Goal: Find specific page/section: Find specific page/section

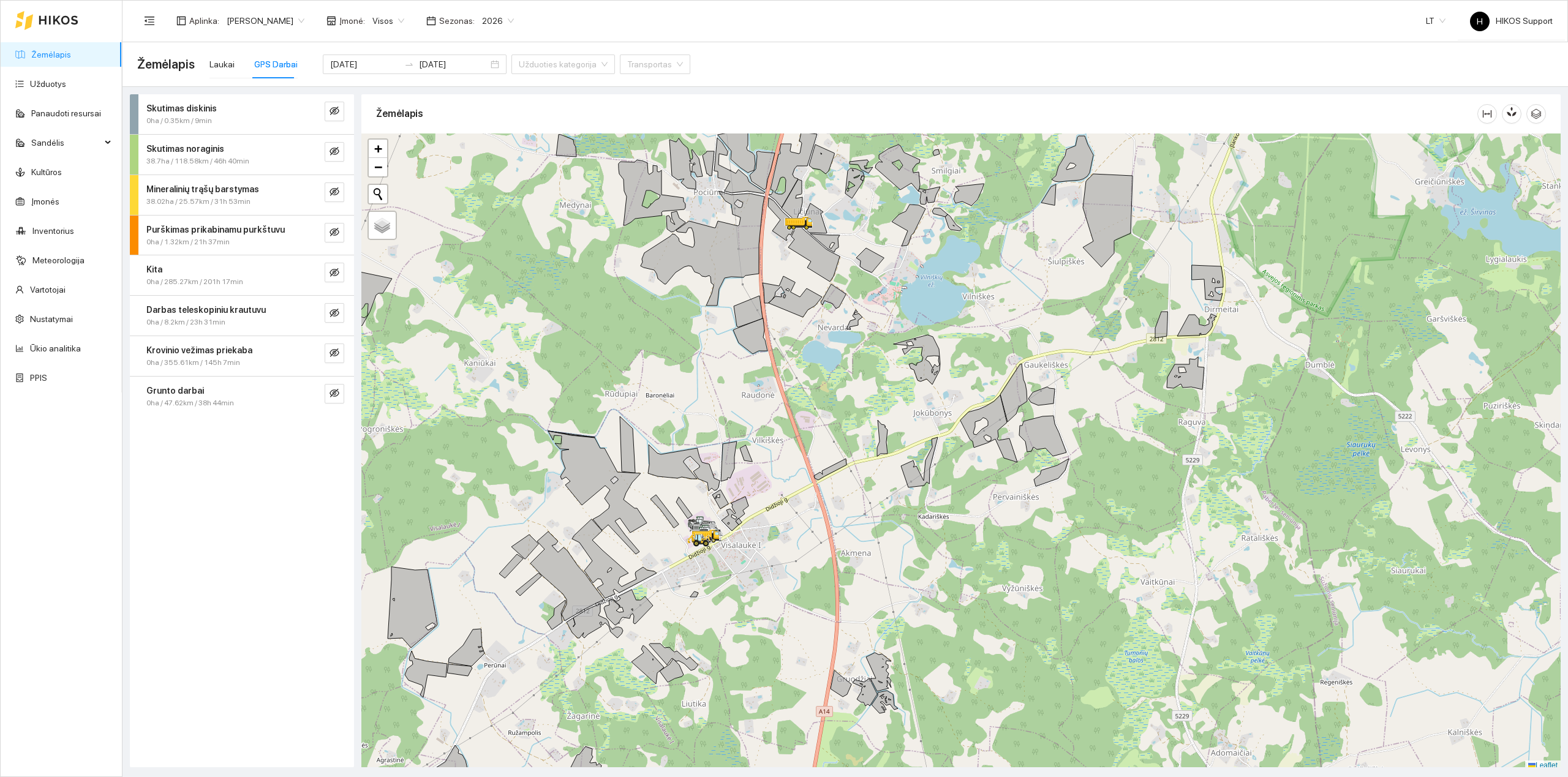
scroll to position [4, 0]
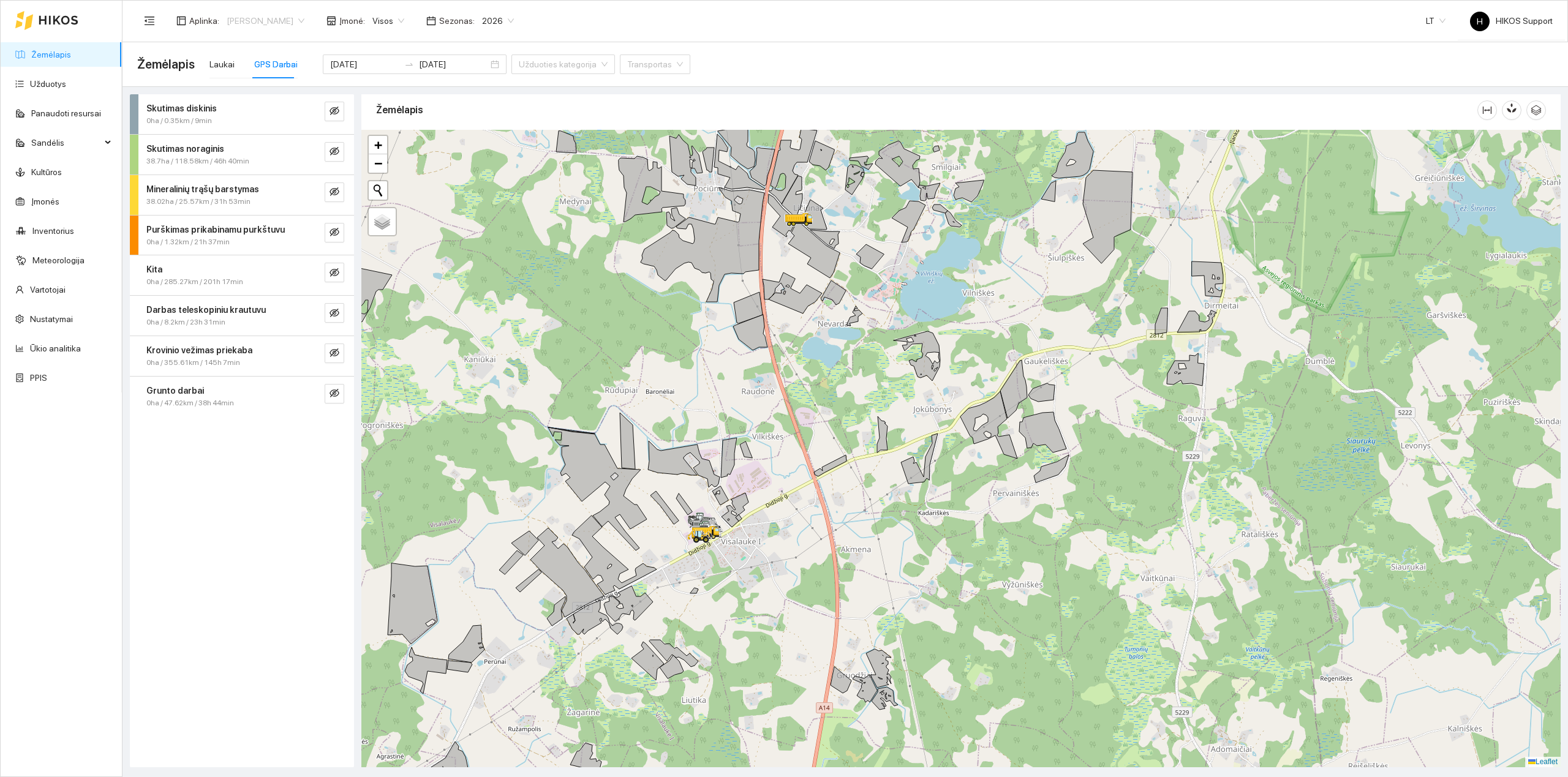
click at [283, 21] on span "[PERSON_NAME]" at bounding box center [265, 20] width 78 height 19
click at [240, 90] on div "[PERSON_NAME]" at bounding box center [285, 88] width 120 height 14
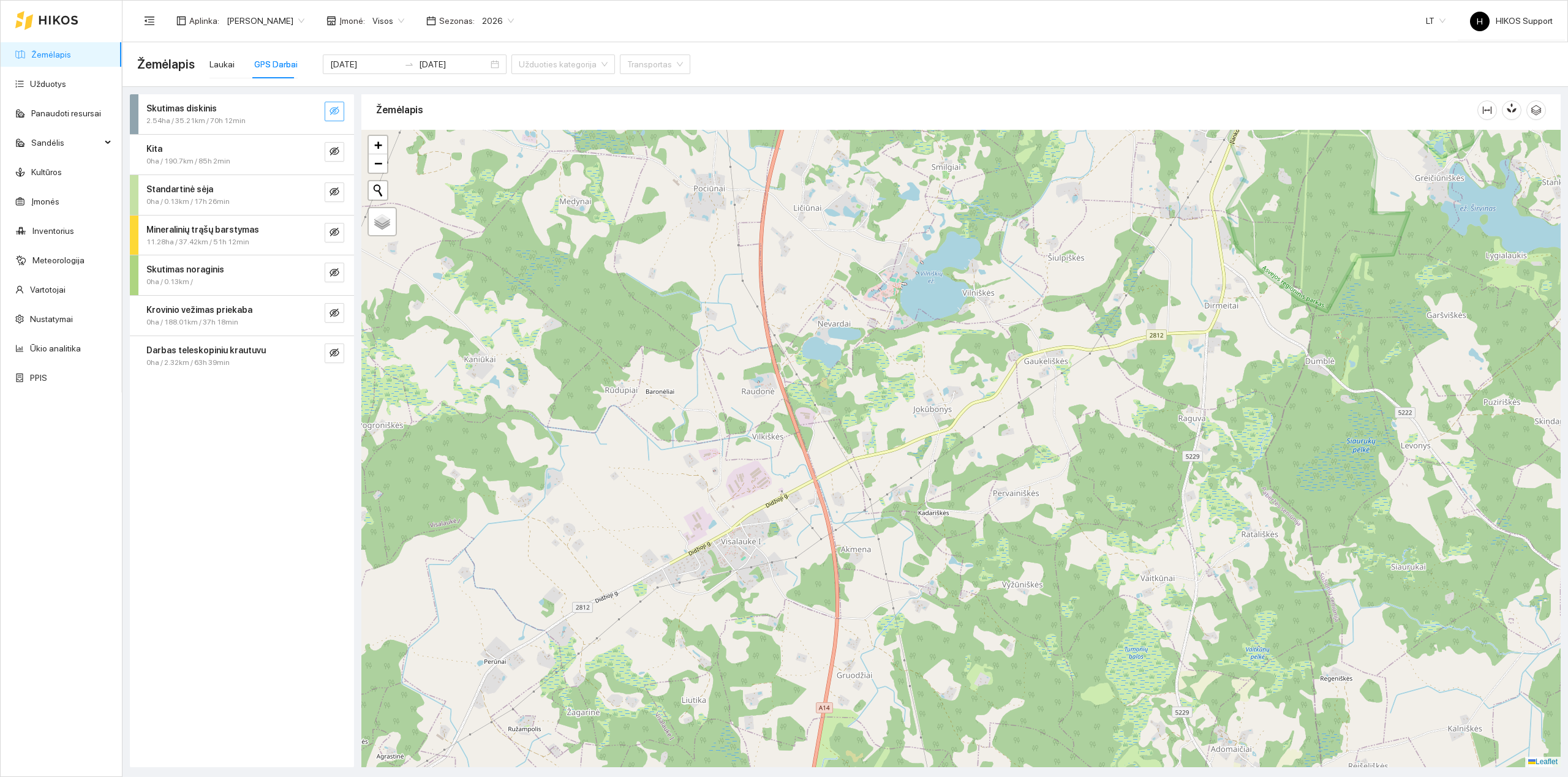
click at [335, 107] on icon "eye-invisible" at bounding box center [334, 111] width 10 height 10
click at [312, 107] on icon "search" at bounding box center [310, 111] width 10 height 10
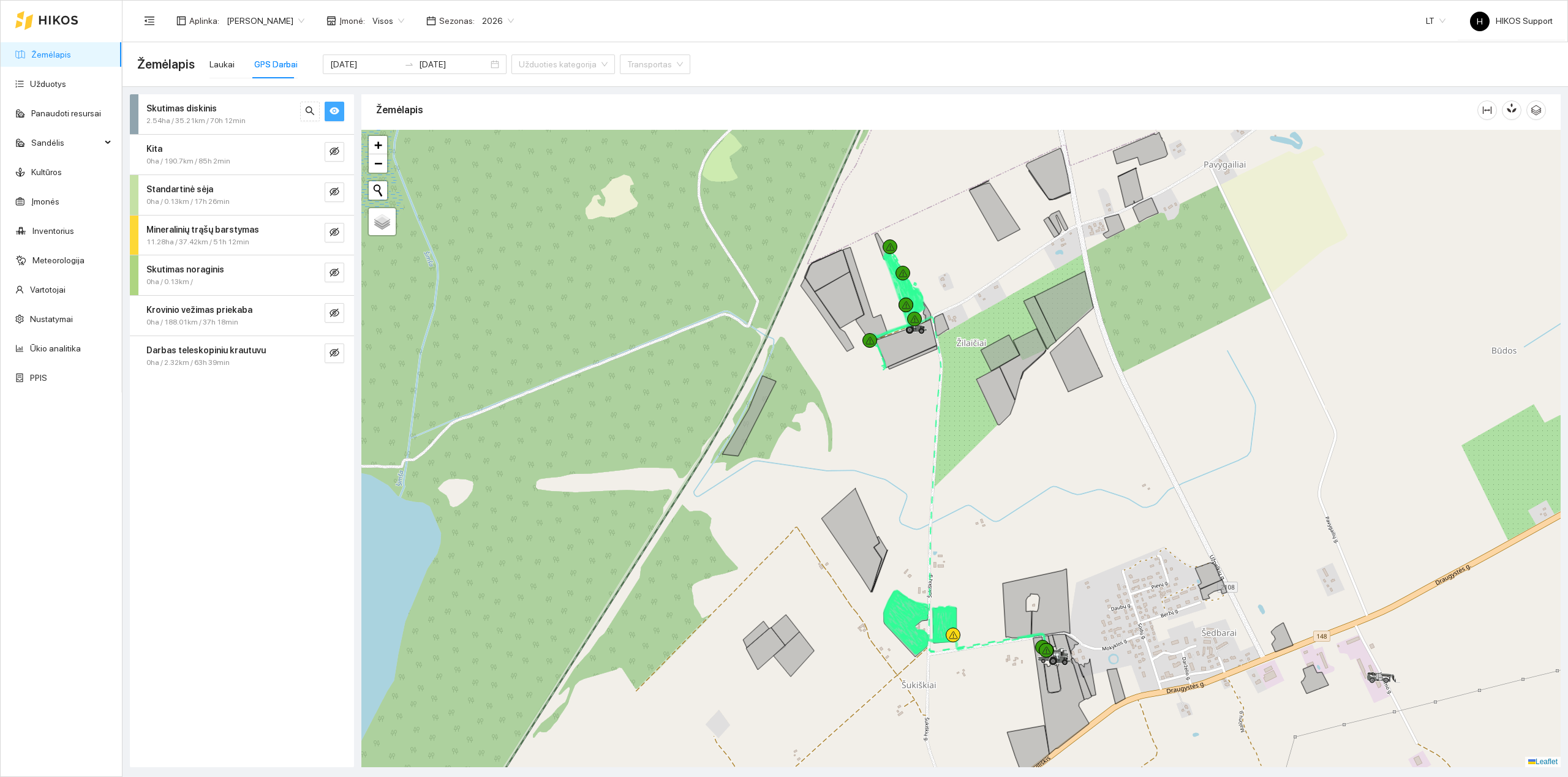
click at [969, 280] on div at bounding box center [961, 448] width 1199 height 637
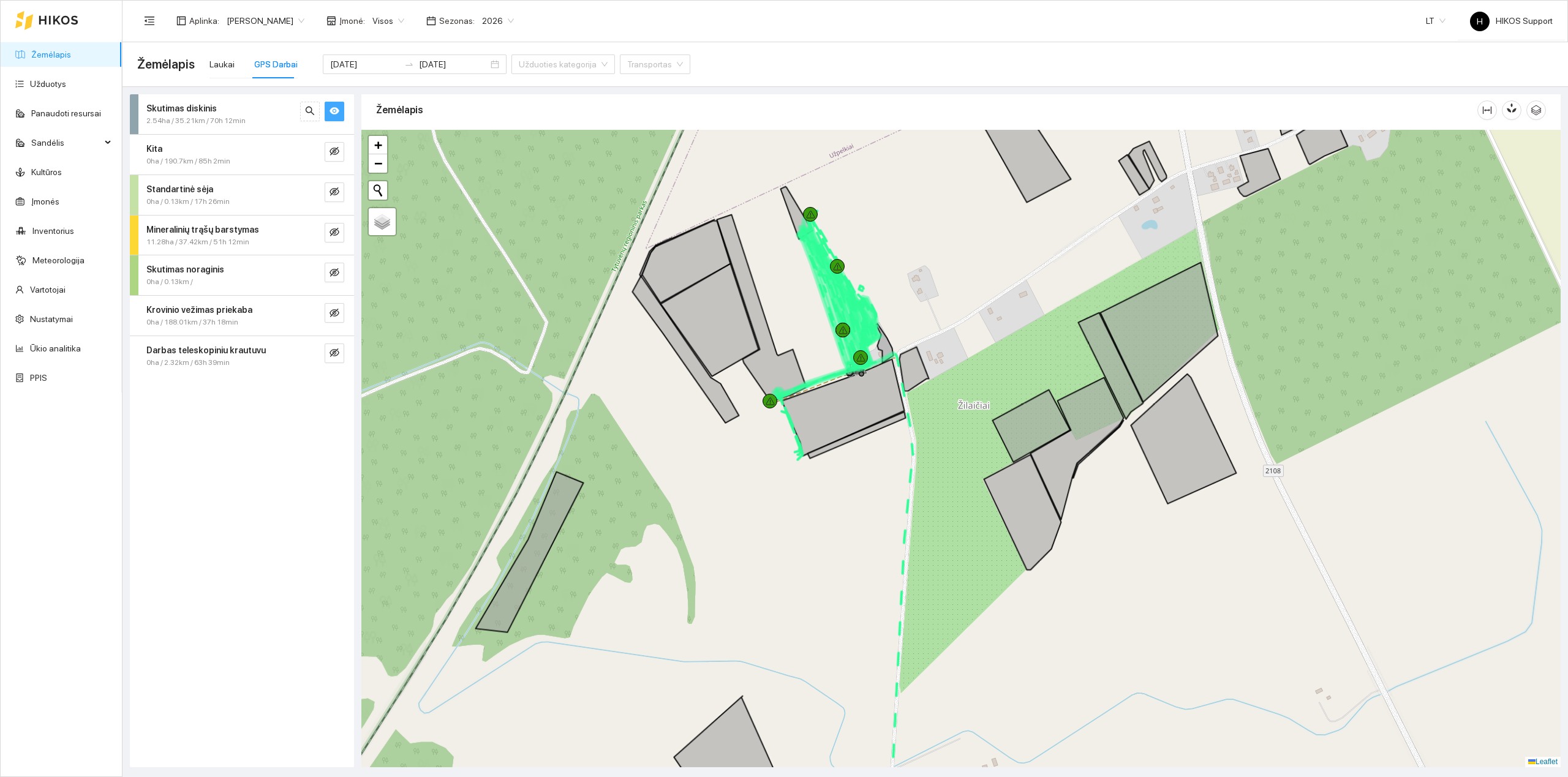
click at [934, 307] on div at bounding box center [961, 448] width 1199 height 637
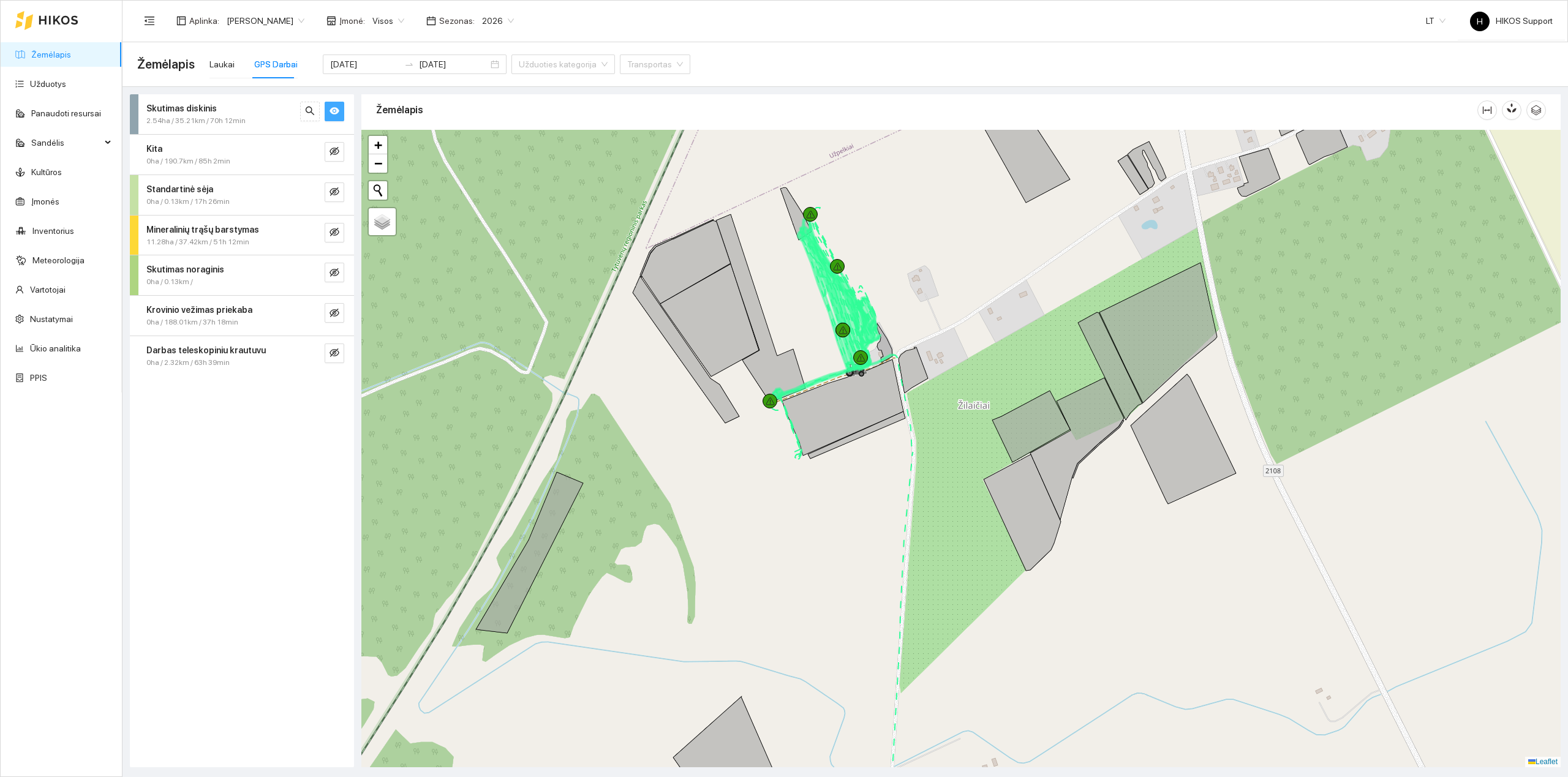
click at [934, 307] on div at bounding box center [961, 448] width 1199 height 637
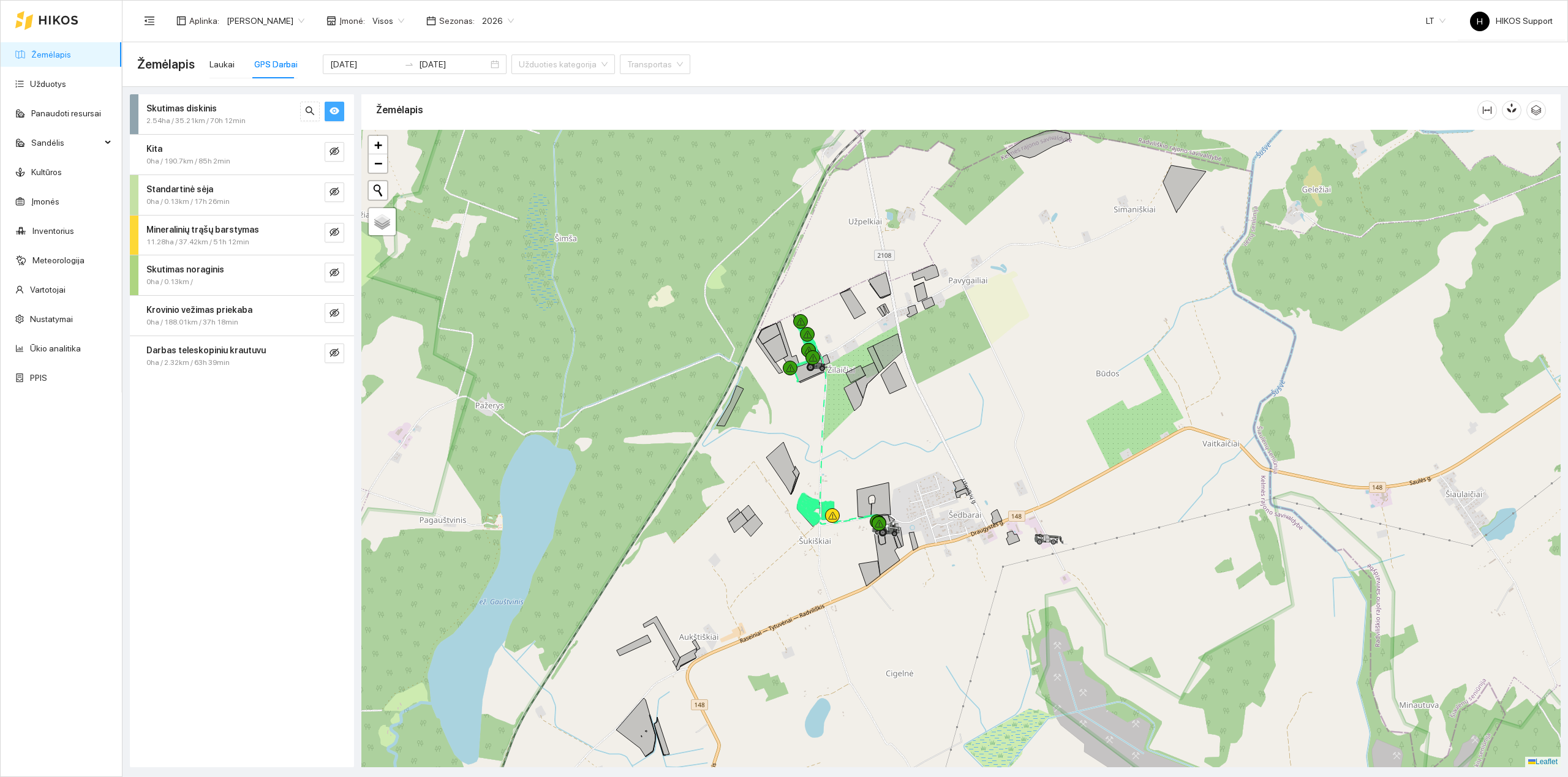
drag, startPoint x: 910, startPoint y: 470, endPoint x: 854, endPoint y: 386, distance: 101.0
click at [854, 386] on div at bounding box center [961, 448] width 1199 height 637
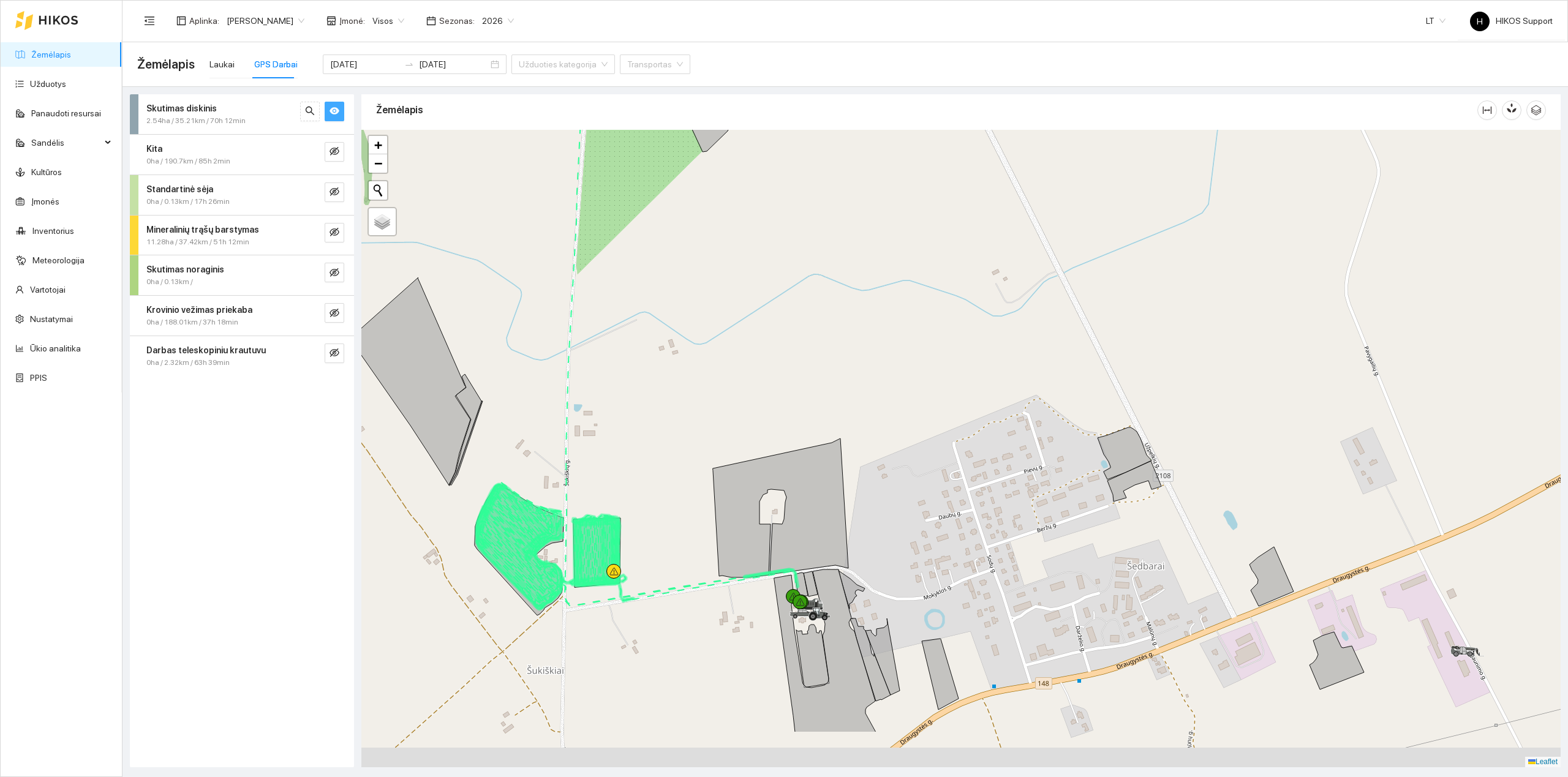
drag, startPoint x: 855, startPoint y: 503, endPoint x: 848, endPoint y: 309, distance: 194.1
click at [850, 311] on div at bounding box center [961, 448] width 1199 height 637
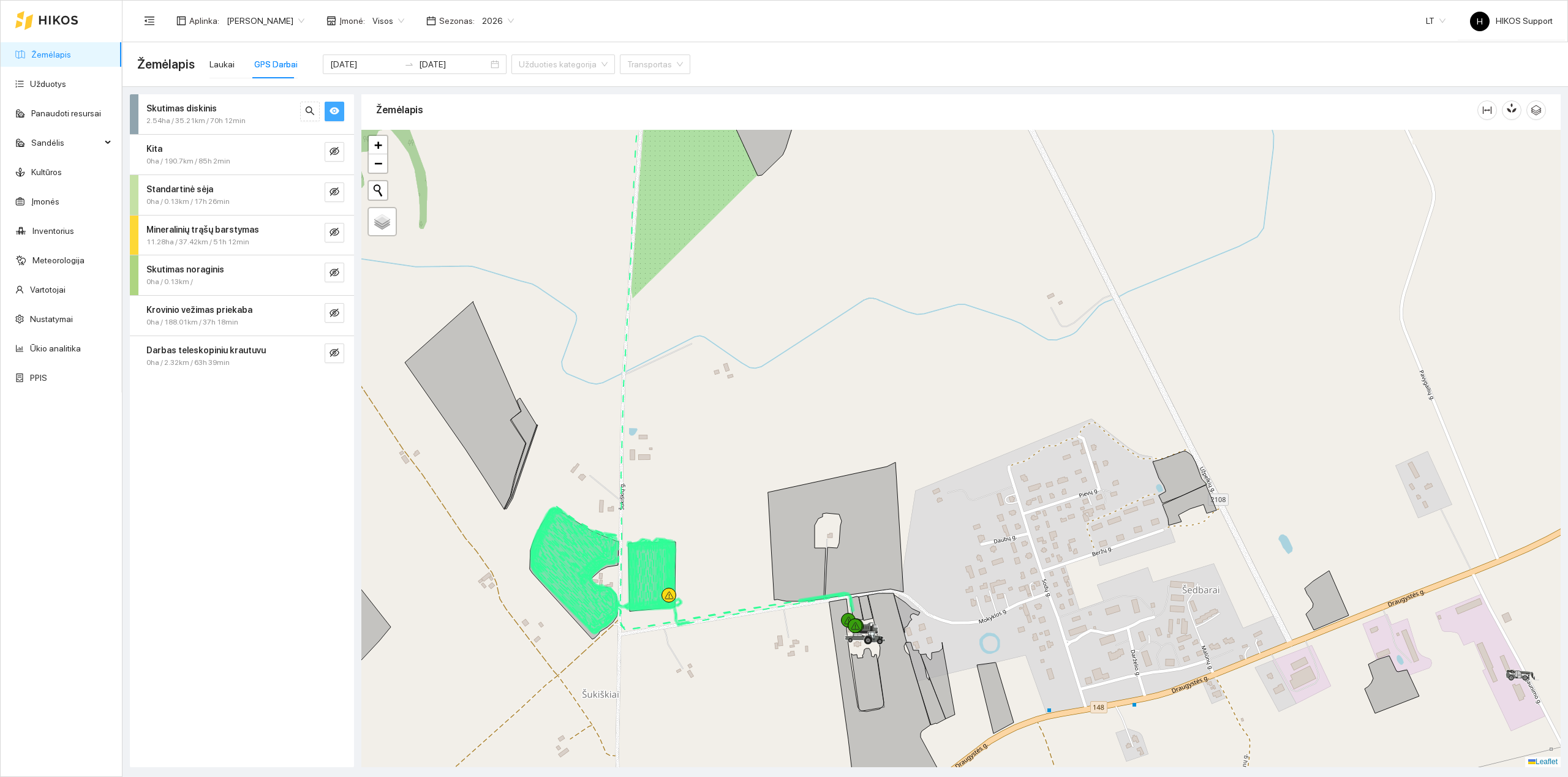
drag, startPoint x: 680, startPoint y: 208, endPoint x: 705, endPoint y: 623, distance: 415.8
click at [705, 618] on div at bounding box center [961, 448] width 1199 height 637
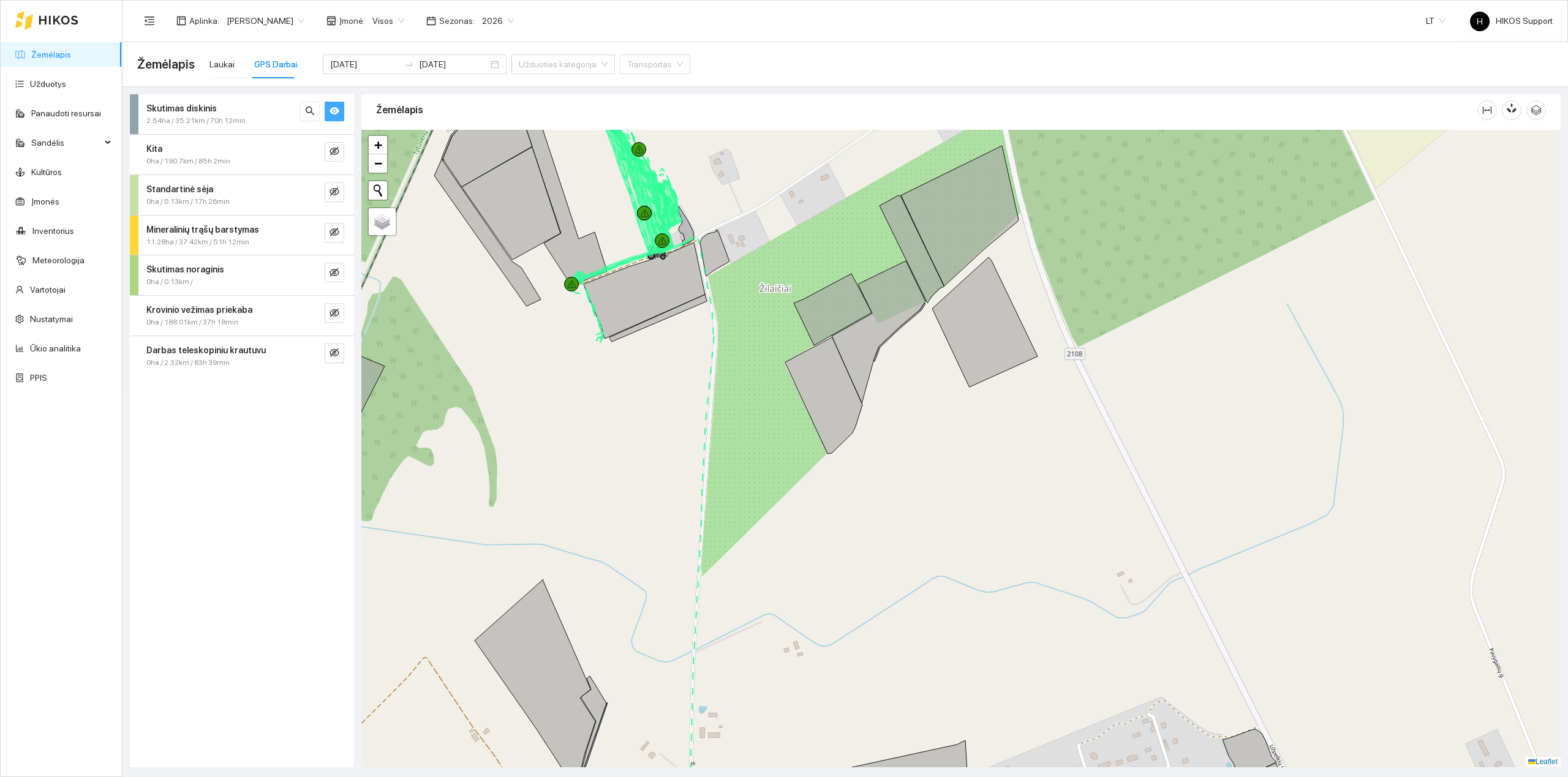
drag, startPoint x: 667, startPoint y: 341, endPoint x: 667, endPoint y: 521, distance: 180.0
click at [667, 521] on div at bounding box center [961, 448] width 1199 height 637
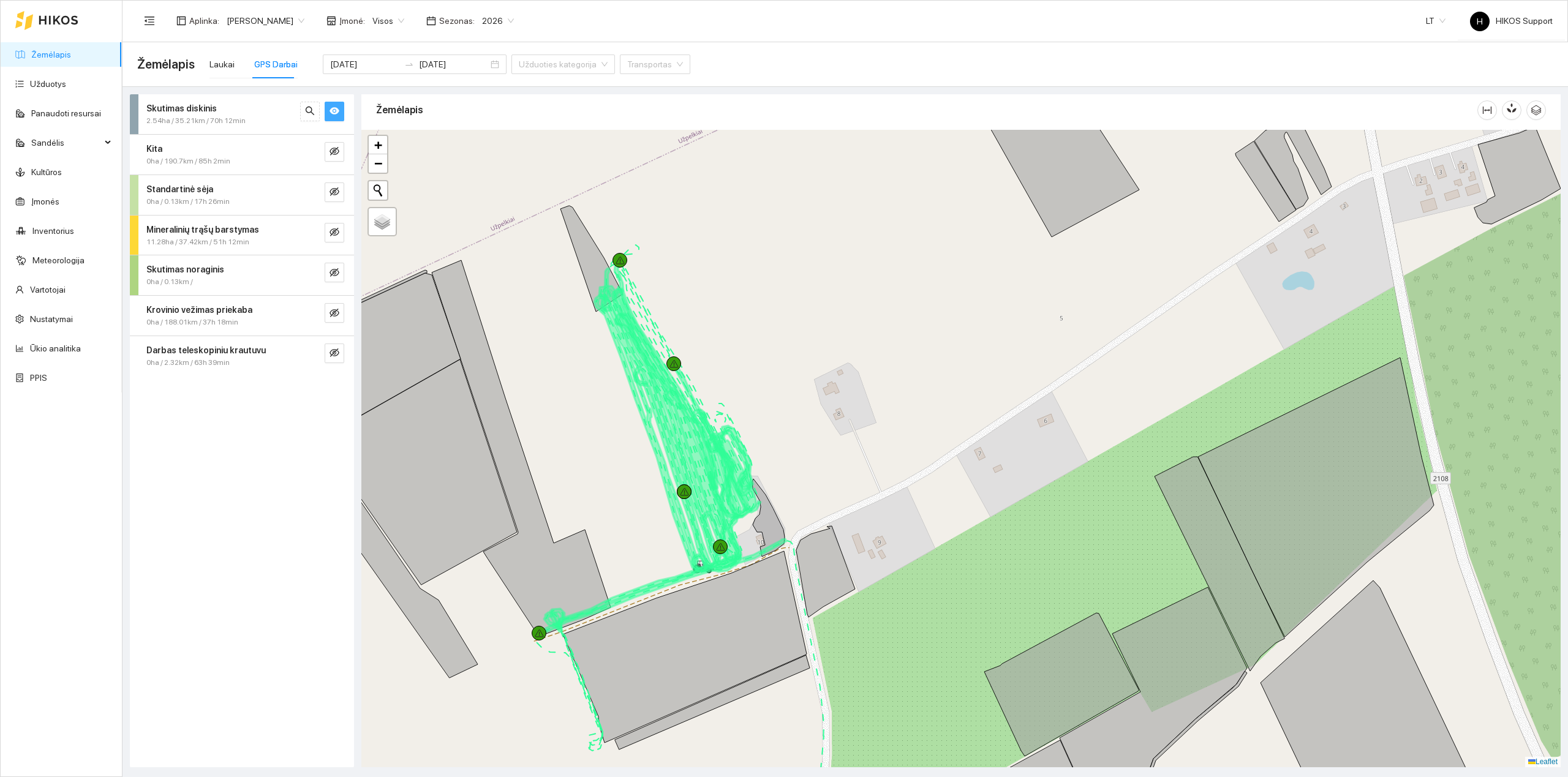
drag, startPoint x: 610, startPoint y: 273, endPoint x: 690, endPoint y: 306, distance: 86.5
click at [690, 306] on div at bounding box center [961, 448] width 1199 height 637
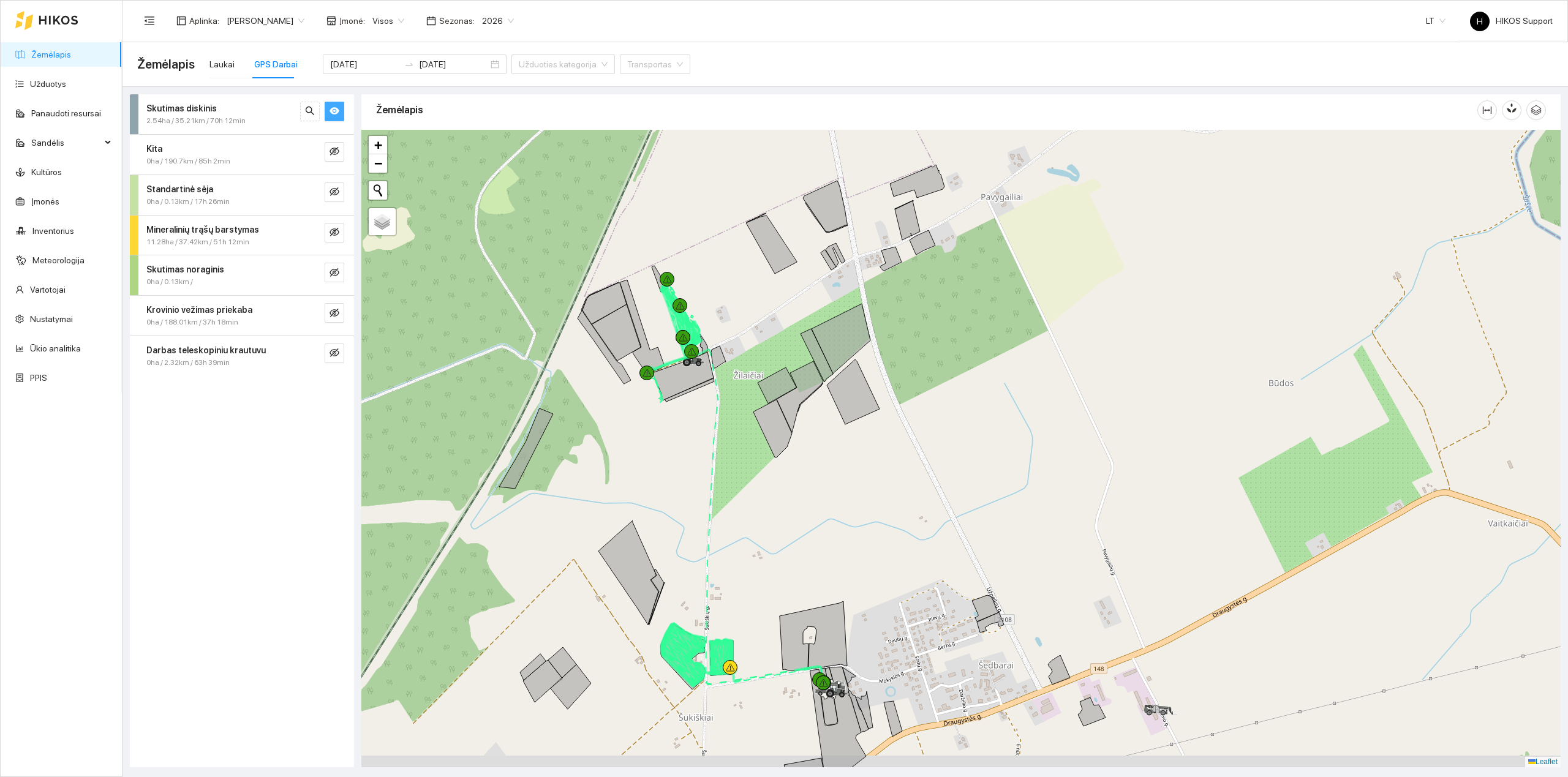
drag, startPoint x: 741, startPoint y: 346, endPoint x: 719, endPoint y: 322, distance: 32.6
click at [719, 322] on div at bounding box center [961, 448] width 1199 height 637
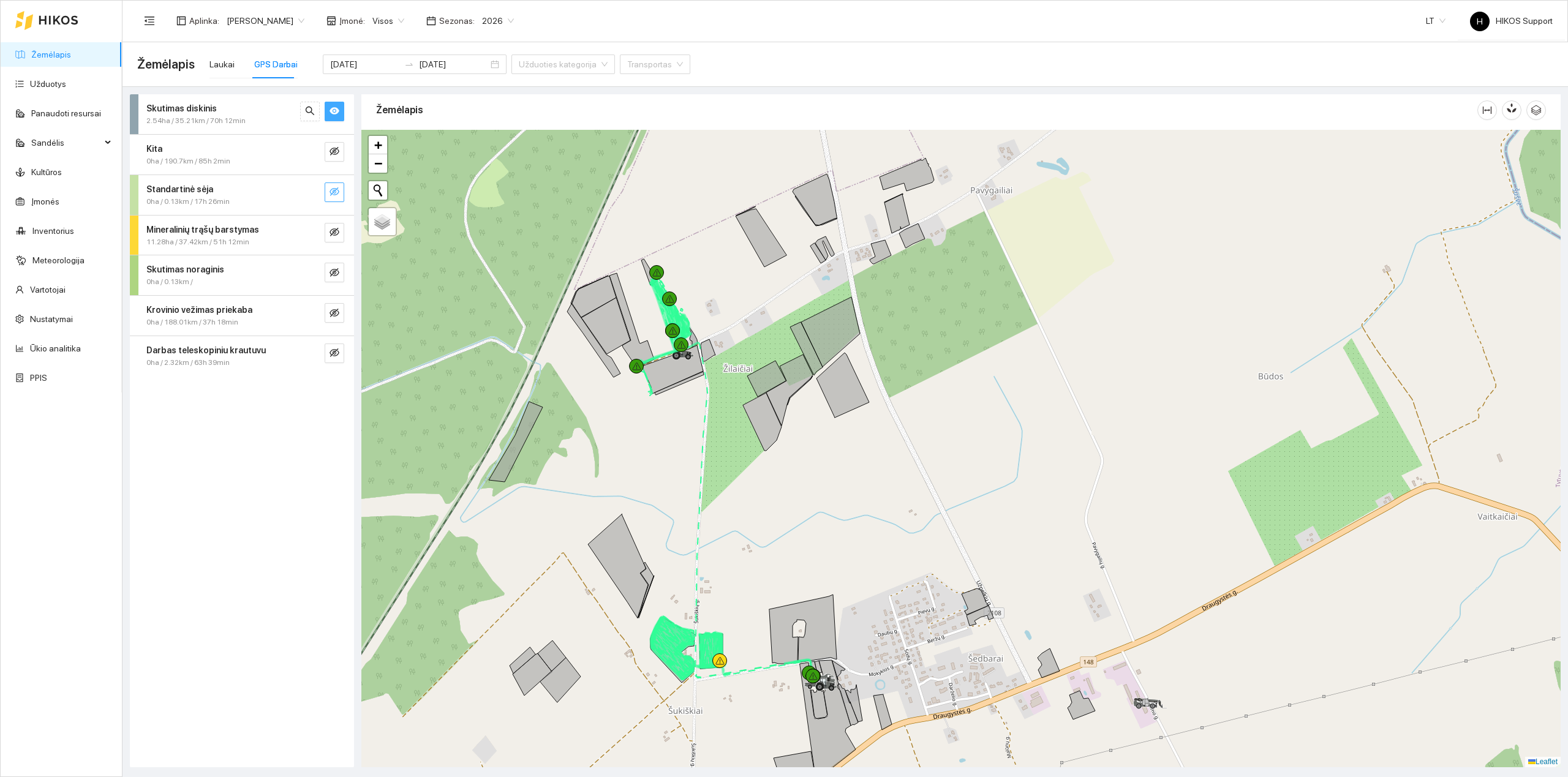
click at [335, 193] on icon "eye-invisible" at bounding box center [334, 192] width 10 height 10
click at [335, 193] on icon "eye" at bounding box center [334, 191] width 10 height 7
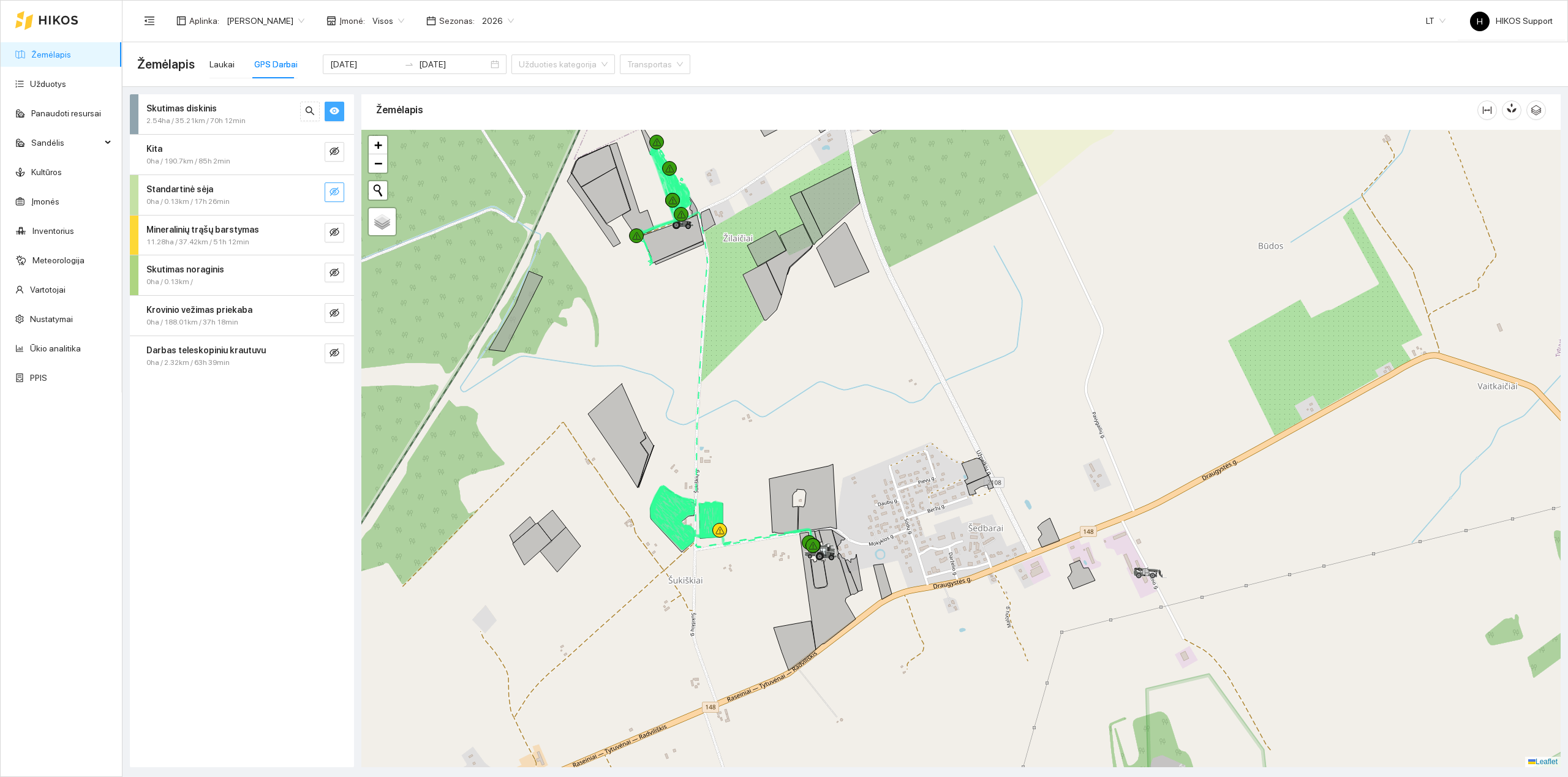
drag, startPoint x: 692, startPoint y: 486, endPoint x: 689, endPoint y: 358, distance: 128.0
click at [689, 358] on div at bounding box center [961, 448] width 1199 height 637
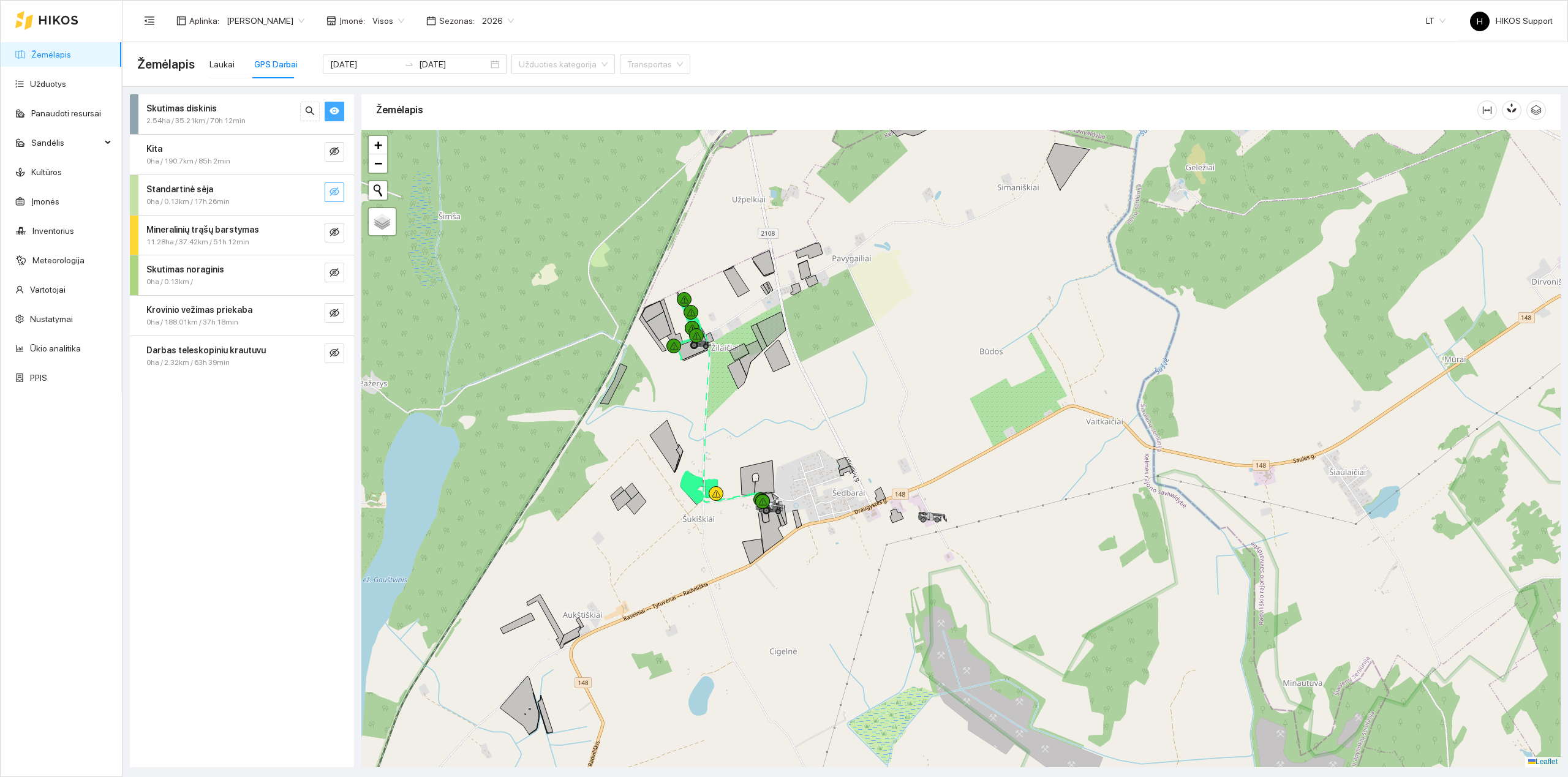
drag, startPoint x: 744, startPoint y: 423, endPoint x: 745, endPoint y: 459, distance: 36.0
click at [745, 459] on div at bounding box center [961, 448] width 1199 height 637
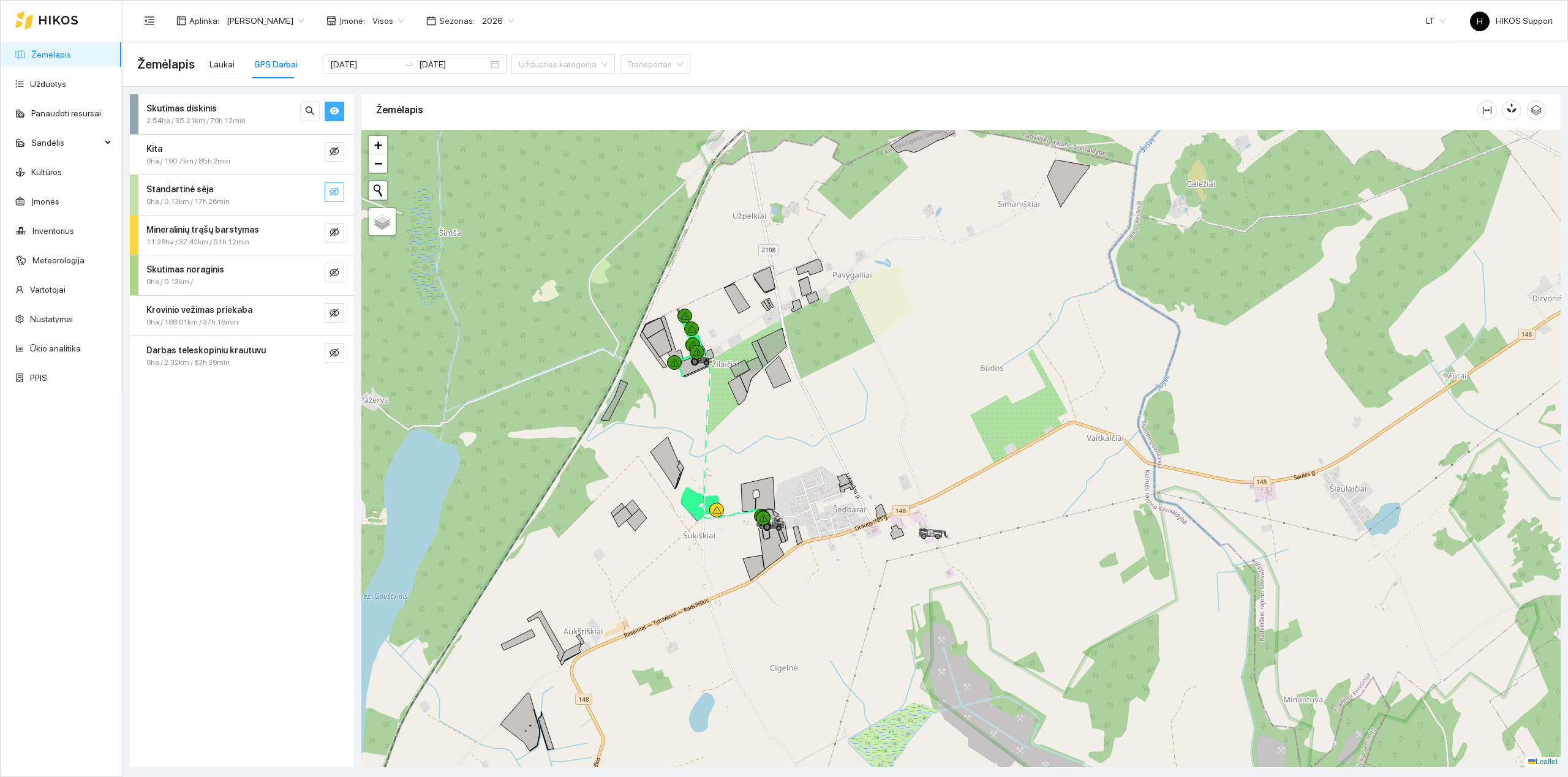
click at [704, 392] on div at bounding box center [961, 448] width 1199 height 637
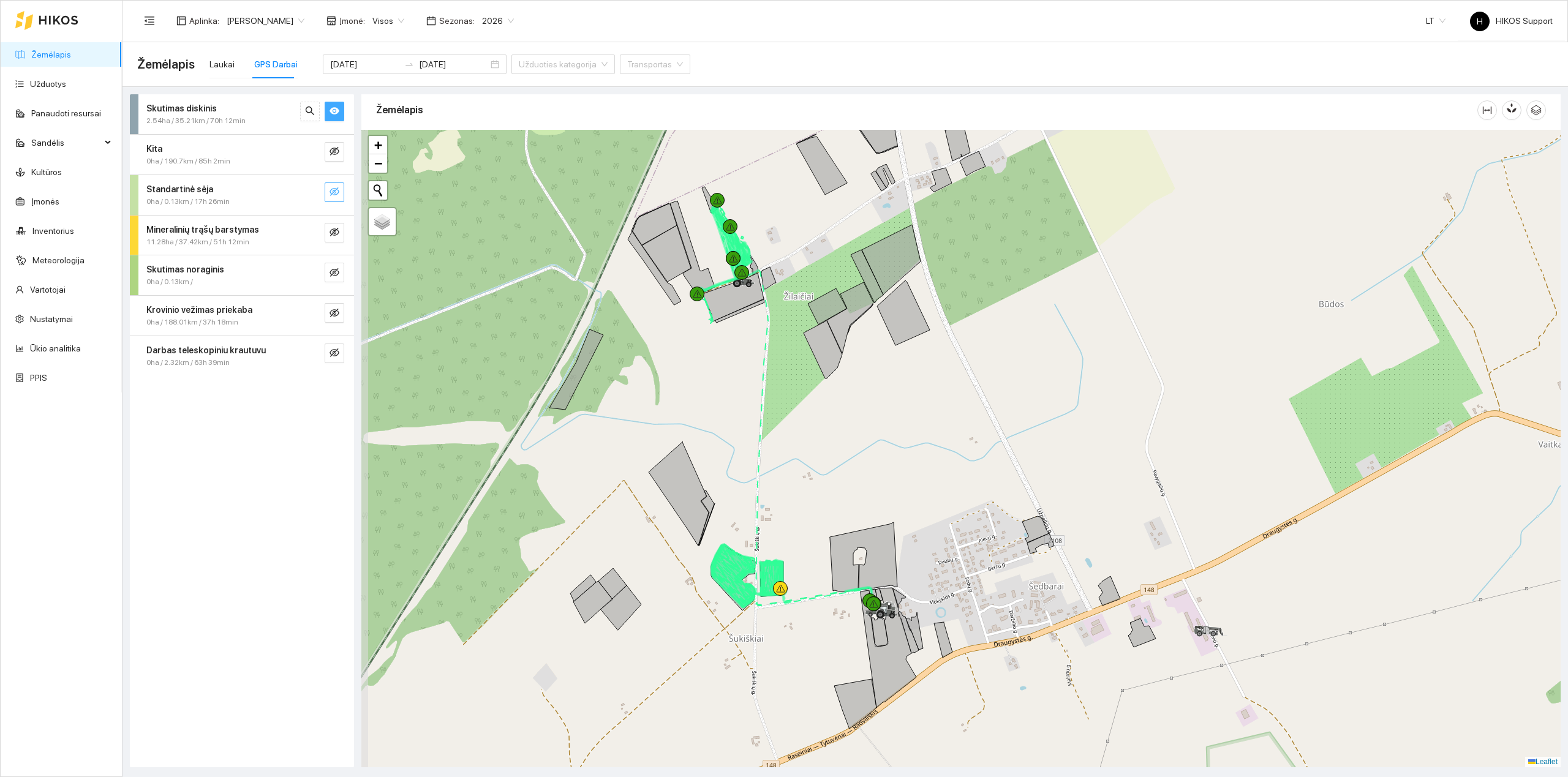
drag, startPoint x: 729, startPoint y: 421, endPoint x: 776, endPoint y: 376, distance: 65.1
click at [779, 376] on div at bounding box center [961, 448] width 1199 height 637
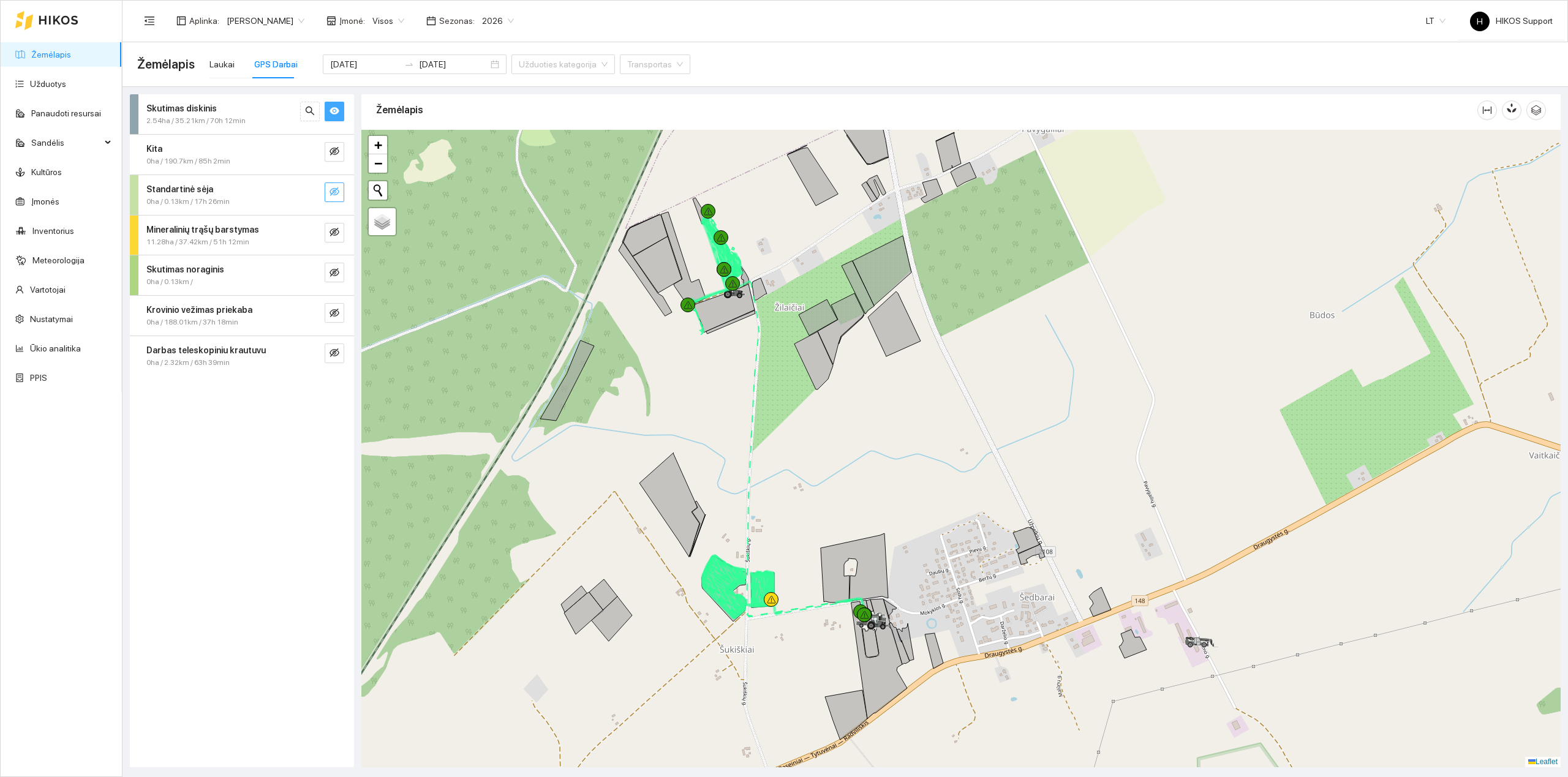
drag, startPoint x: 777, startPoint y: 318, endPoint x: 753, endPoint y: 373, distance: 60.0
click at [754, 373] on div at bounding box center [961, 448] width 1199 height 637
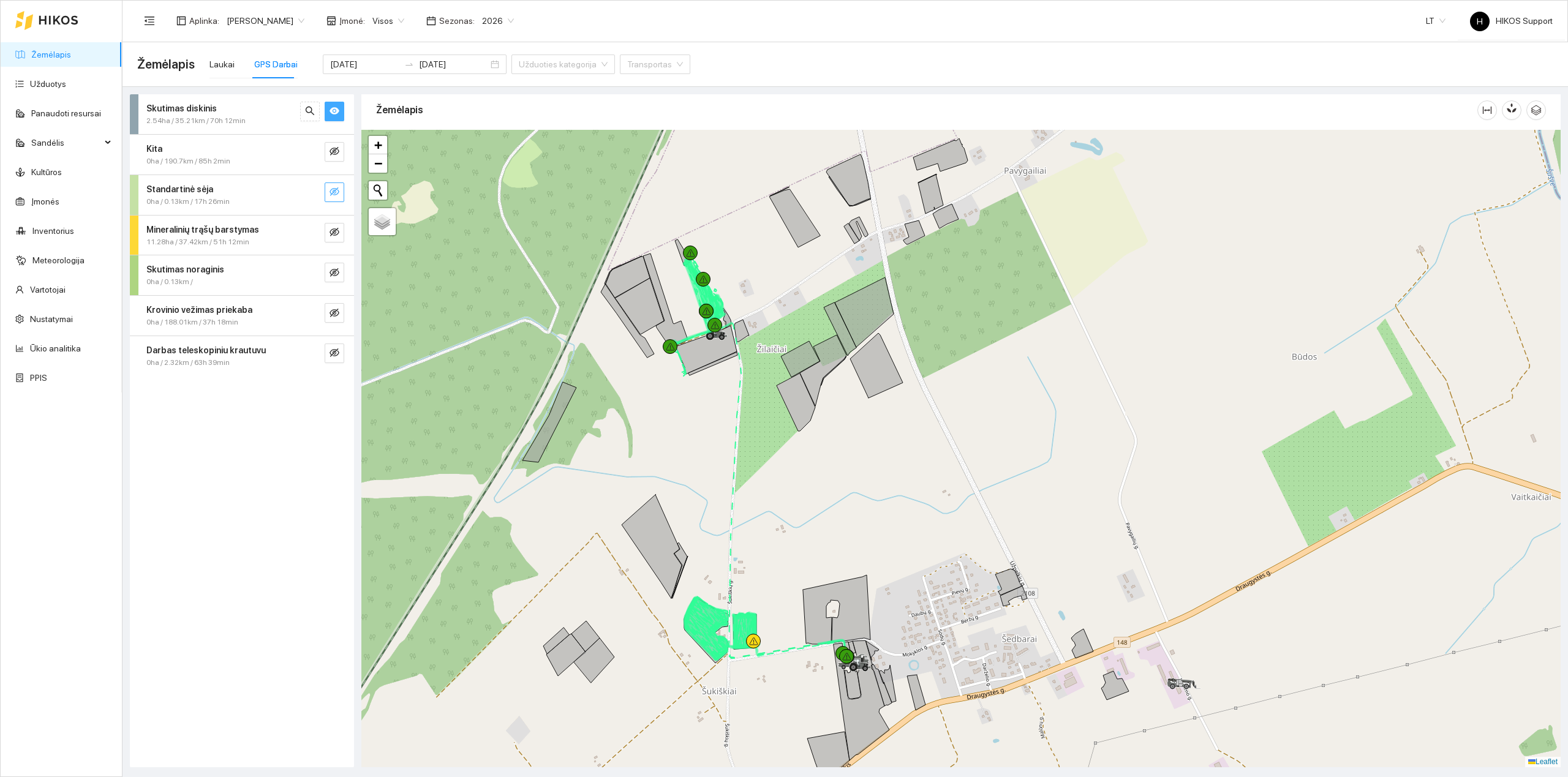
click at [753, 279] on div at bounding box center [961, 448] width 1199 height 637
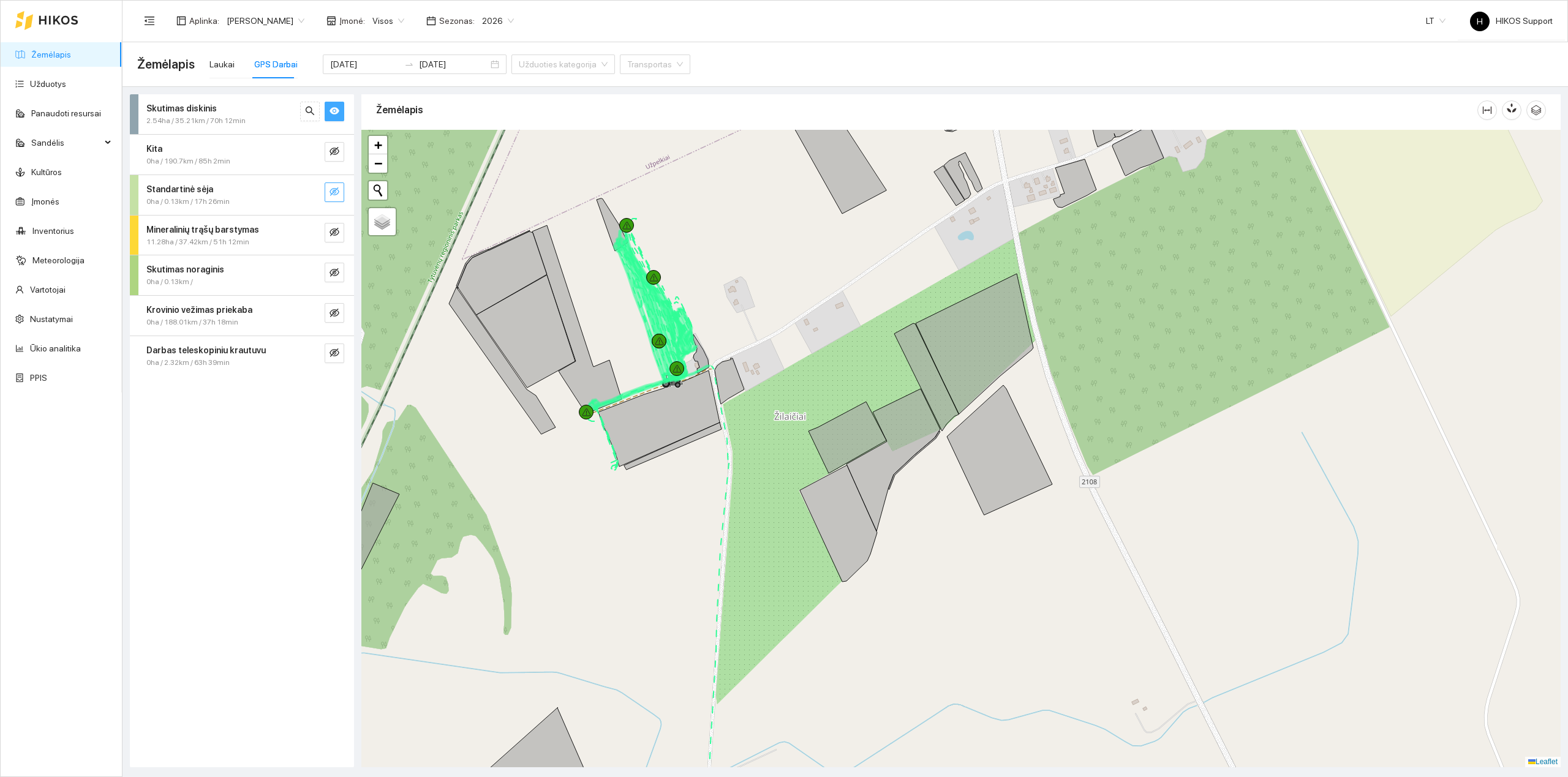
drag, startPoint x: 722, startPoint y: 306, endPoint x: 723, endPoint y: 264, distance: 42.0
click at [723, 264] on div at bounding box center [961, 448] width 1199 height 637
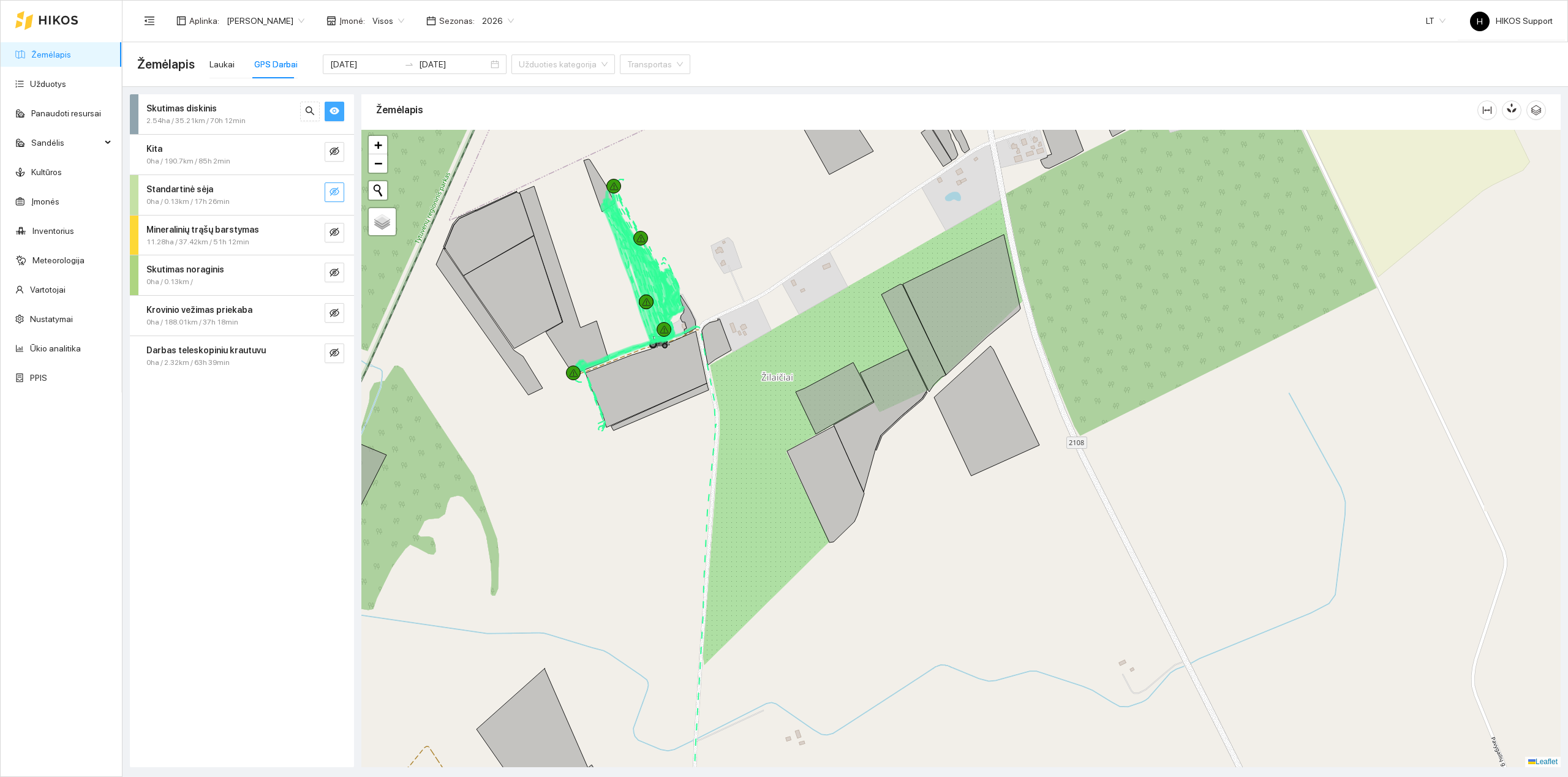
drag, startPoint x: 745, startPoint y: 284, endPoint x: 710, endPoint y: 286, distance: 35.1
click at [710, 286] on div at bounding box center [961, 448] width 1199 height 637
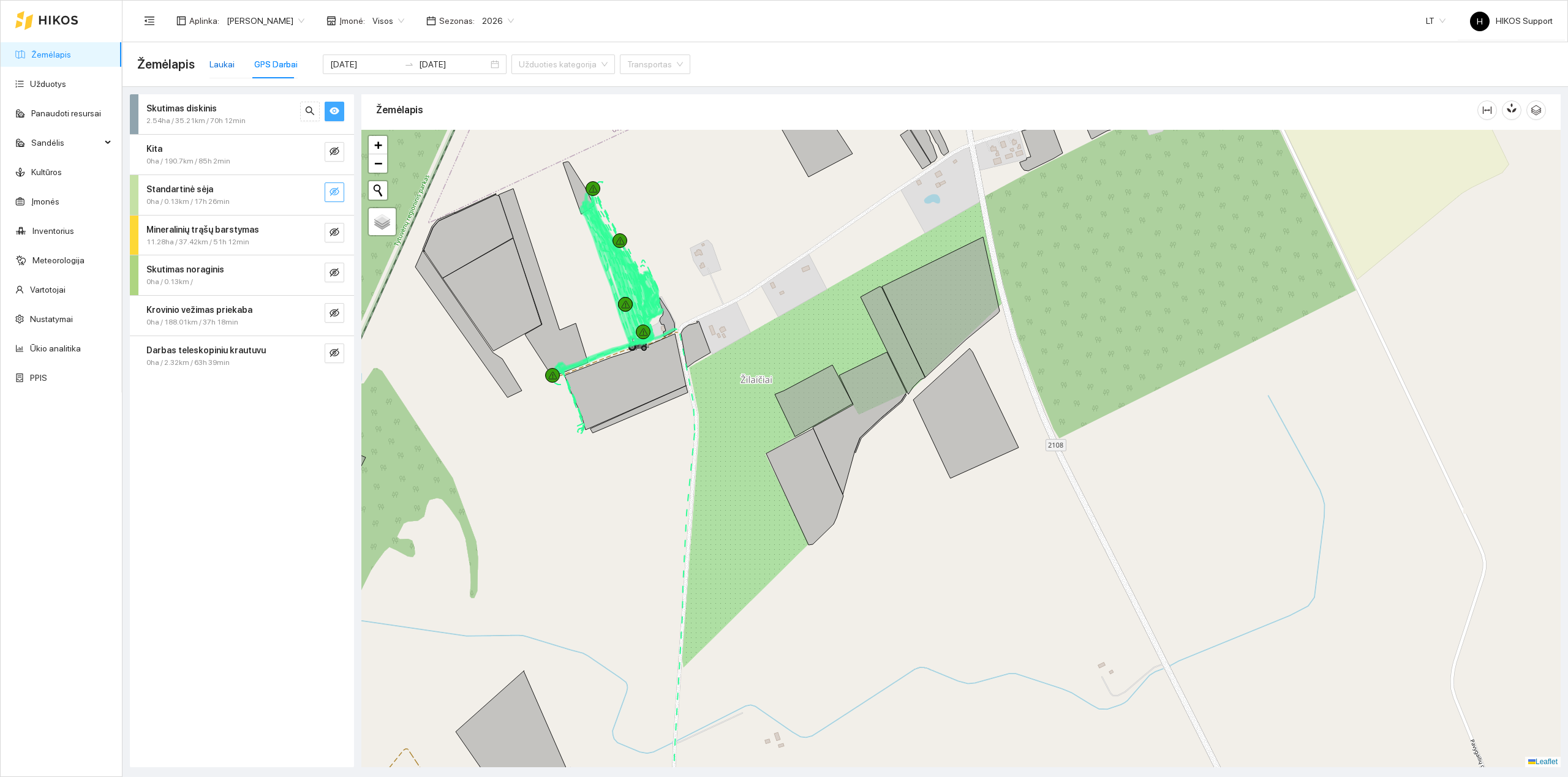
click at [215, 70] on div "Laukai" at bounding box center [221, 64] width 25 height 14
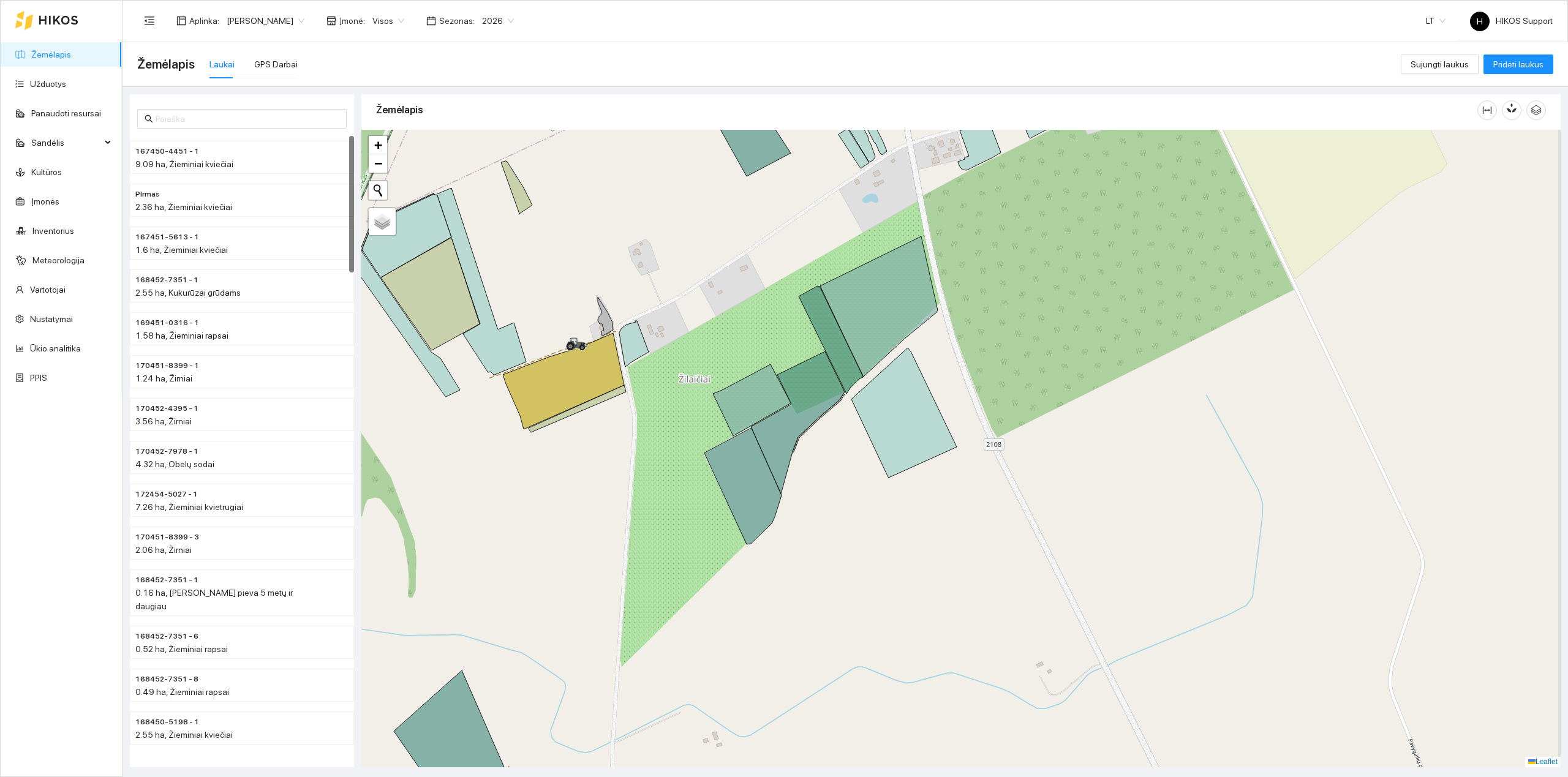
drag, startPoint x: 697, startPoint y: 486, endPoint x: 613, endPoint y: 482, distance: 84.1
click at [613, 482] on div at bounding box center [961, 448] width 1199 height 637
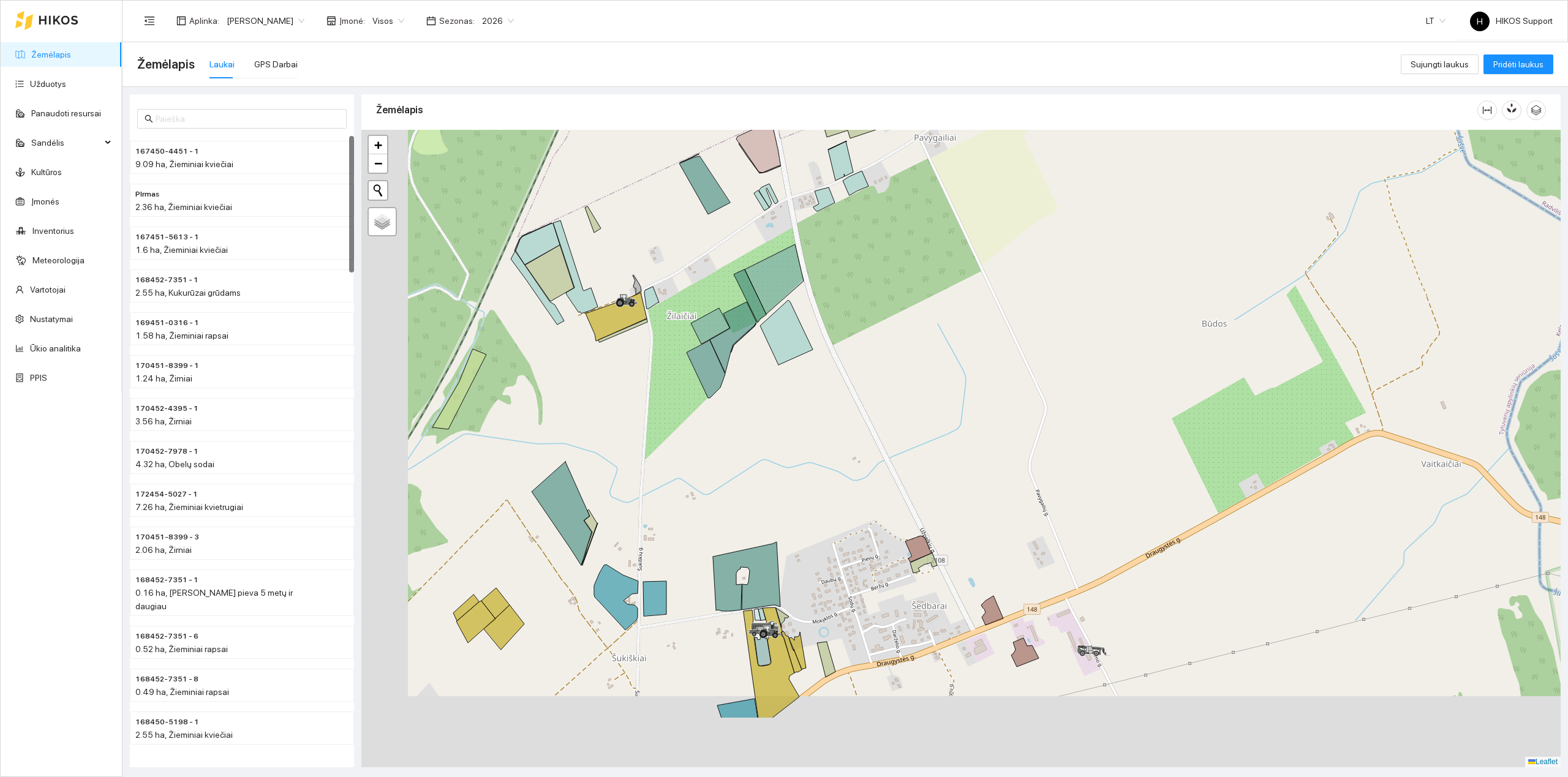
drag, startPoint x: 660, startPoint y: 559, endPoint x: 719, endPoint y: 414, distance: 156.5
click at [719, 416] on div at bounding box center [961, 448] width 1199 height 637
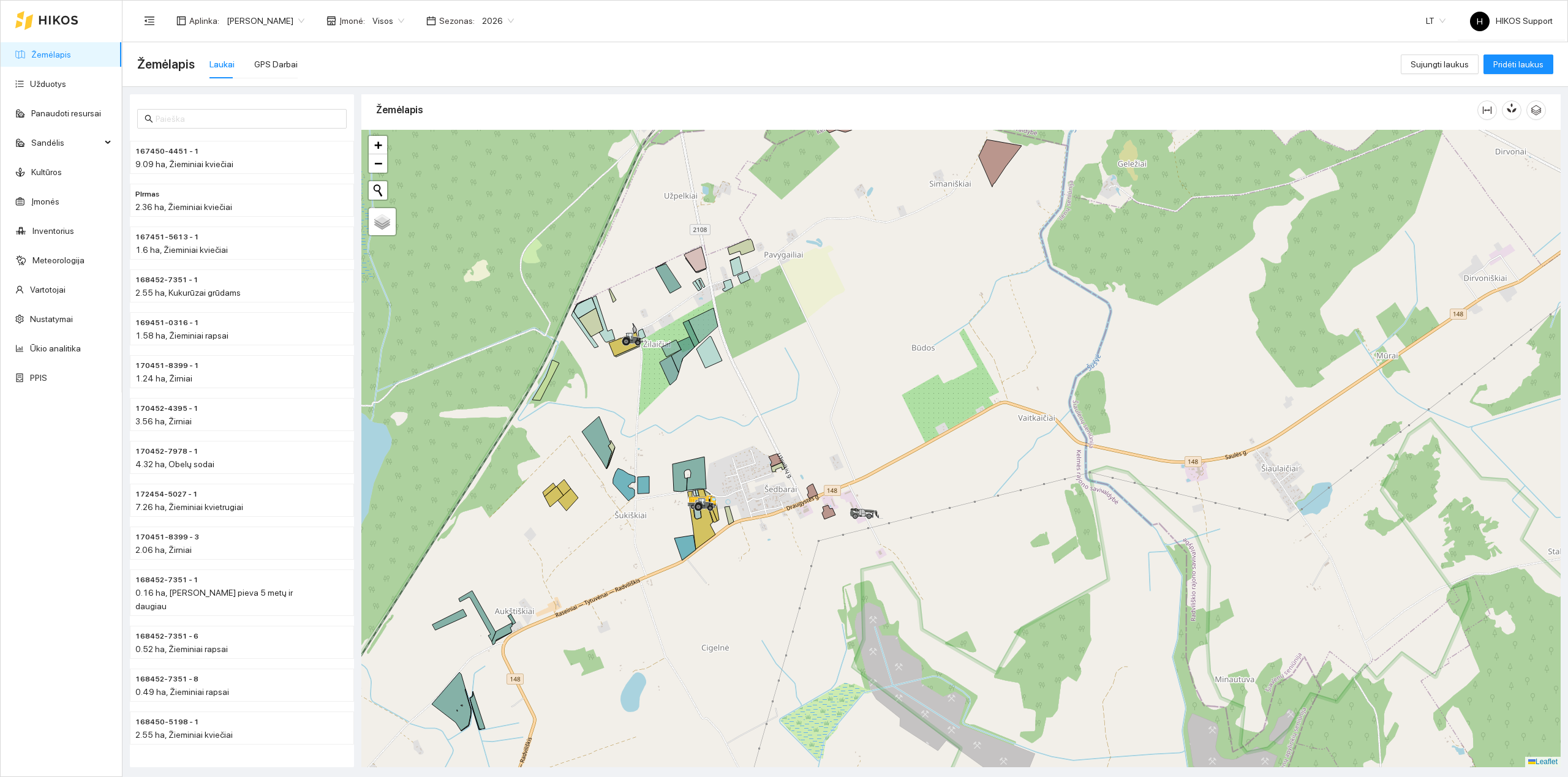
drag, startPoint x: 800, startPoint y: 439, endPoint x: 742, endPoint y: 439, distance: 58.0
click at [743, 439] on div at bounding box center [961, 448] width 1199 height 637
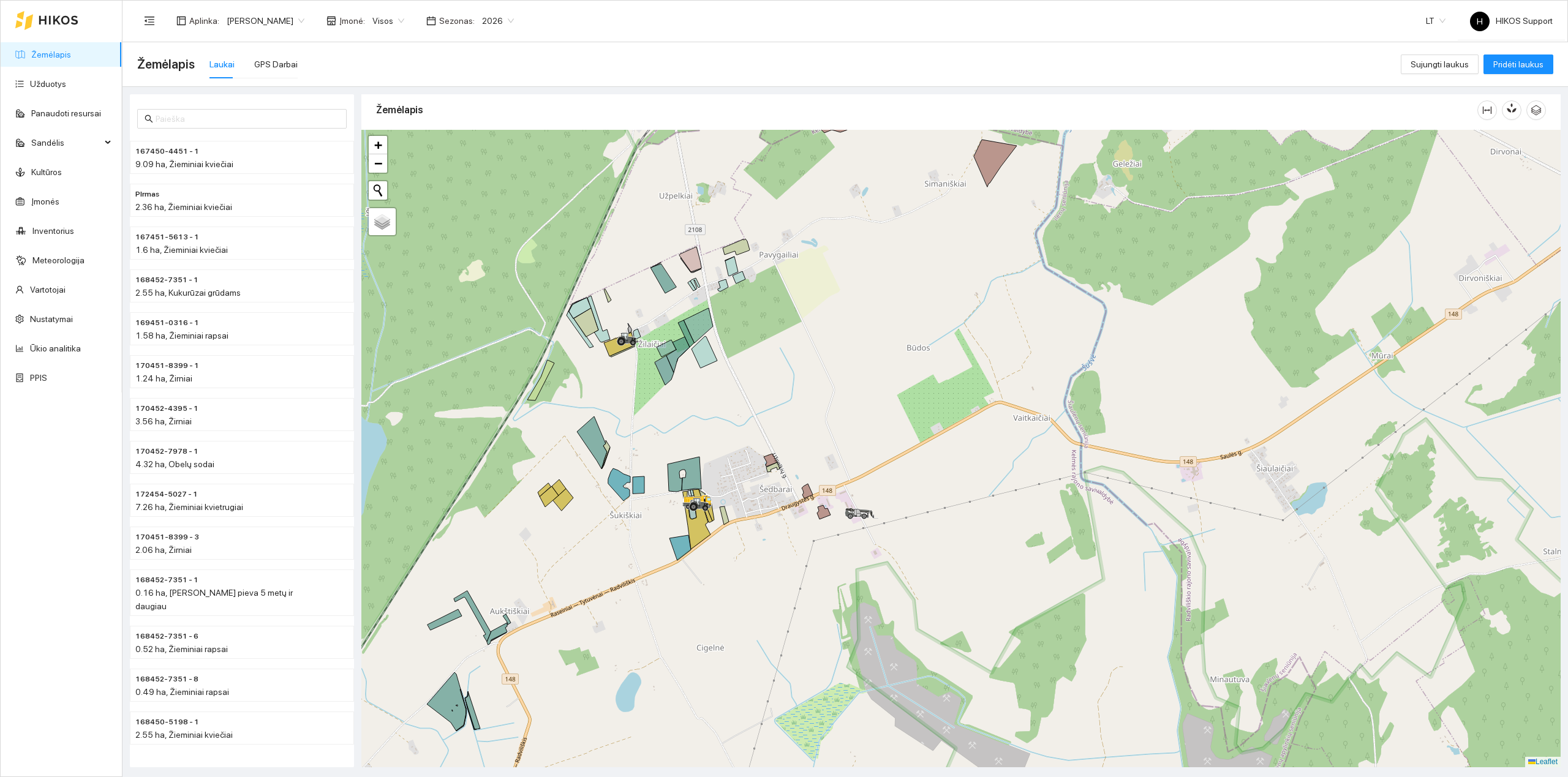
click at [727, 404] on div at bounding box center [961, 448] width 1199 height 637
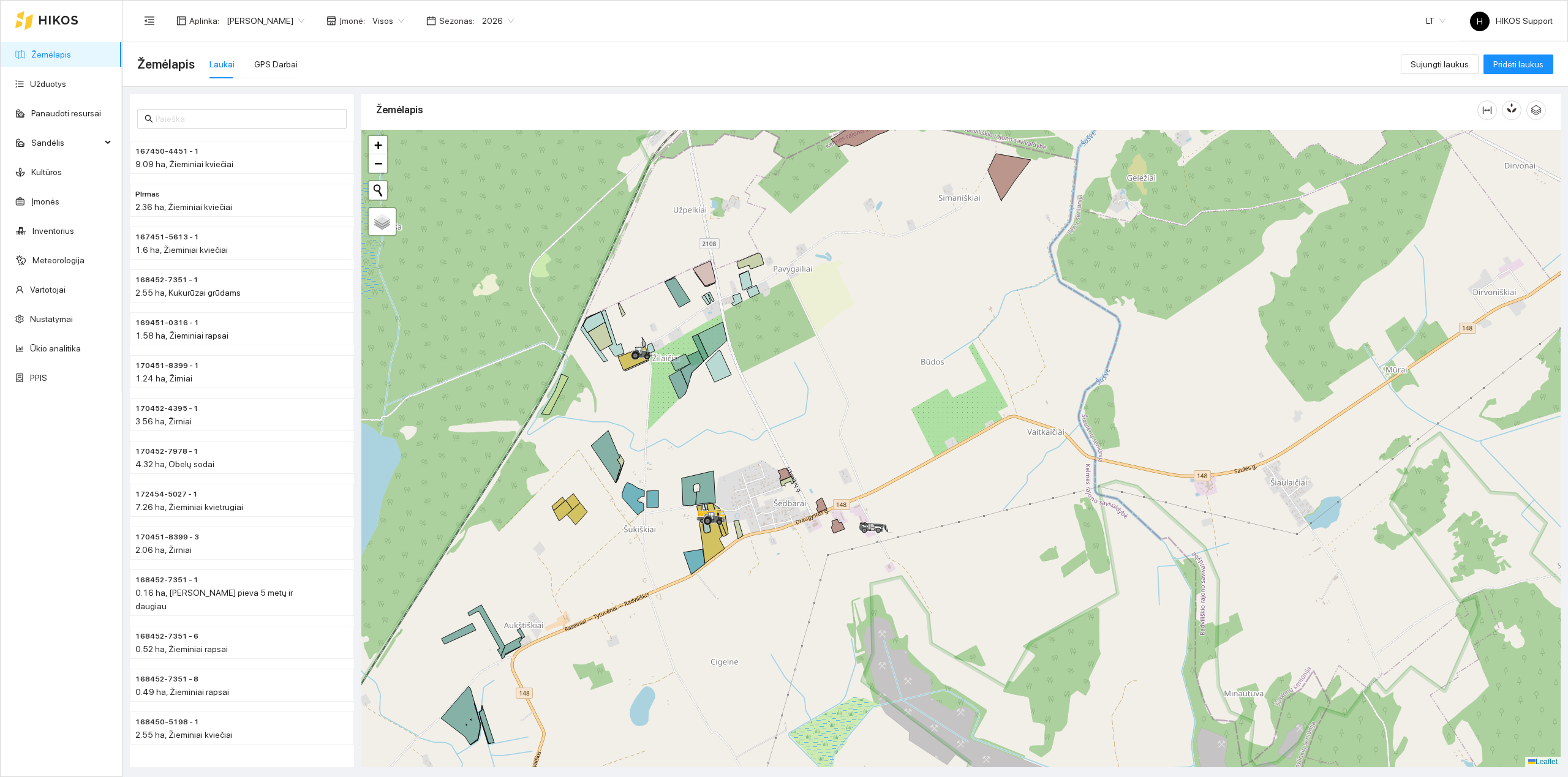
drag, startPoint x: 752, startPoint y: 551, endPoint x: 766, endPoint y: 530, distance: 25.2
click at [766, 530] on div at bounding box center [961, 448] width 1199 height 637
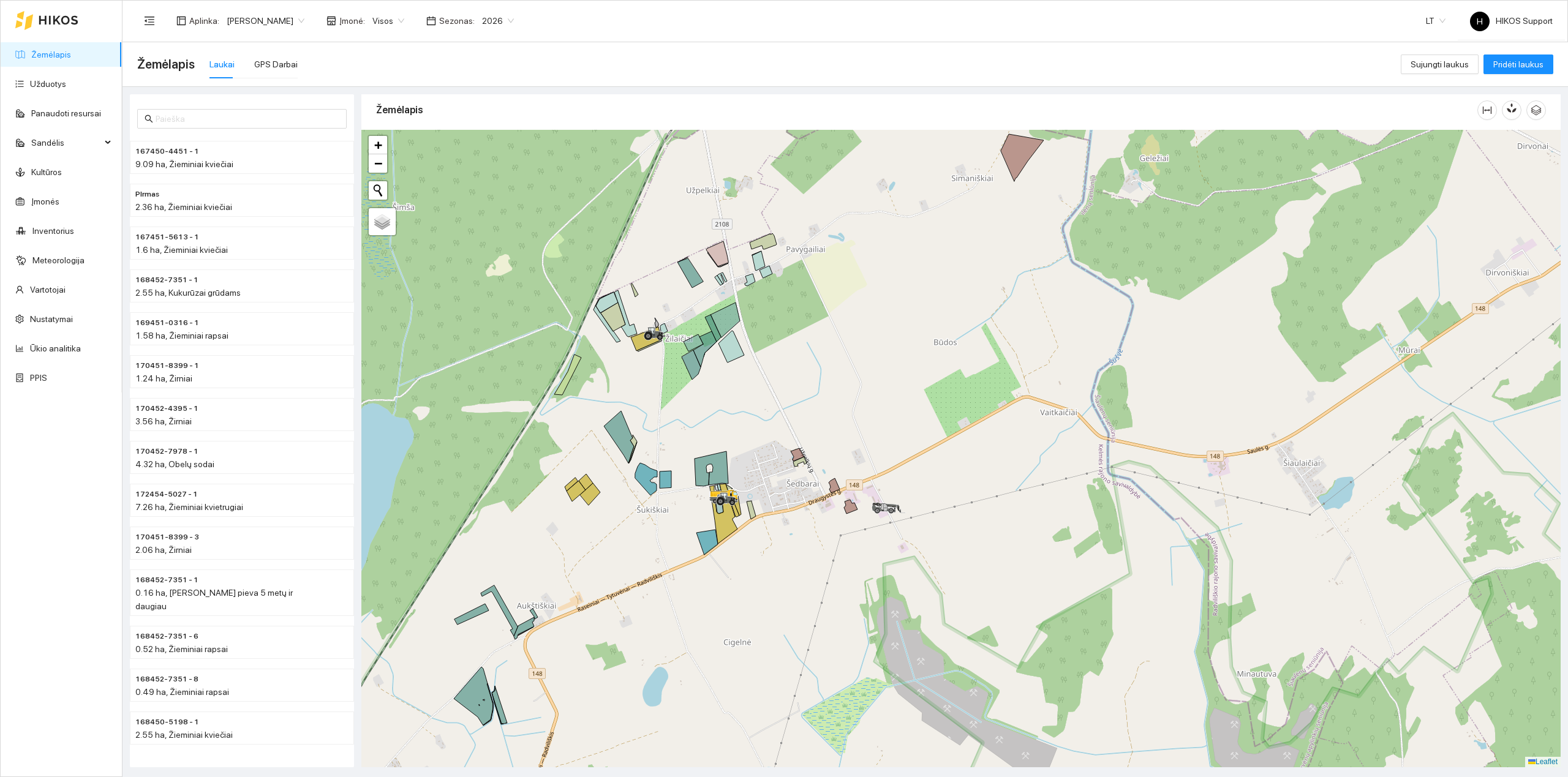
drag, startPoint x: 793, startPoint y: 392, endPoint x: 791, endPoint y: 476, distance: 84.0
click at [791, 476] on div at bounding box center [961, 448] width 1199 height 637
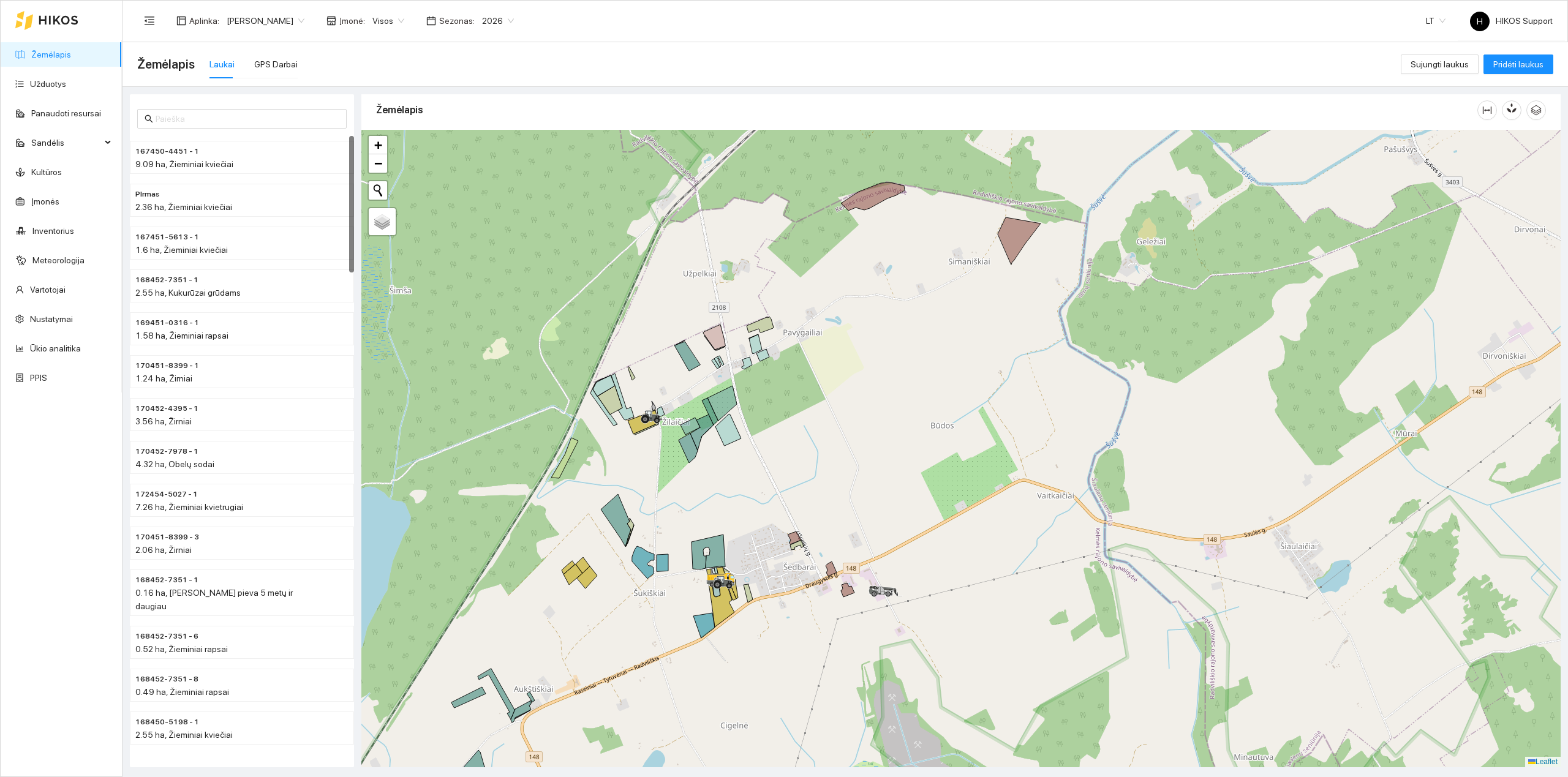
click at [60, 51] on link "Žemėlapis" at bounding box center [50, 55] width 40 height 10
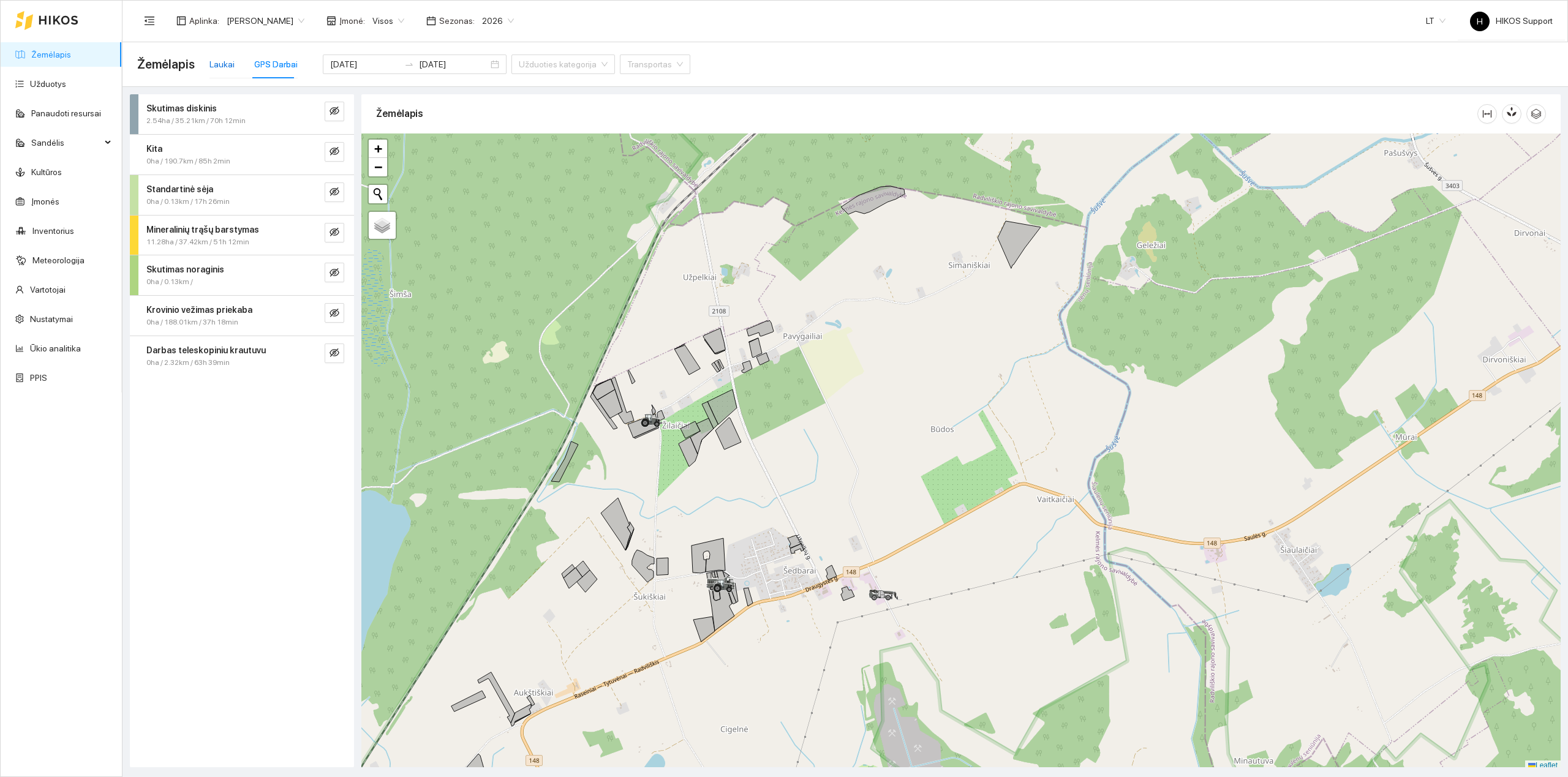
click at [220, 66] on div "Laukai" at bounding box center [221, 64] width 25 height 14
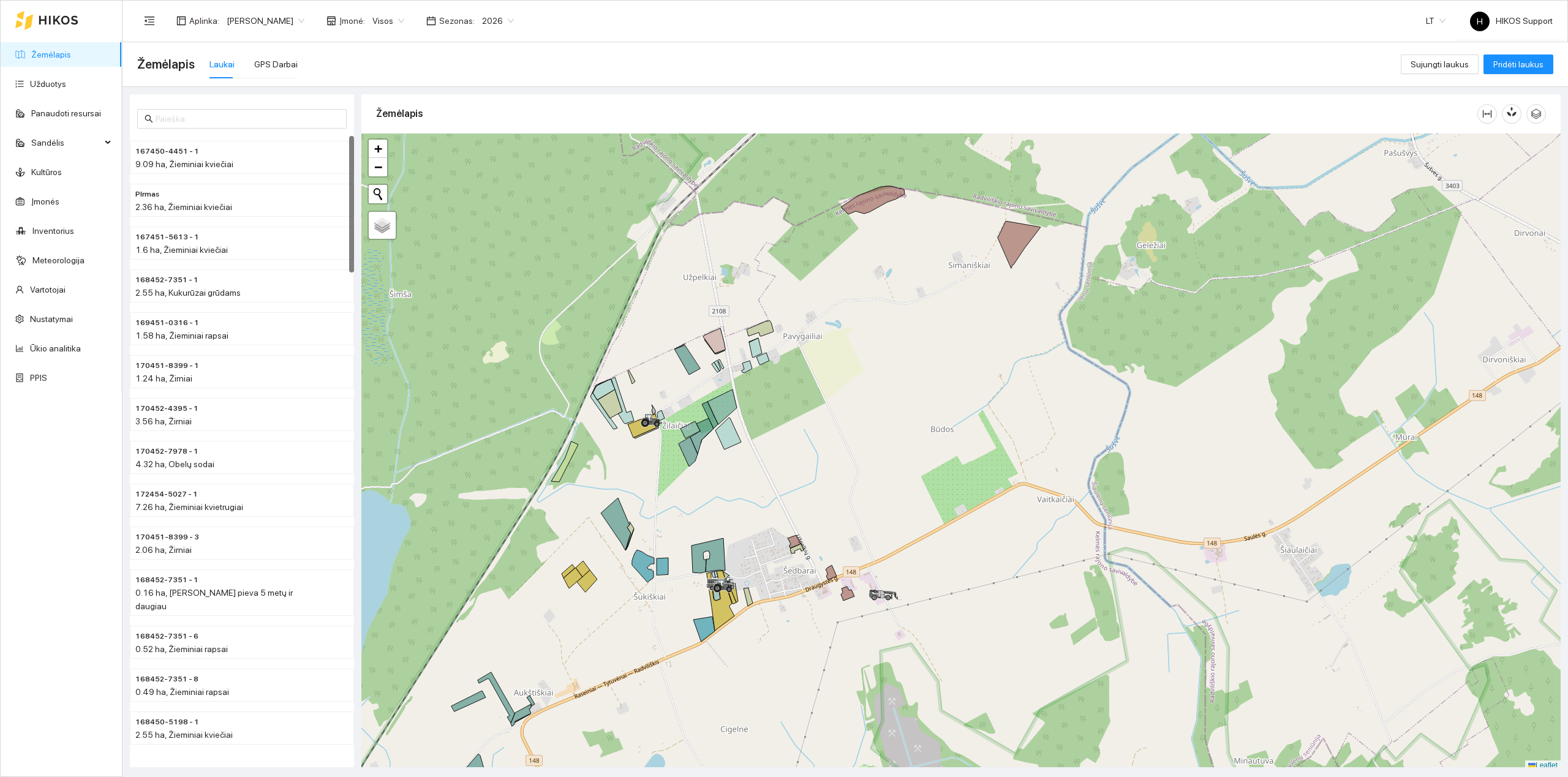
scroll to position [4, 0]
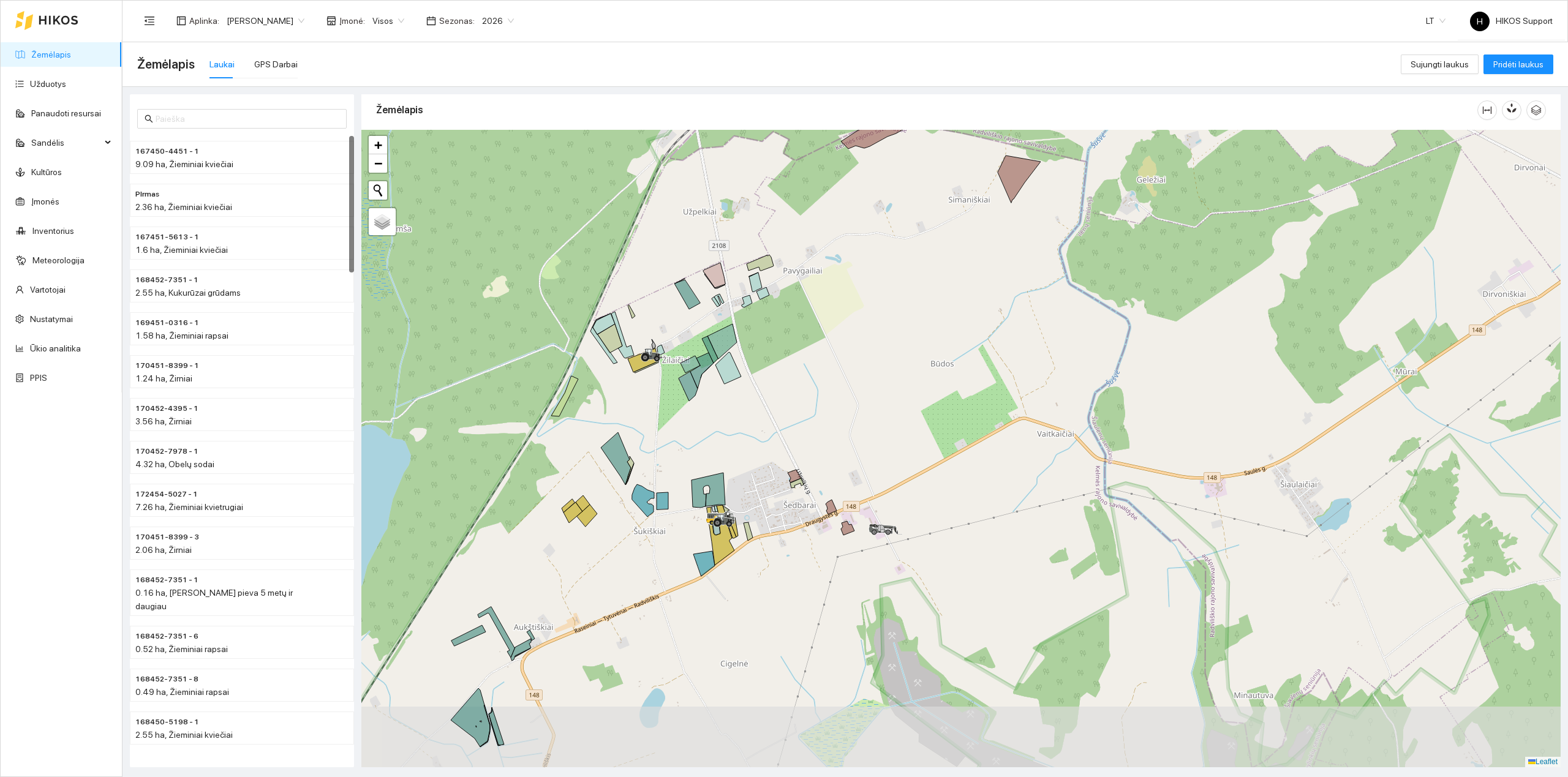
drag, startPoint x: 759, startPoint y: 501, endPoint x: 758, endPoint y: 425, distance: 76.0
click at [758, 425] on div at bounding box center [961, 448] width 1199 height 637
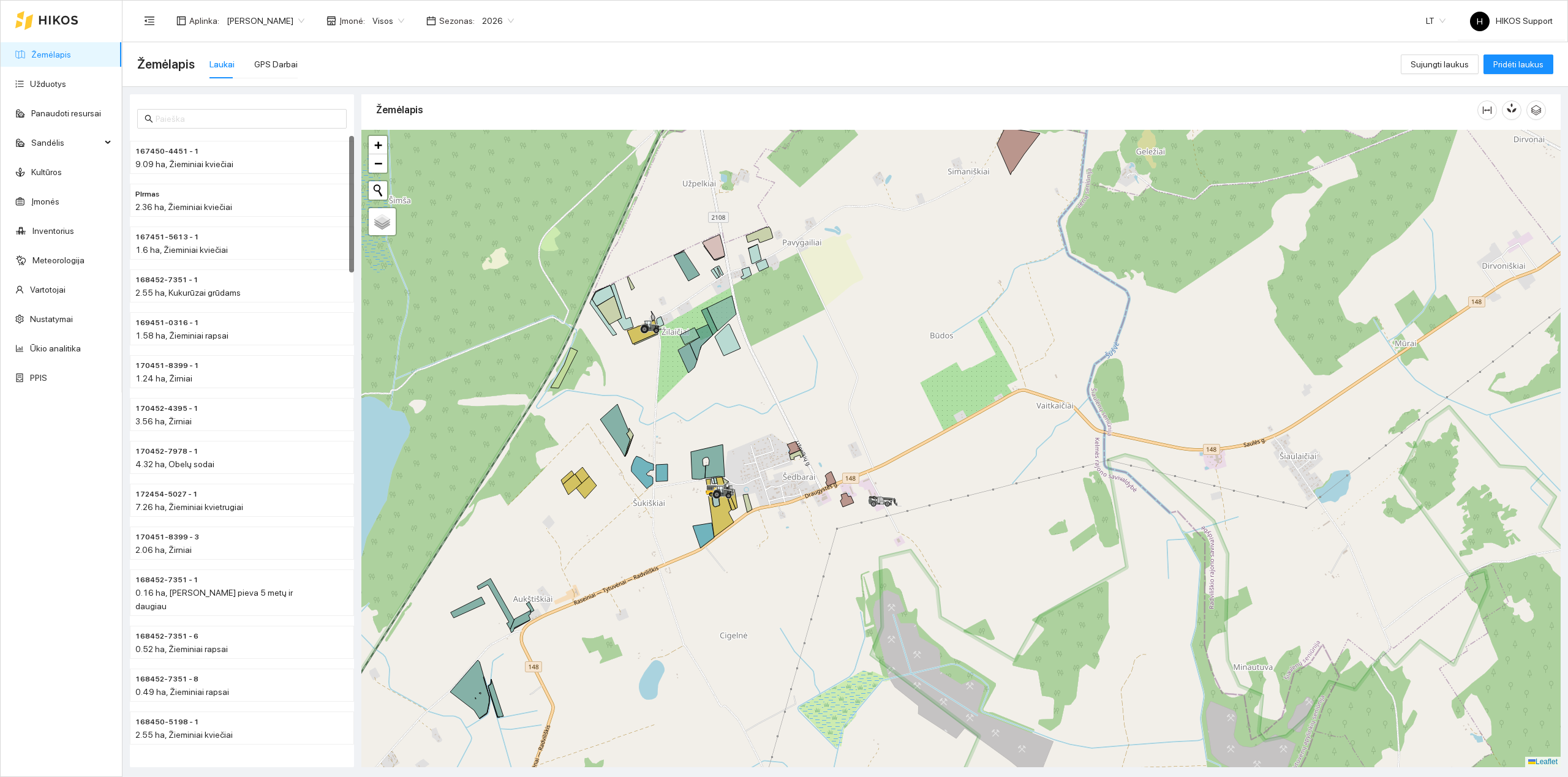
click at [732, 551] on div at bounding box center [961, 448] width 1199 height 637
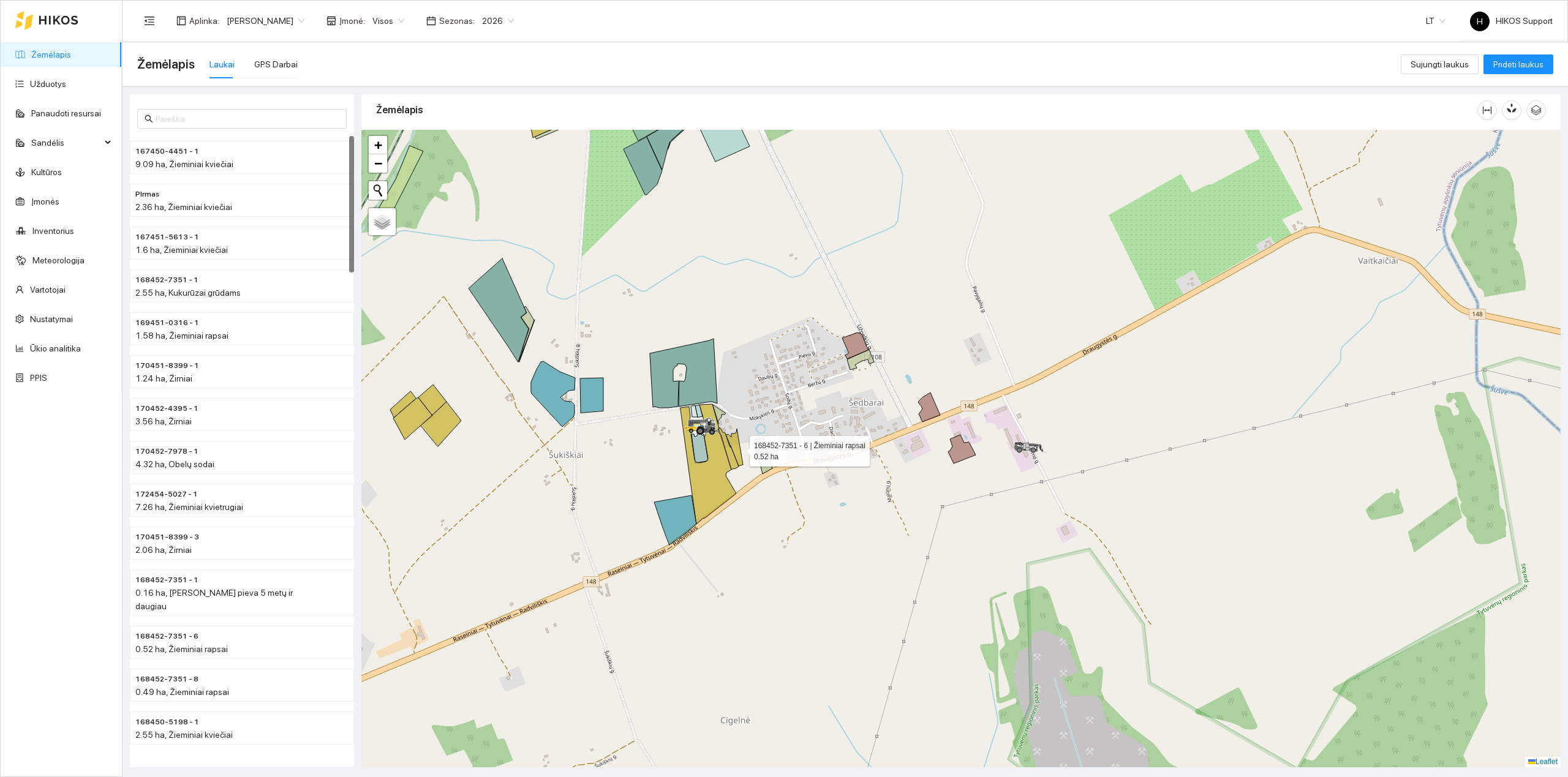
click at [739, 448] on icon at bounding box center [734, 447] width 17 height 37
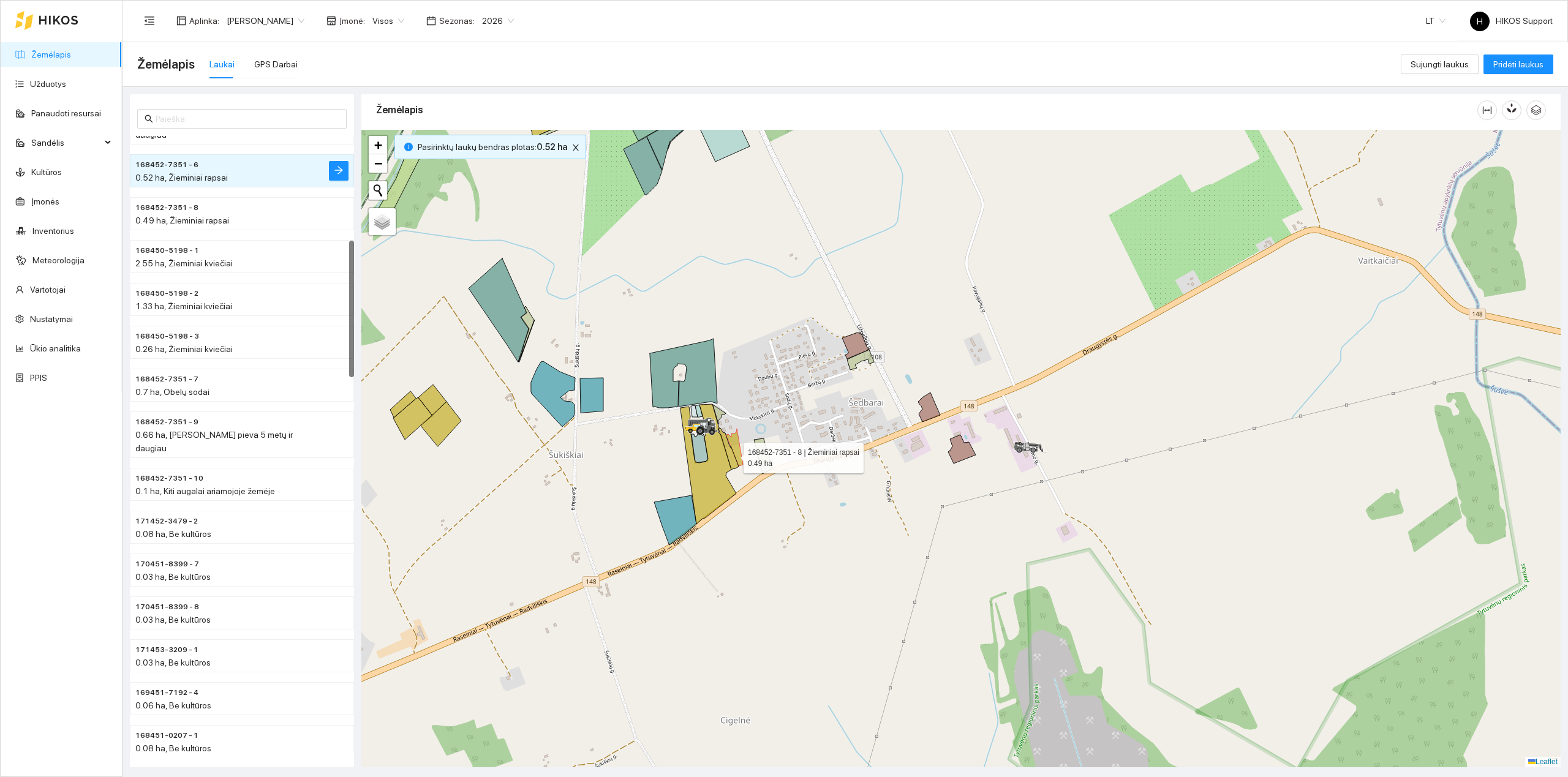
click at [732, 455] on icon at bounding box center [728, 448] width 20 height 41
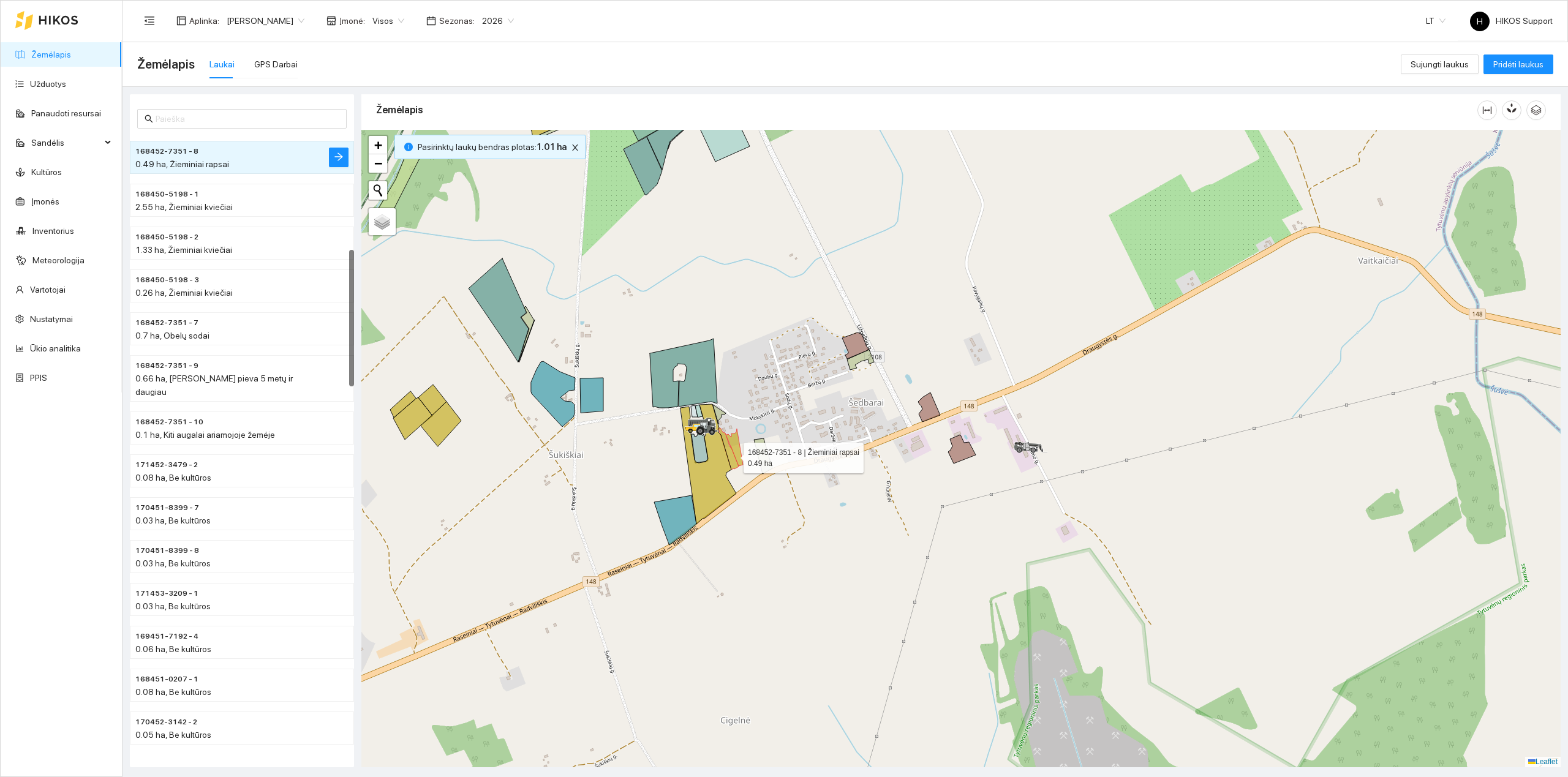
click at [720, 462] on icon at bounding box center [708, 465] width 55 height 120
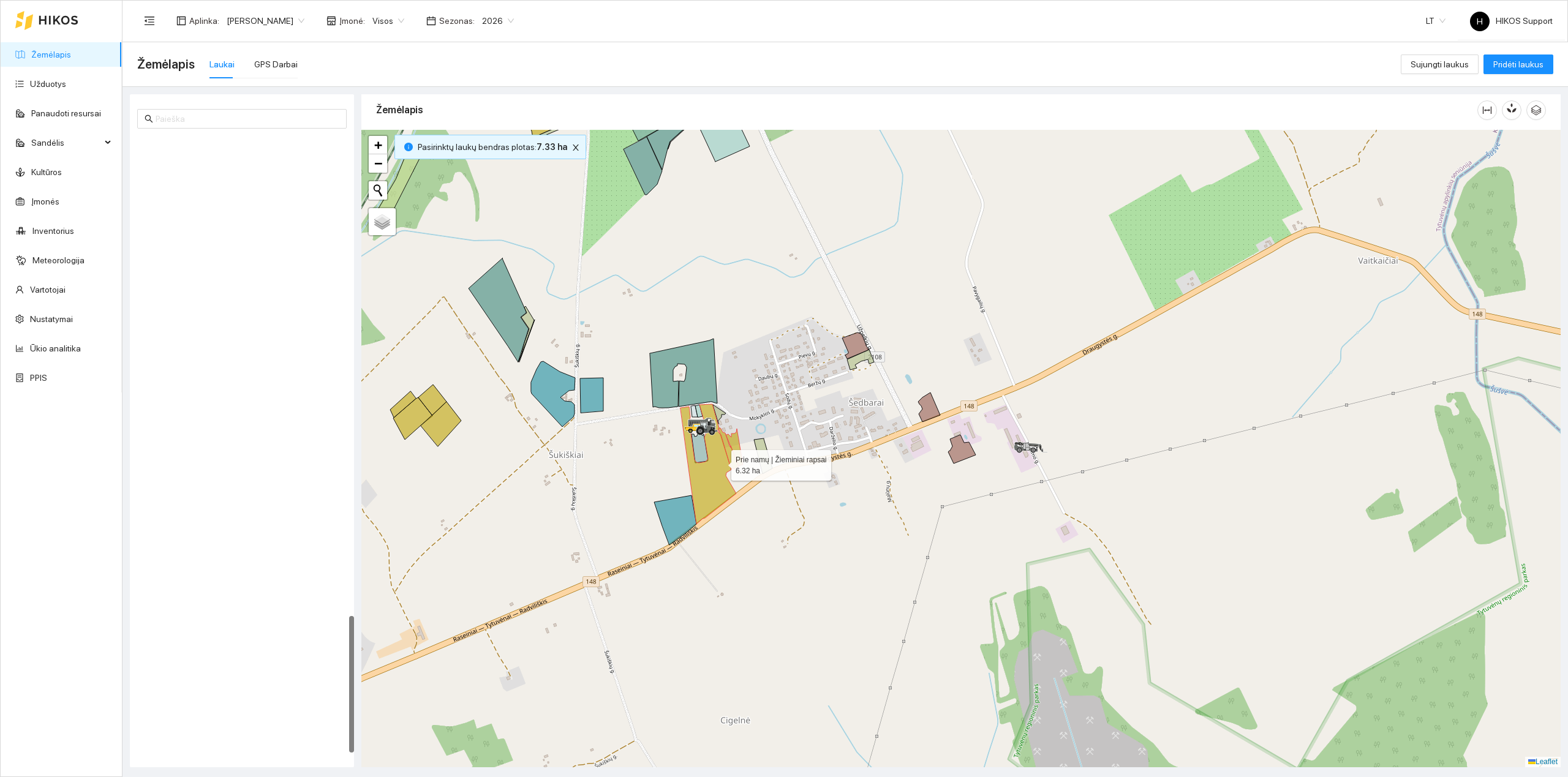
scroll to position [2167, 0]
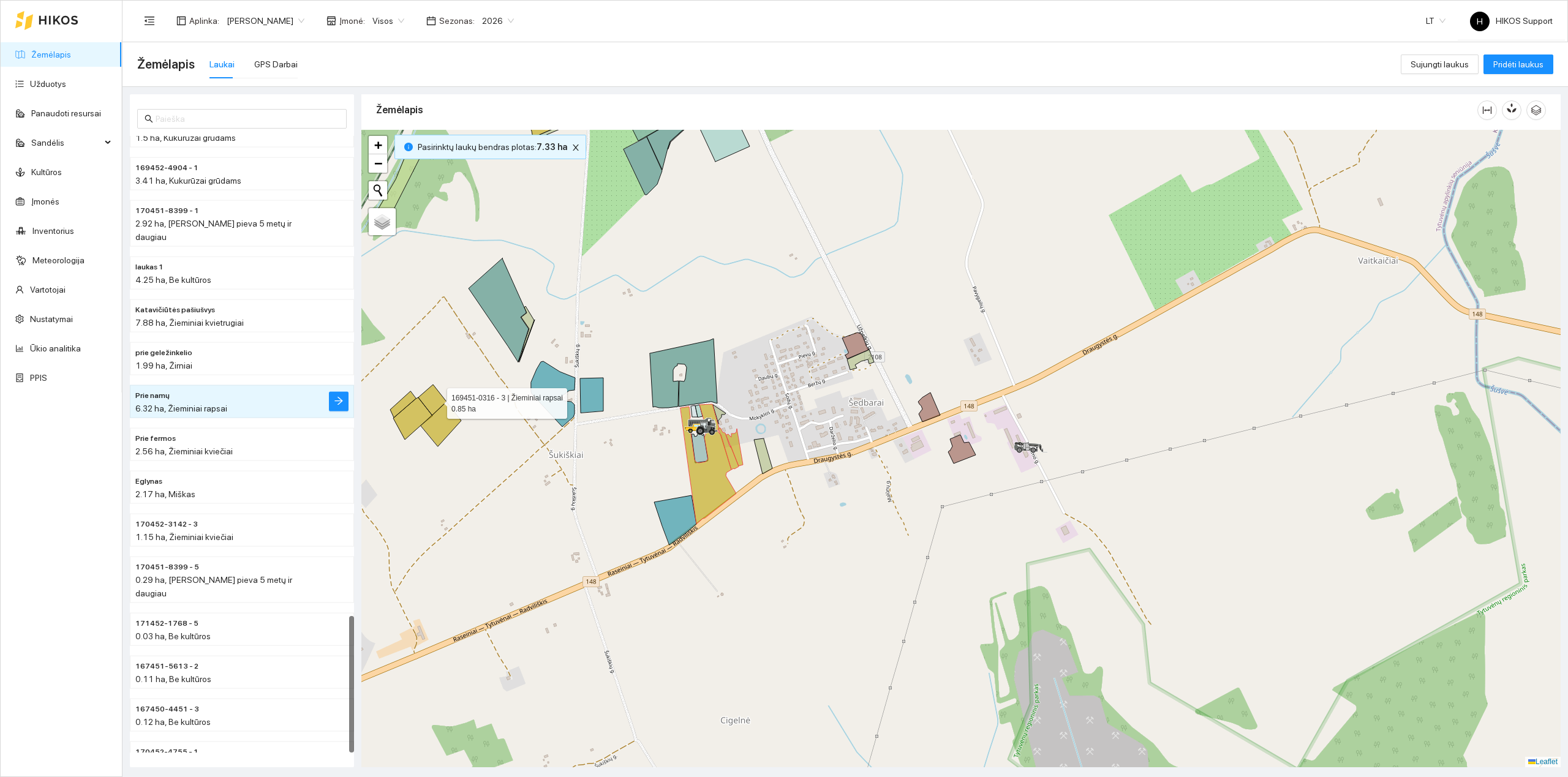
click at [436, 400] on icon at bounding box center [432, 400] width 28 height 31
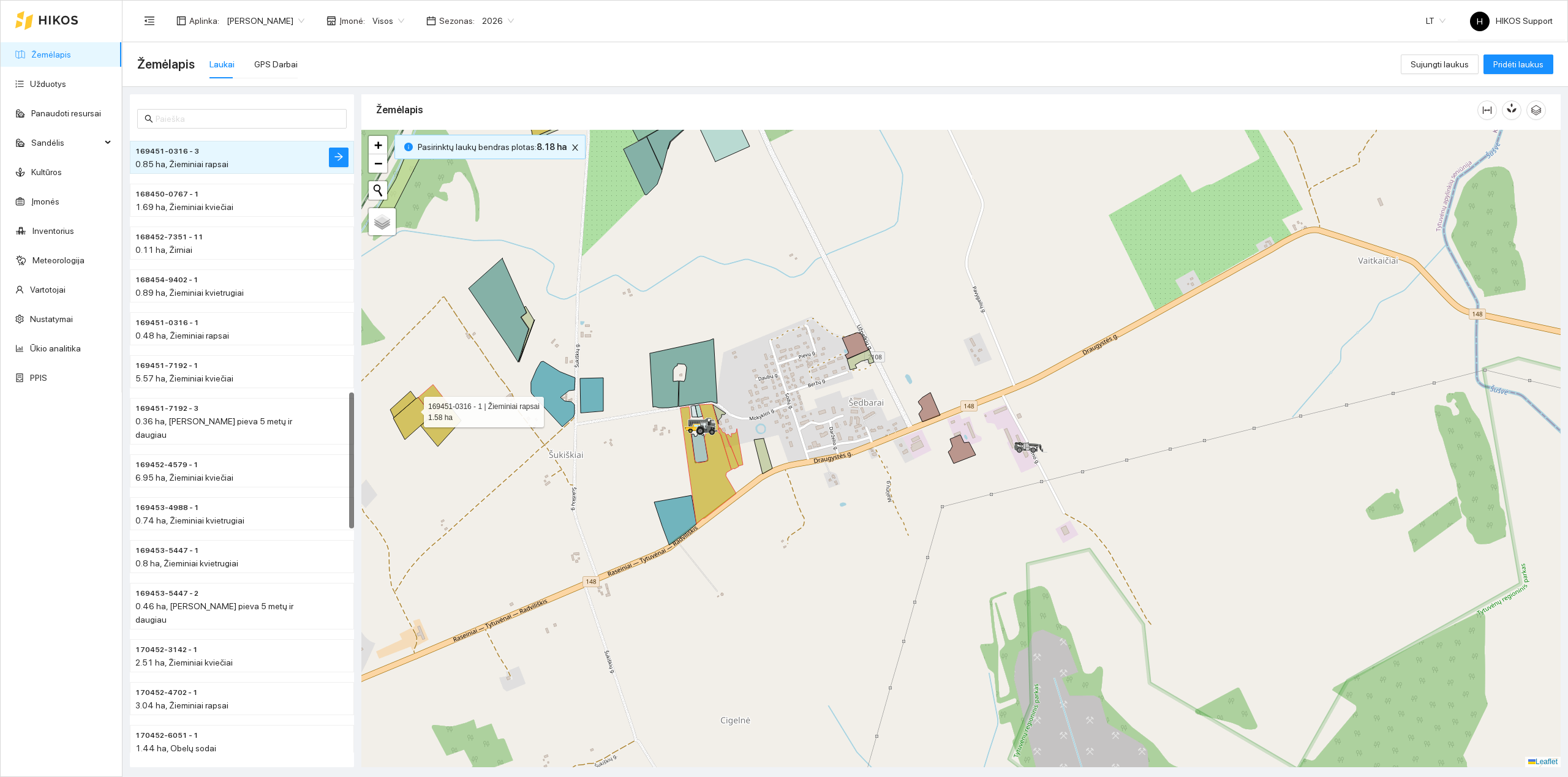
click at [413, 409] on icon at bounding box center [413, 418] width 39 height 42
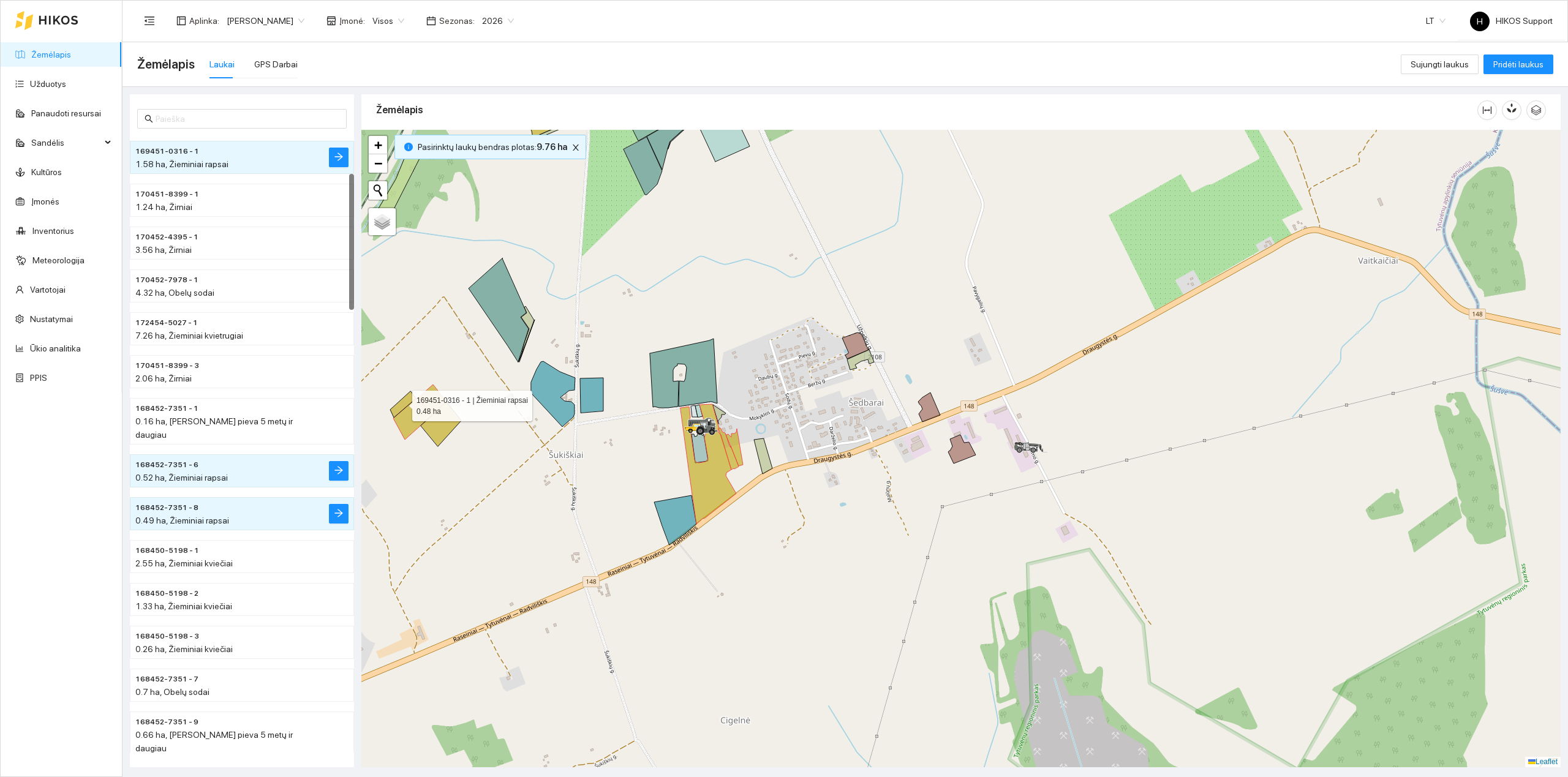
click at [401, 403] on icon at bounding box center [403, 404] width 26 height 26
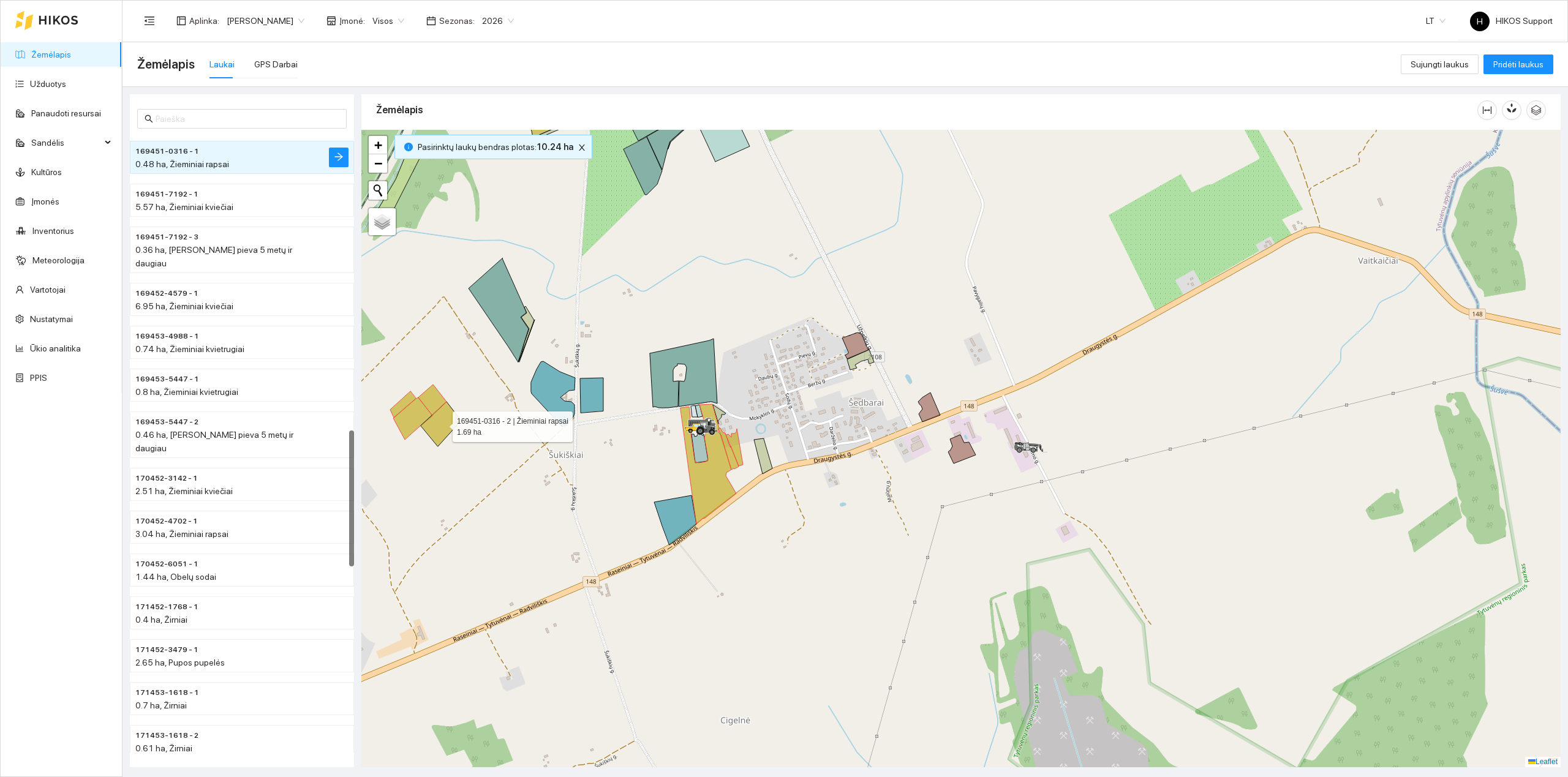
click at [440, 429] on icon at bounding box center [441, 424] width 41 height 45
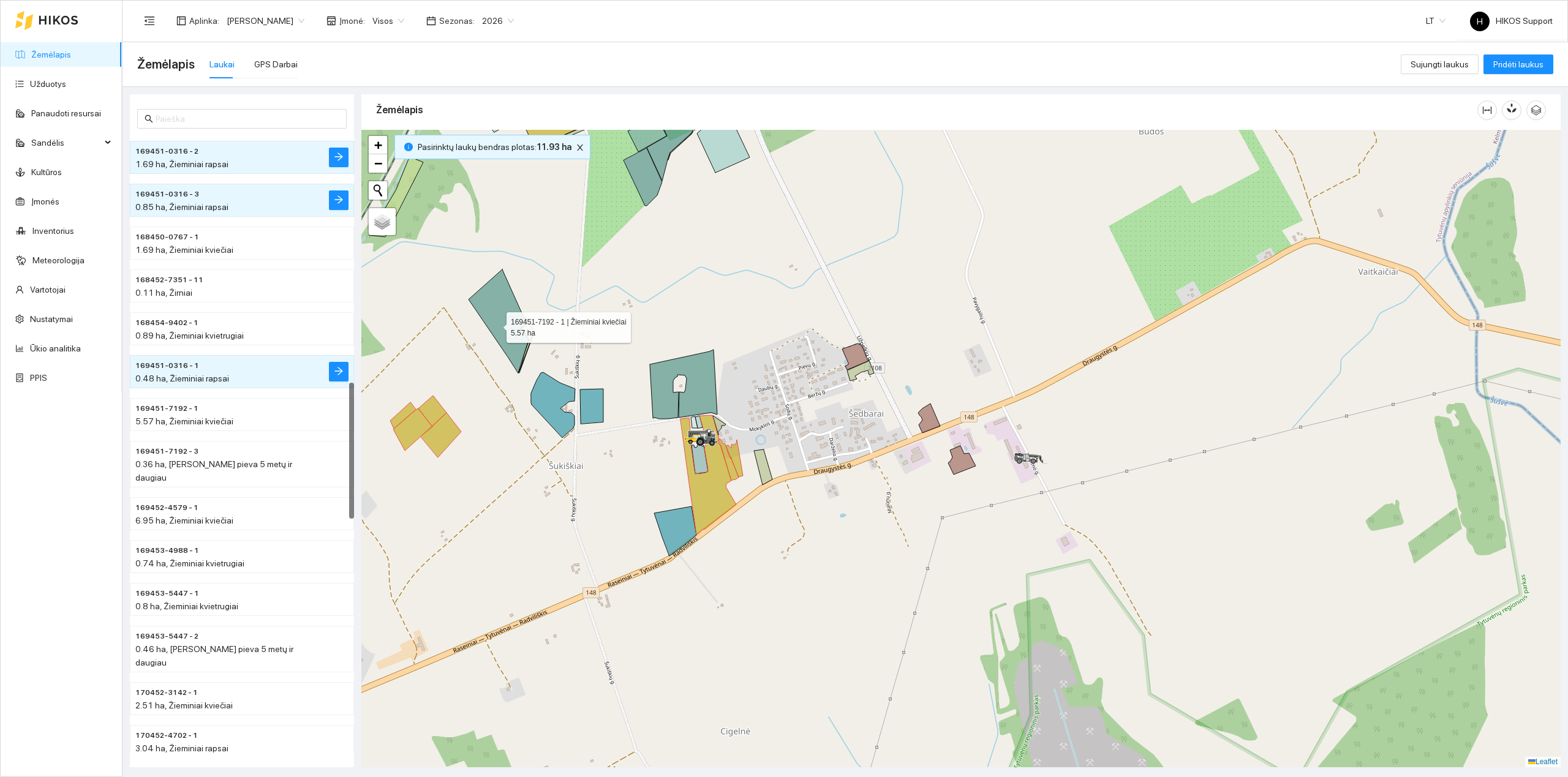
drag, startPoint x: 496, startPoint y: 306, endPoint x: 490, endPoint y: 548, distance: 242.1
click at [490, 373] on icon at bounding box center [499, 321] width 60 height 104
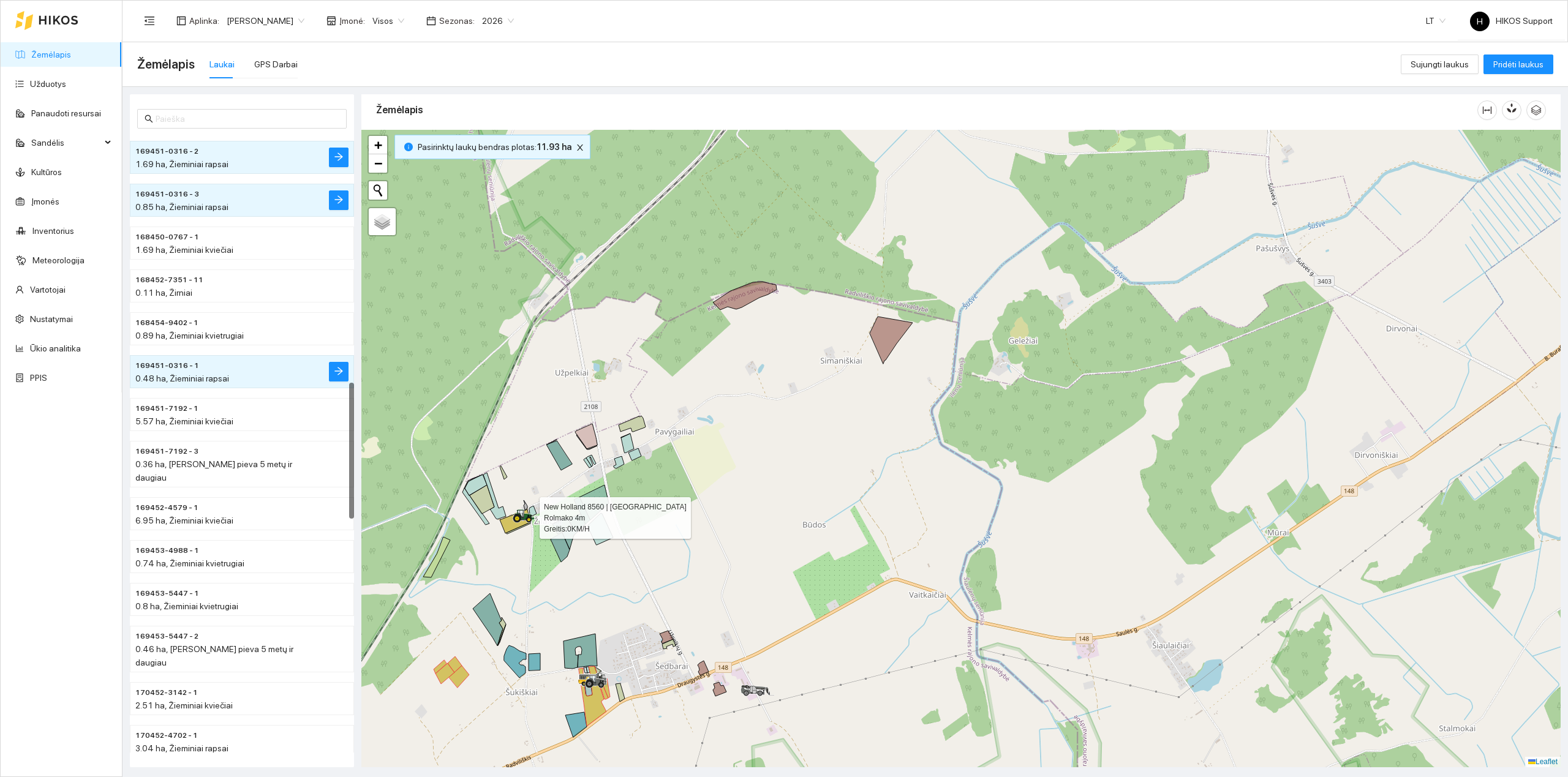
click at [515, 518] on icon at bounding box center [517, 517] width 4 height 4
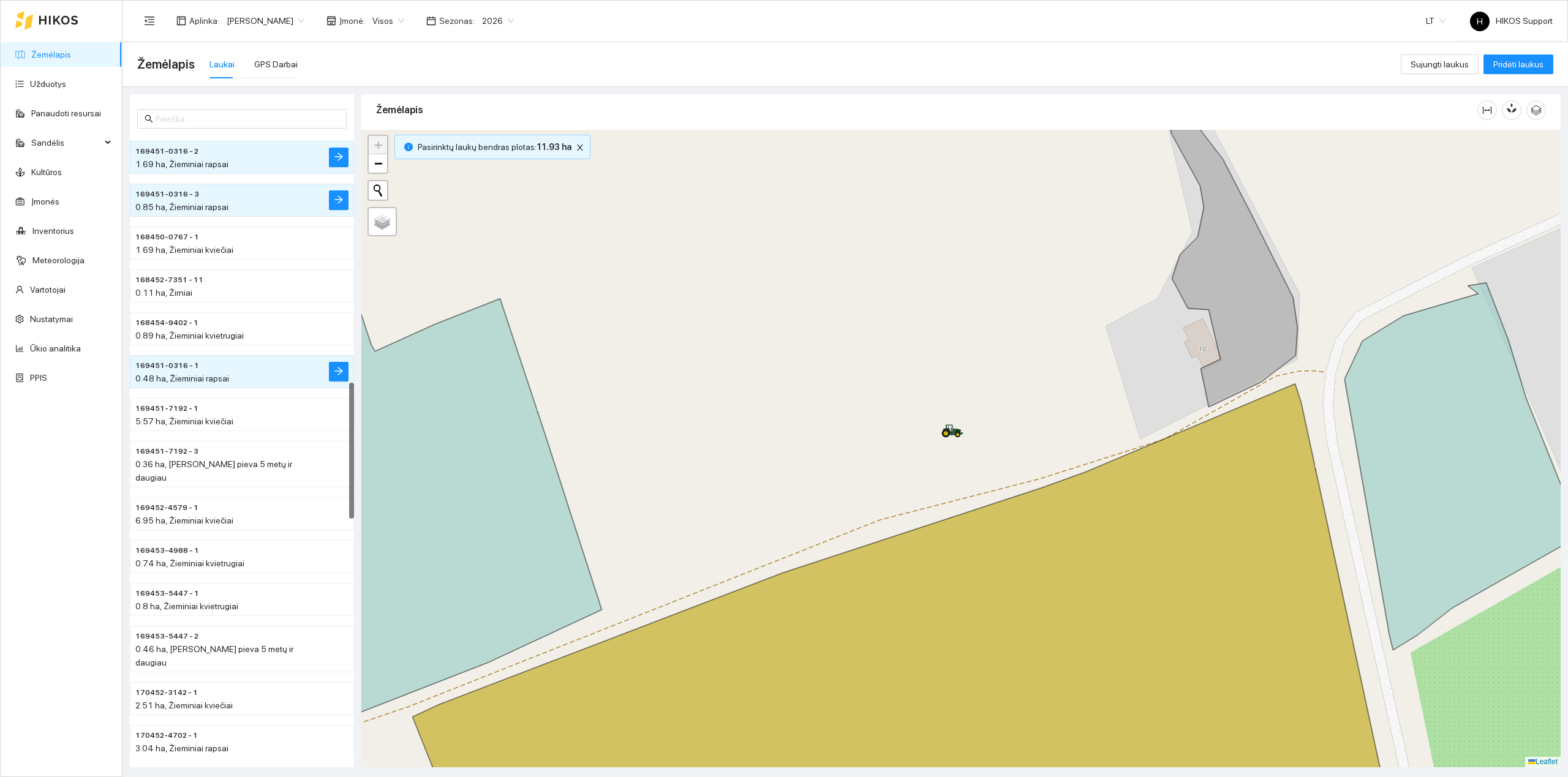
drag, startPoint x: 724, startPoint y: 579, endPoint x: 590, endPoint y: 380, distance: 239.9
click at [590, 380] on div at bounding box center [961, 448] width 1199 height 637
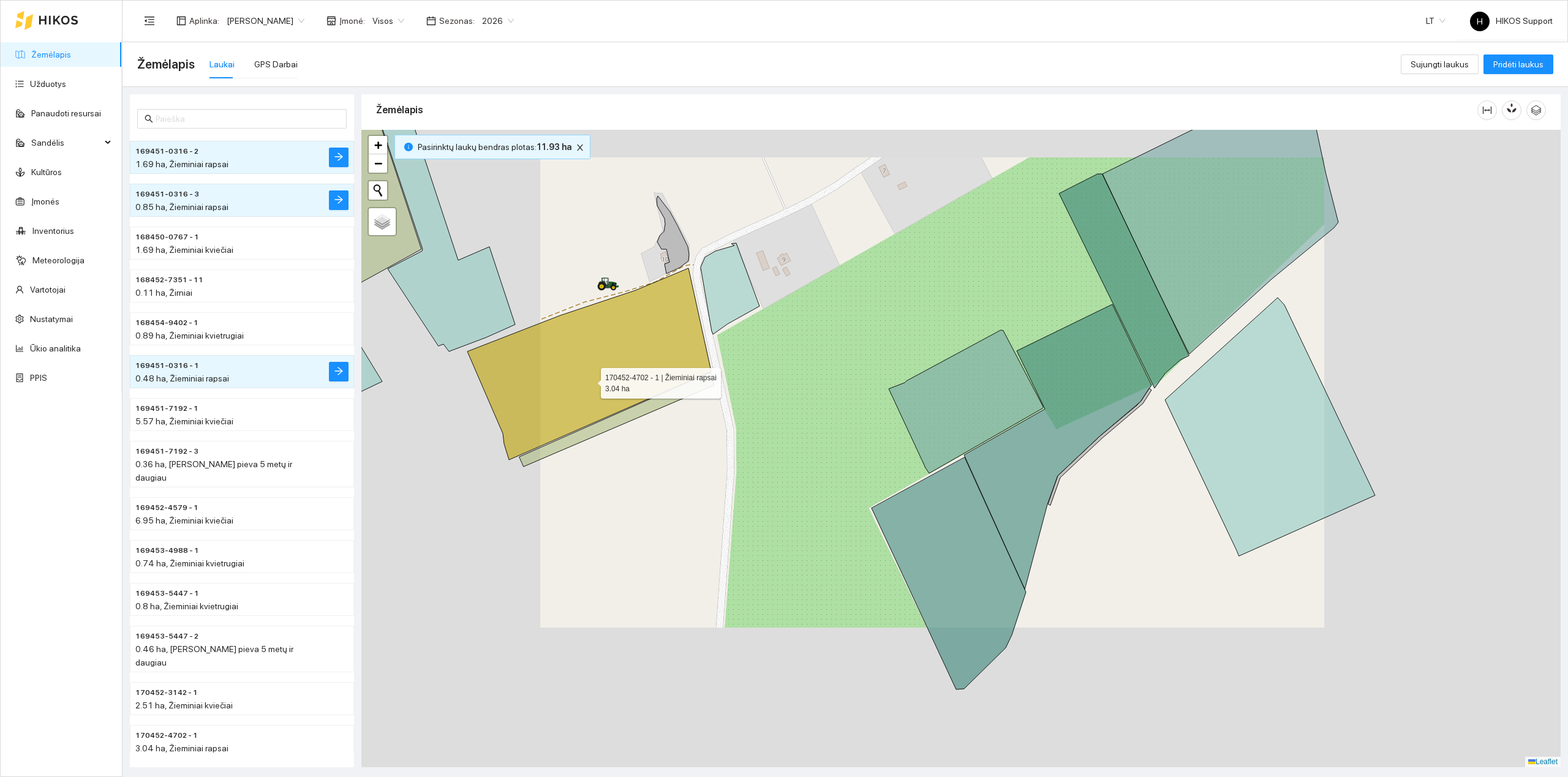
click at [590, 380] on icon at bounding box center [589, 364] width 244 height 192
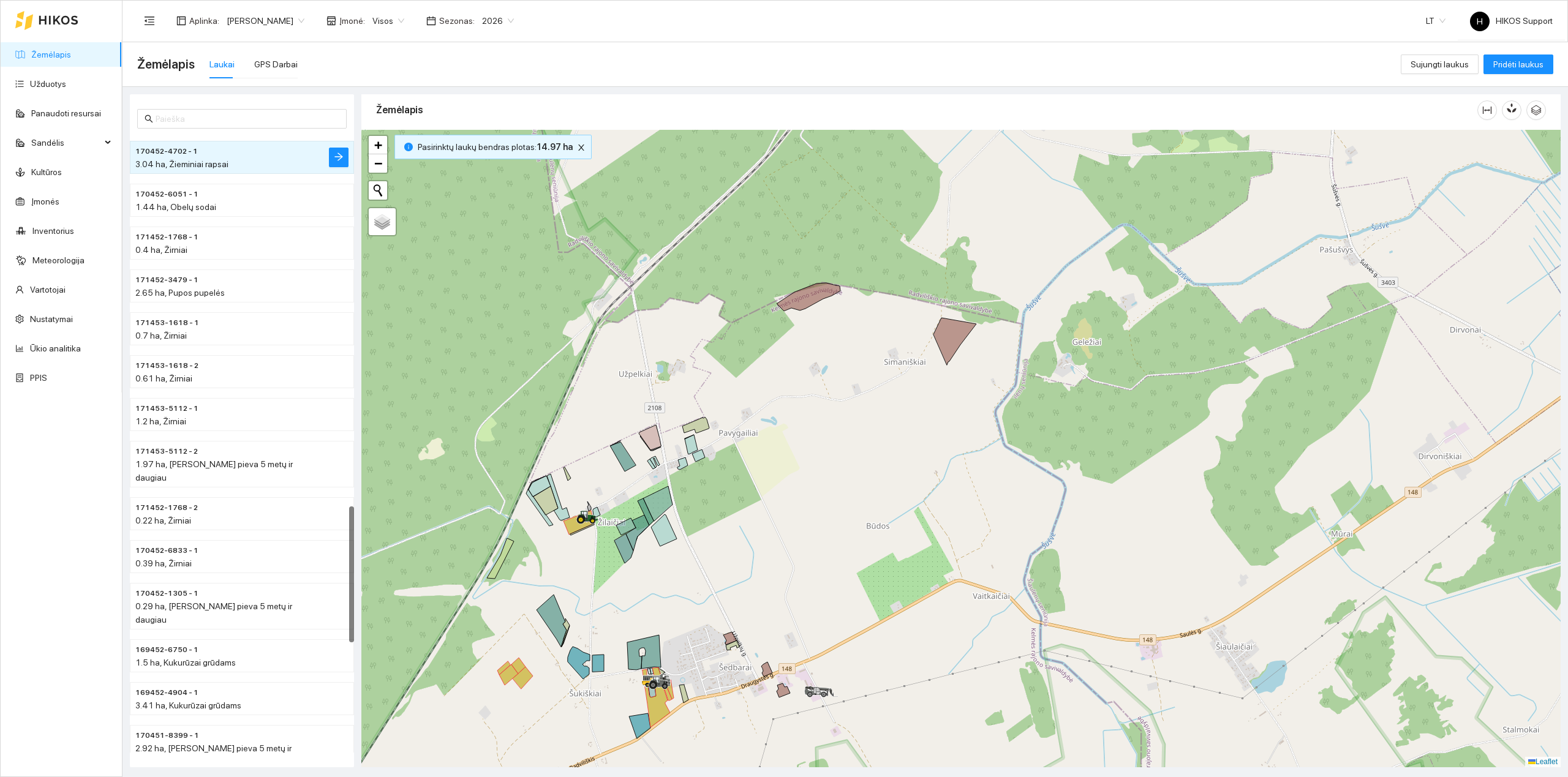
drag, startPoint x: 647, startPoint y: 610, endPoint x: 642, endPoint y: 461, distance: 149.1
click at [642, 461] on div at bounding box center [961, 448] width 1199 height 637
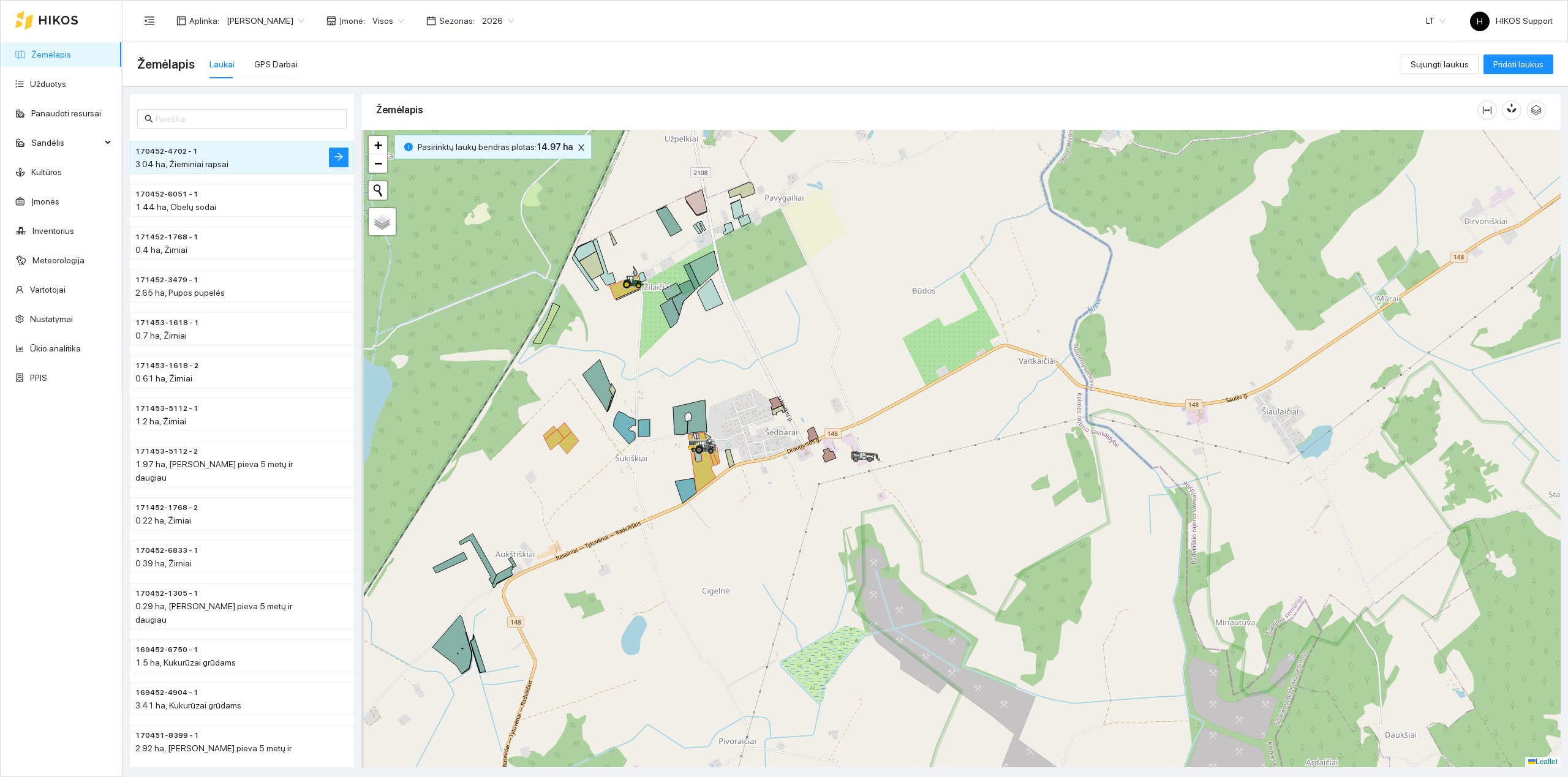
drag, startPoint x: 528, startPoint y: 590, endPoint x: 583, endPoint y: 501, distance: 104.6
click at [583, 501] on div at bounding box center [961, 448] width 1199 height 637
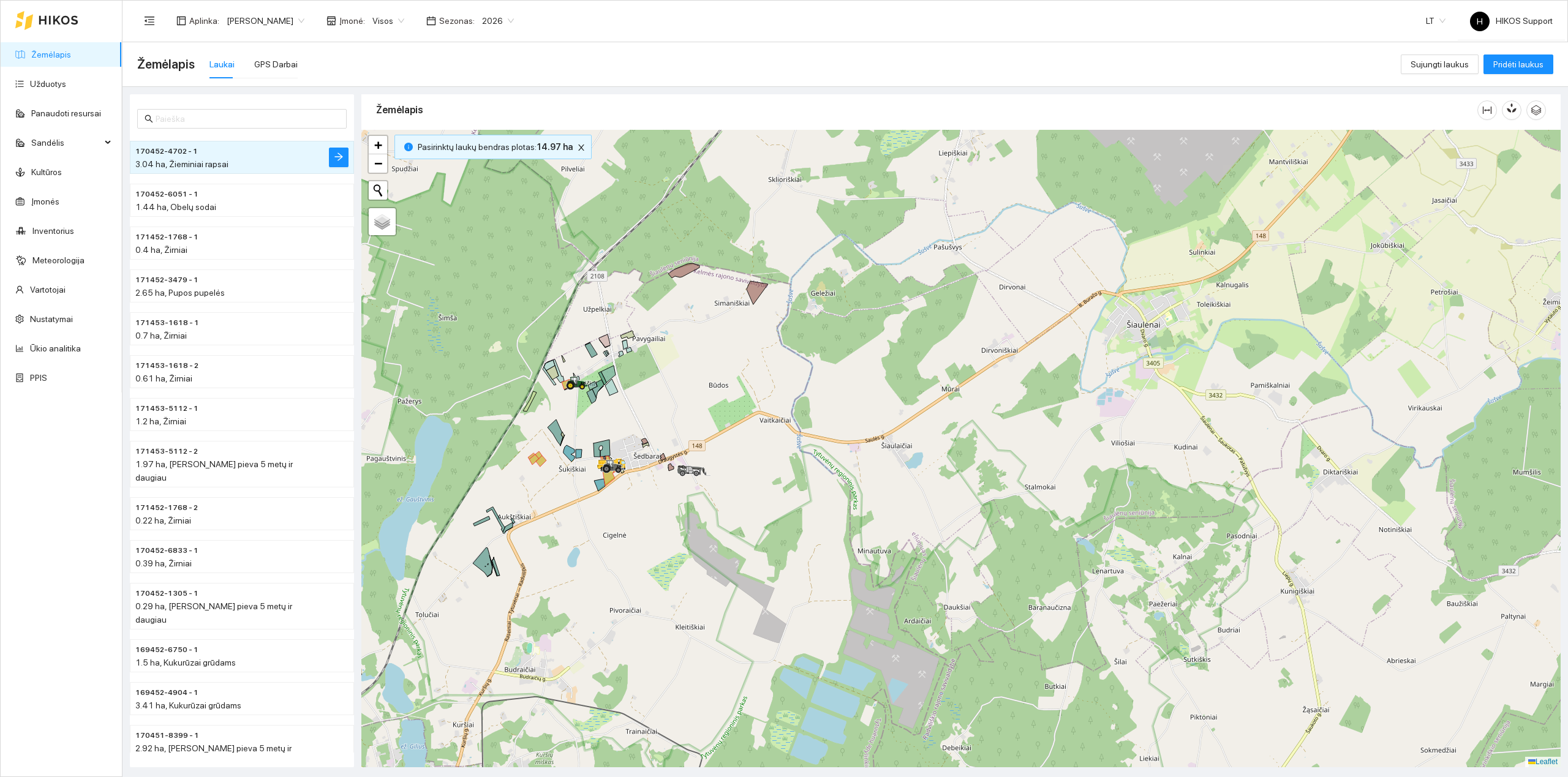
click at [553, 468] on div at bounding box center [961, 448] width 1199 height 637
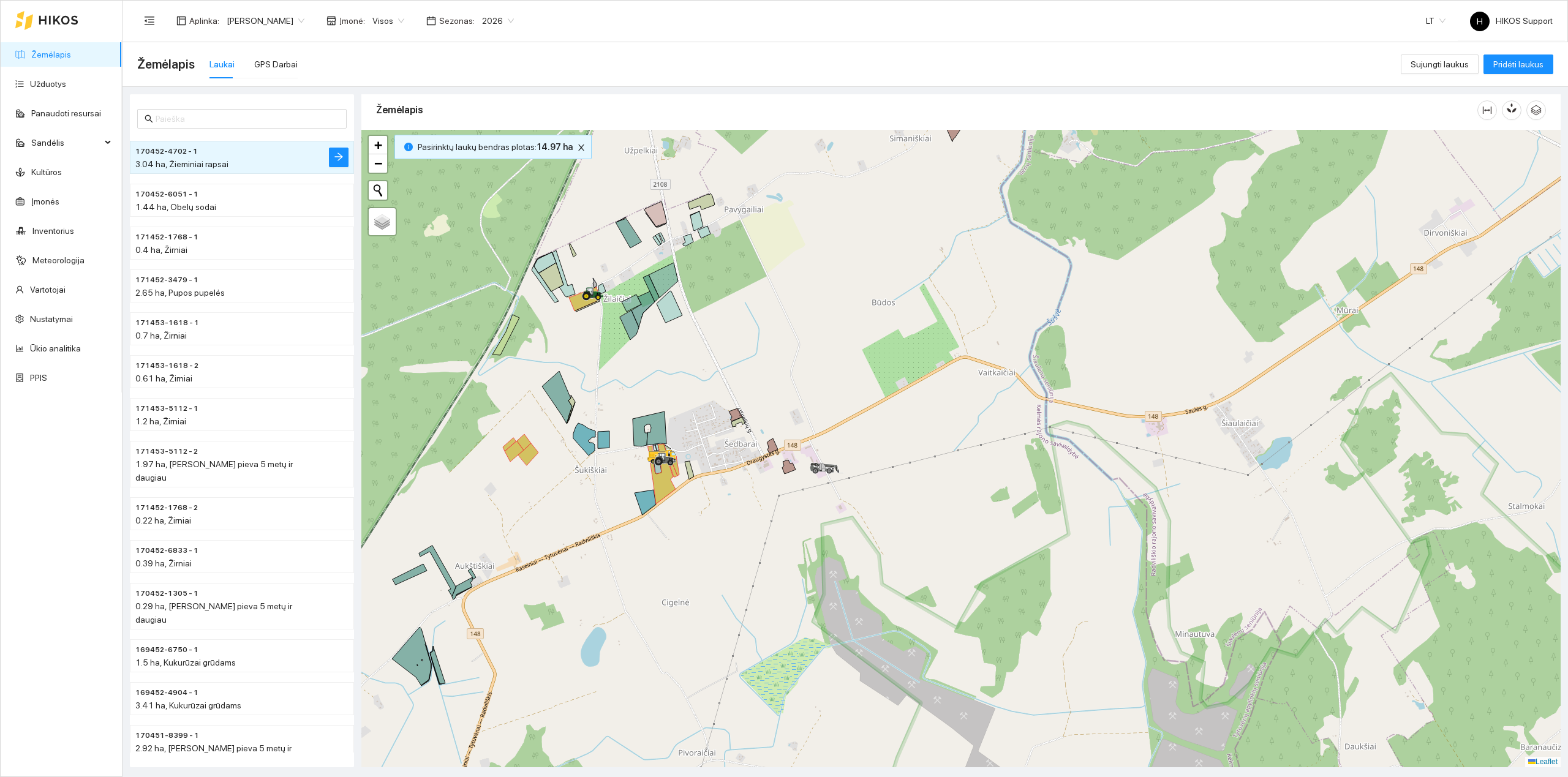
click at [526, 469] on div at bounding box center [961, 448] width 1199 height 637
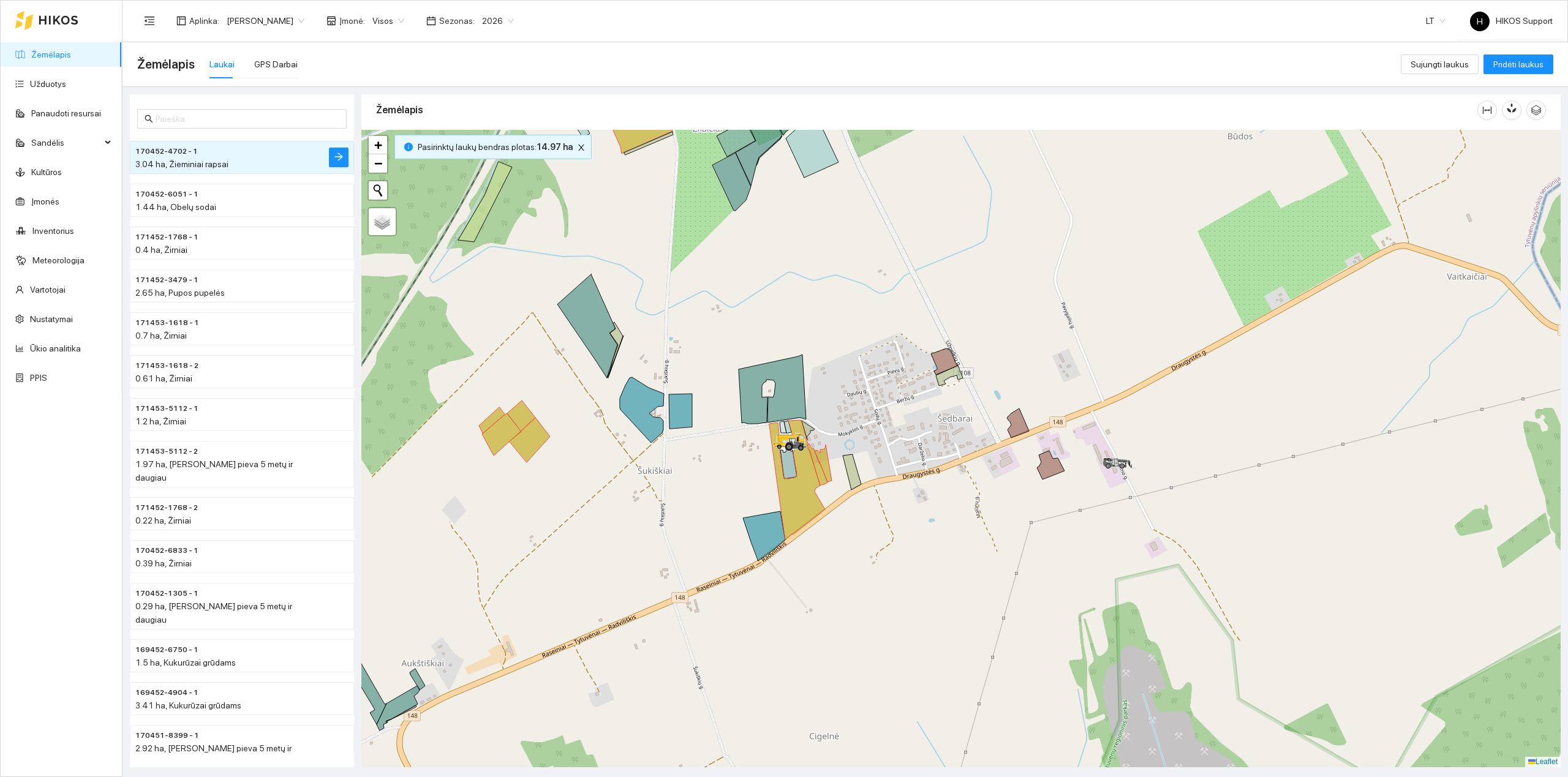
drag, startPoint x: 519, startPoint y: 388, endPoint x: 519, endPoint y: 485, distance: 97.0
click at [519, 484] on div at bounding box center [961, 448] width 1199 height 637
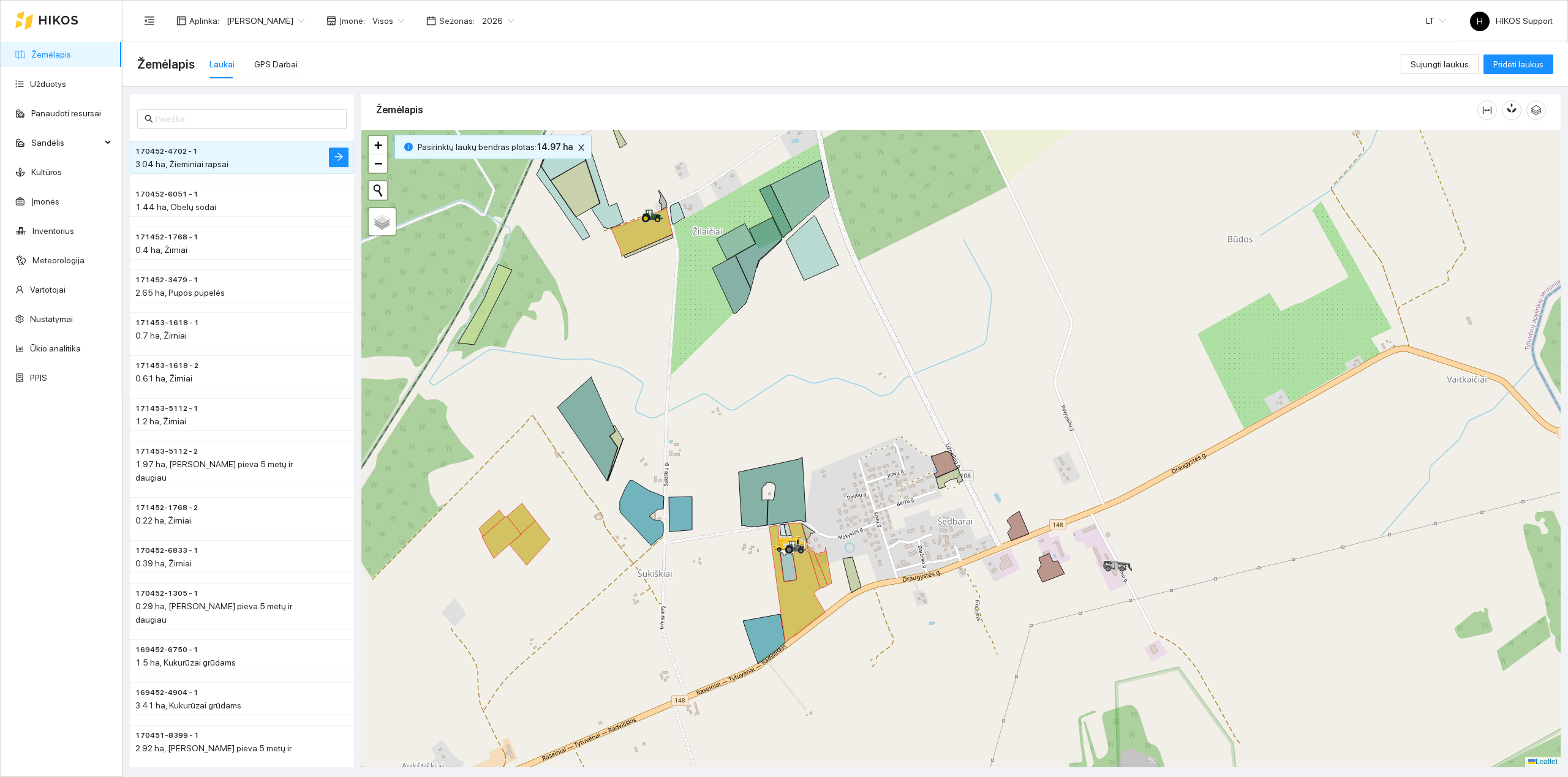
click at [507, 576] on div at bounding box center [961, 448] width 1199 height 637
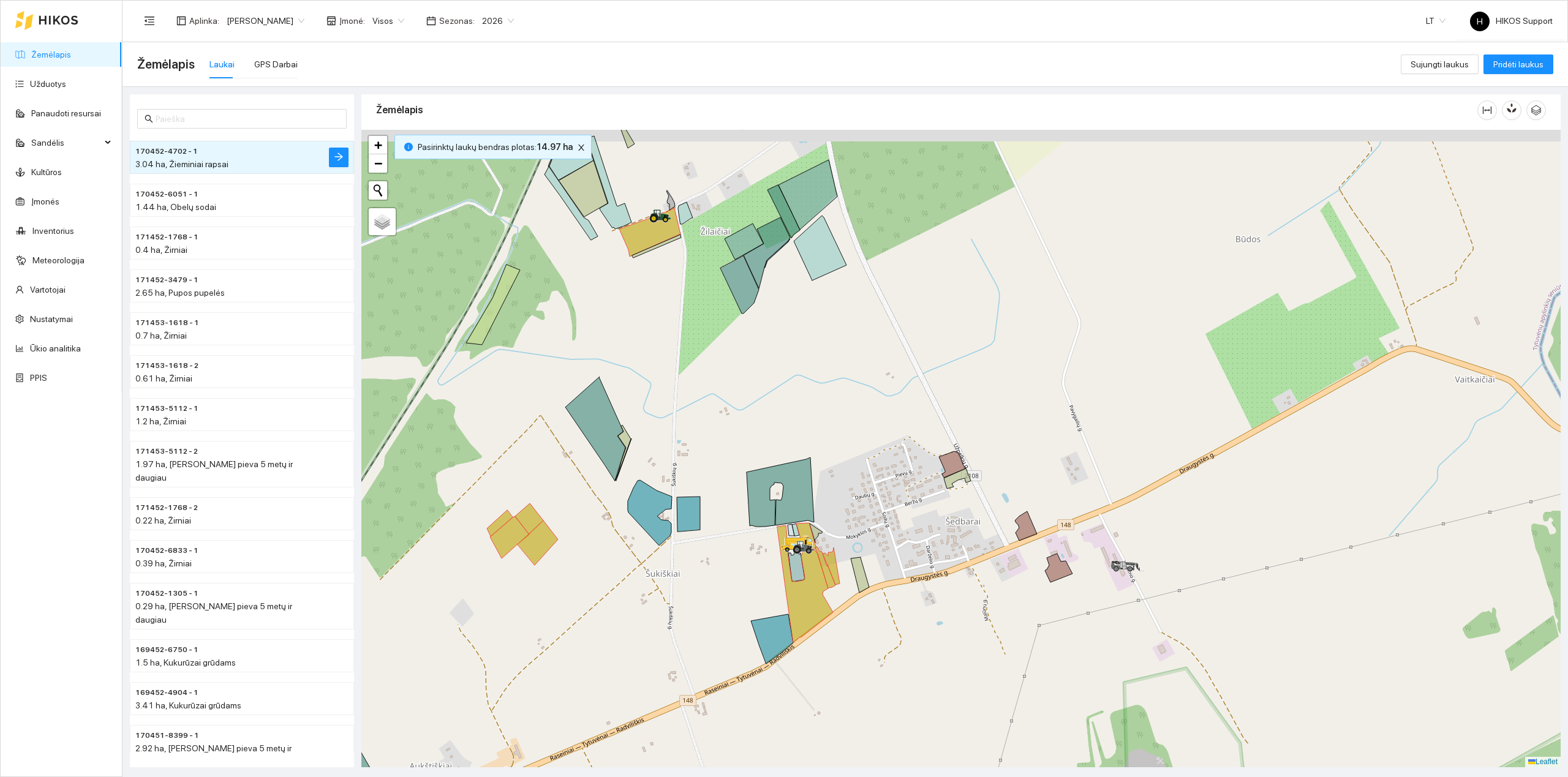
drag, startPoint x: 666, startPoint y: 302, endPoint x: 663, endPoint y: 337, distance: 35.1
click at [663, 337] on div at bounding box center [961, 448] width 1199 height 637
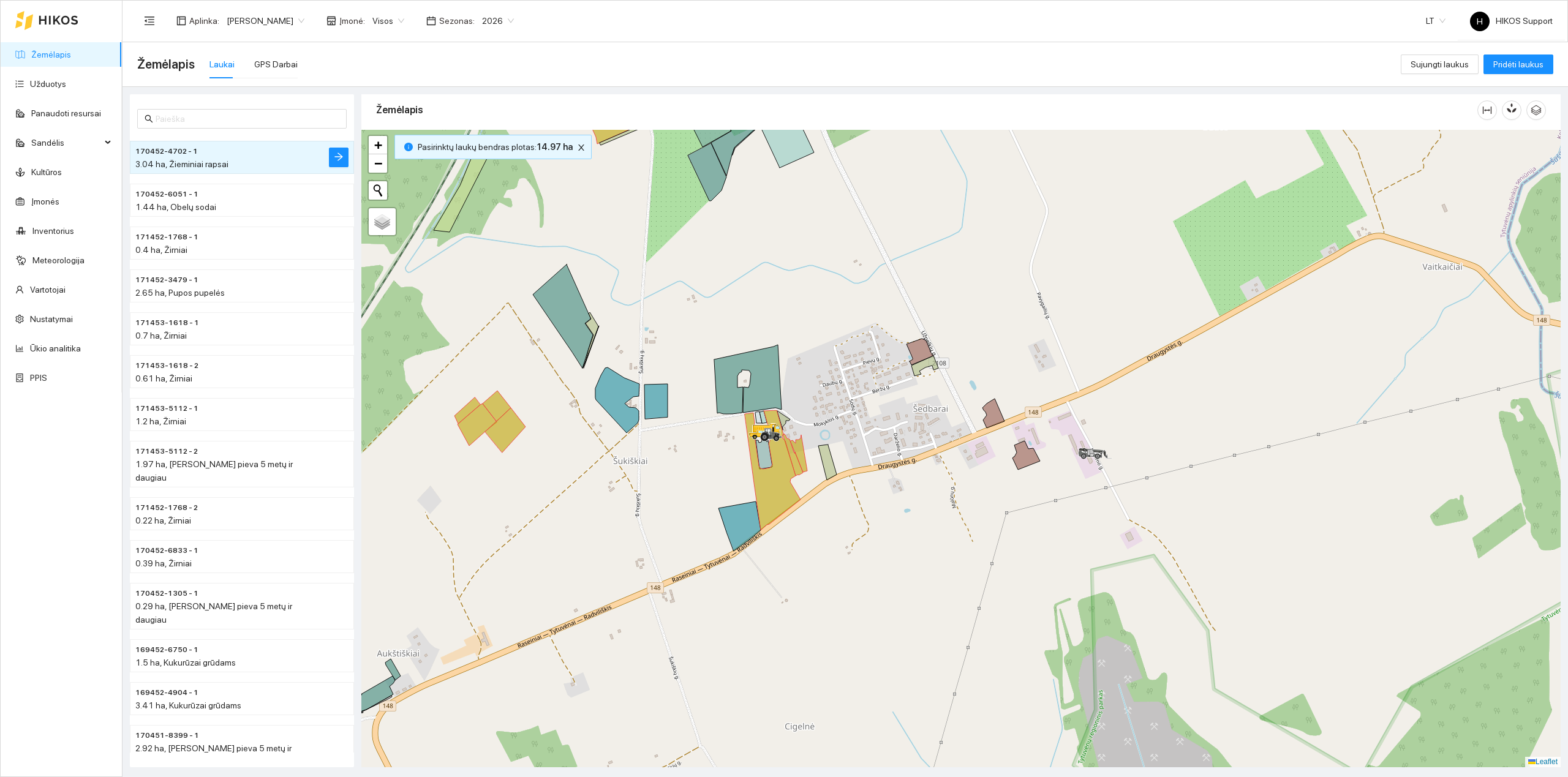
drag, startPoint x: 676, startPoint y: 606, endPoint x: 644, endPoint y: 487, distance: 123.2
click at [644, 487] on div at bounding box center [961, 448] width 1199 height 637
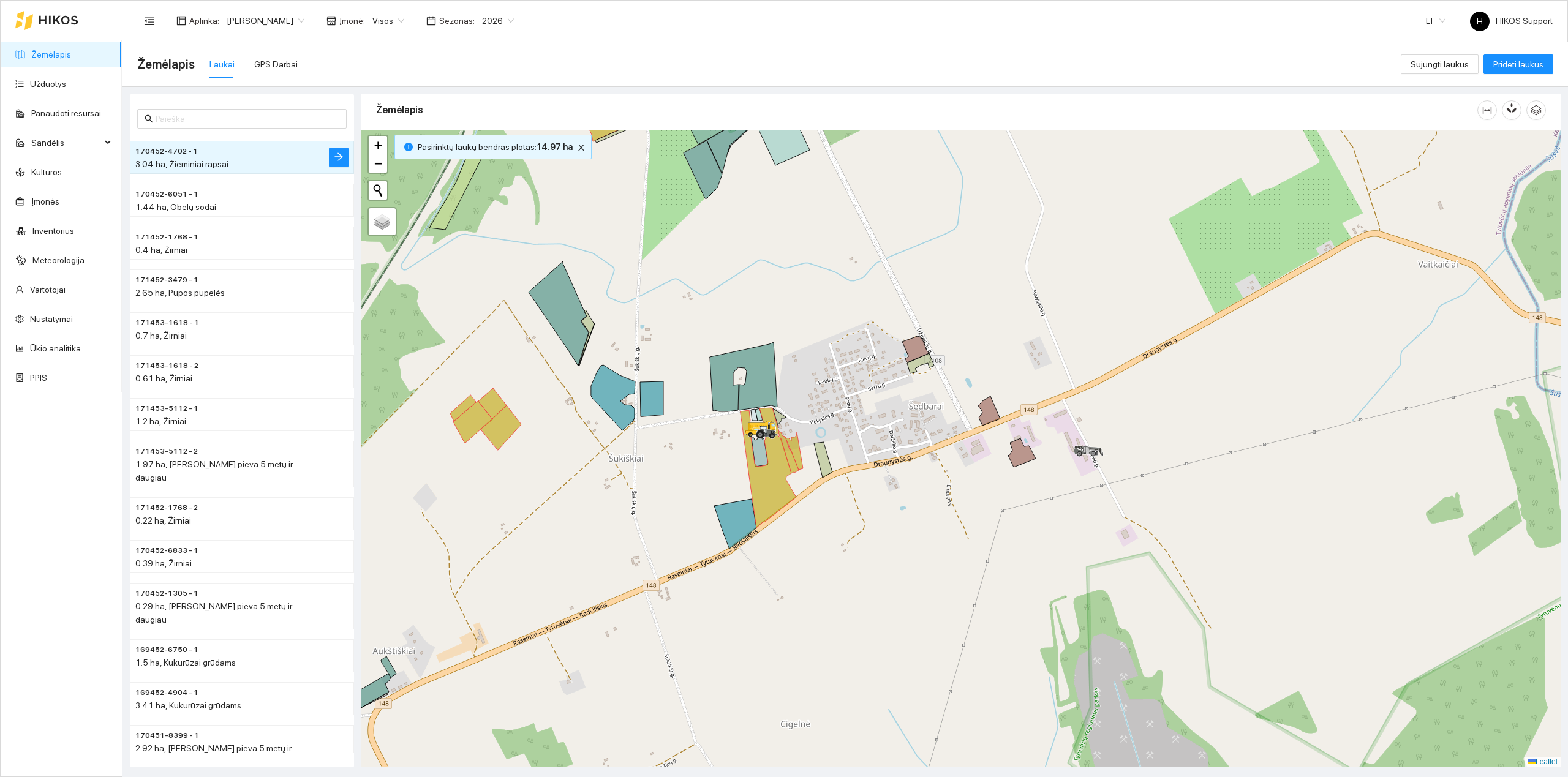
drag, startPoint x: 627, startPoint y: 523, endPoint x: 637, endPoint y: 523, distance: 10.0
click at [637, 523] on div at bounding box center [961, 448] width 1199 height 637
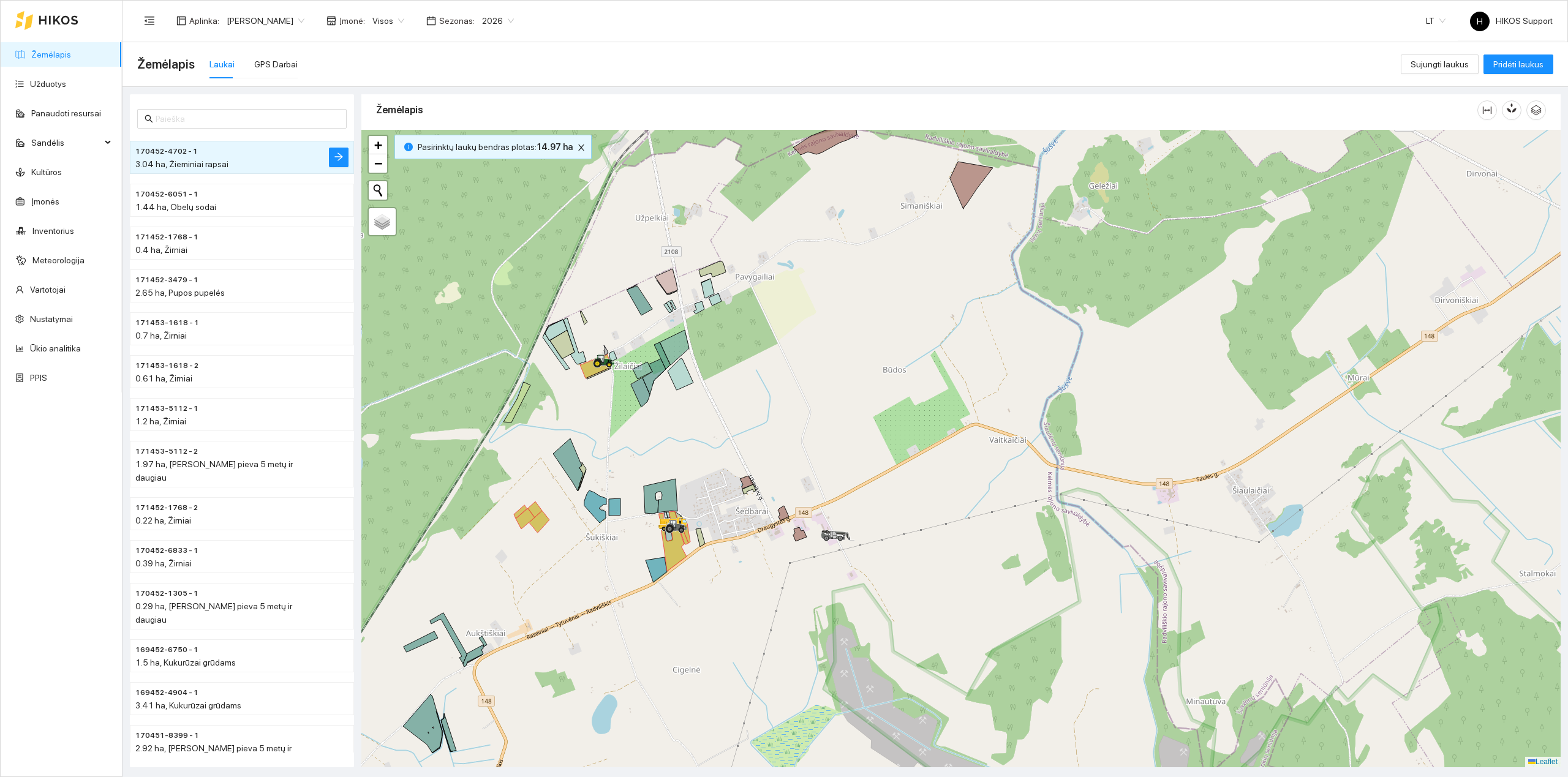
drag, startPoint x: 903, startPoint y: 312, endPoint x: 810, endPoint y: 420, distance: 142.5
click at [810, 420] on div at bounding box center [961, 448] width 1199 height 637
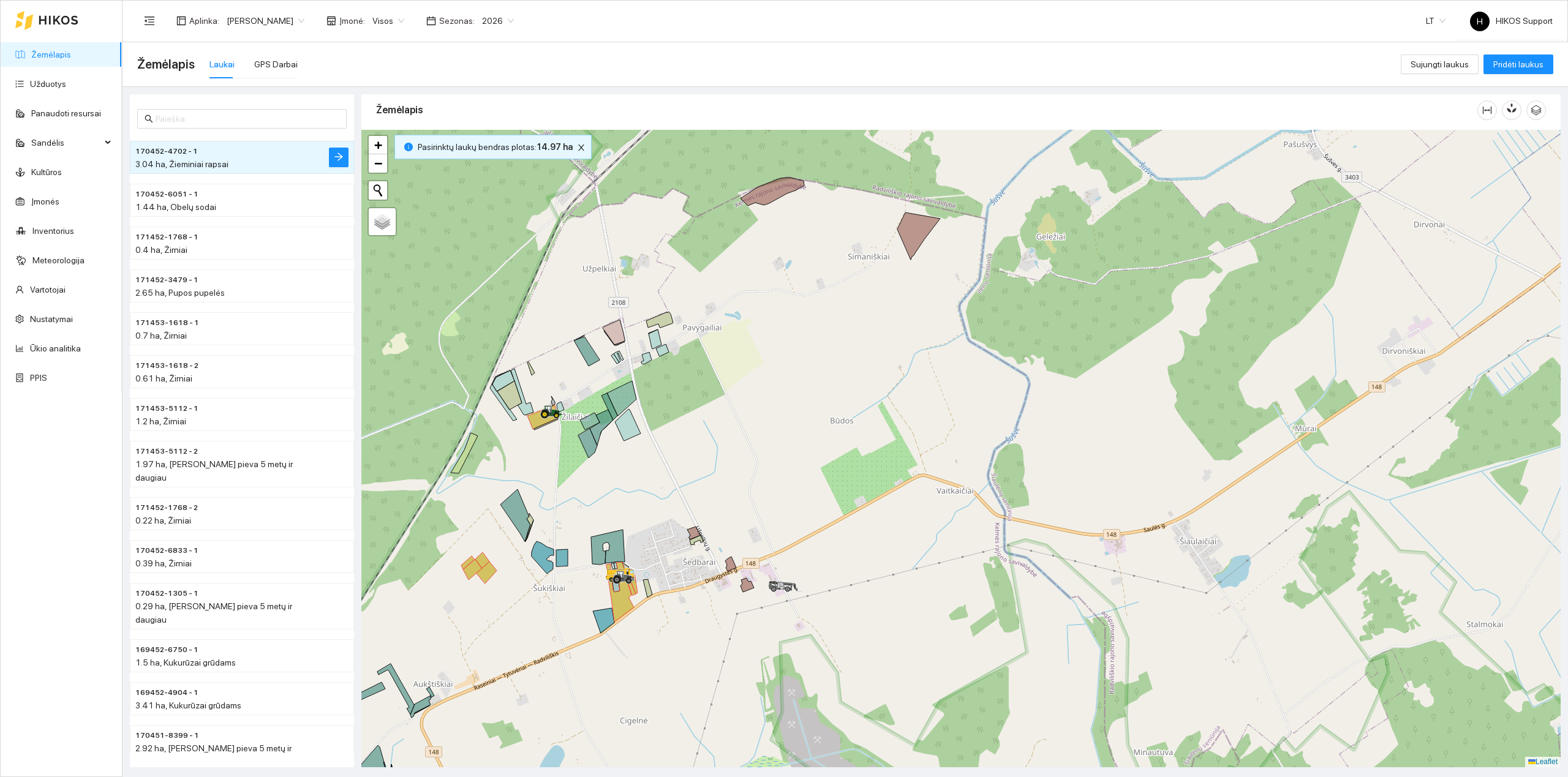
drag, startPoint x: 720, startPoint y: 491, endPoint x: 769, endPoint y: 422, distance: 84.6
click at [769, 422] on div at bounding box center [961, 448] width 1199 height 637
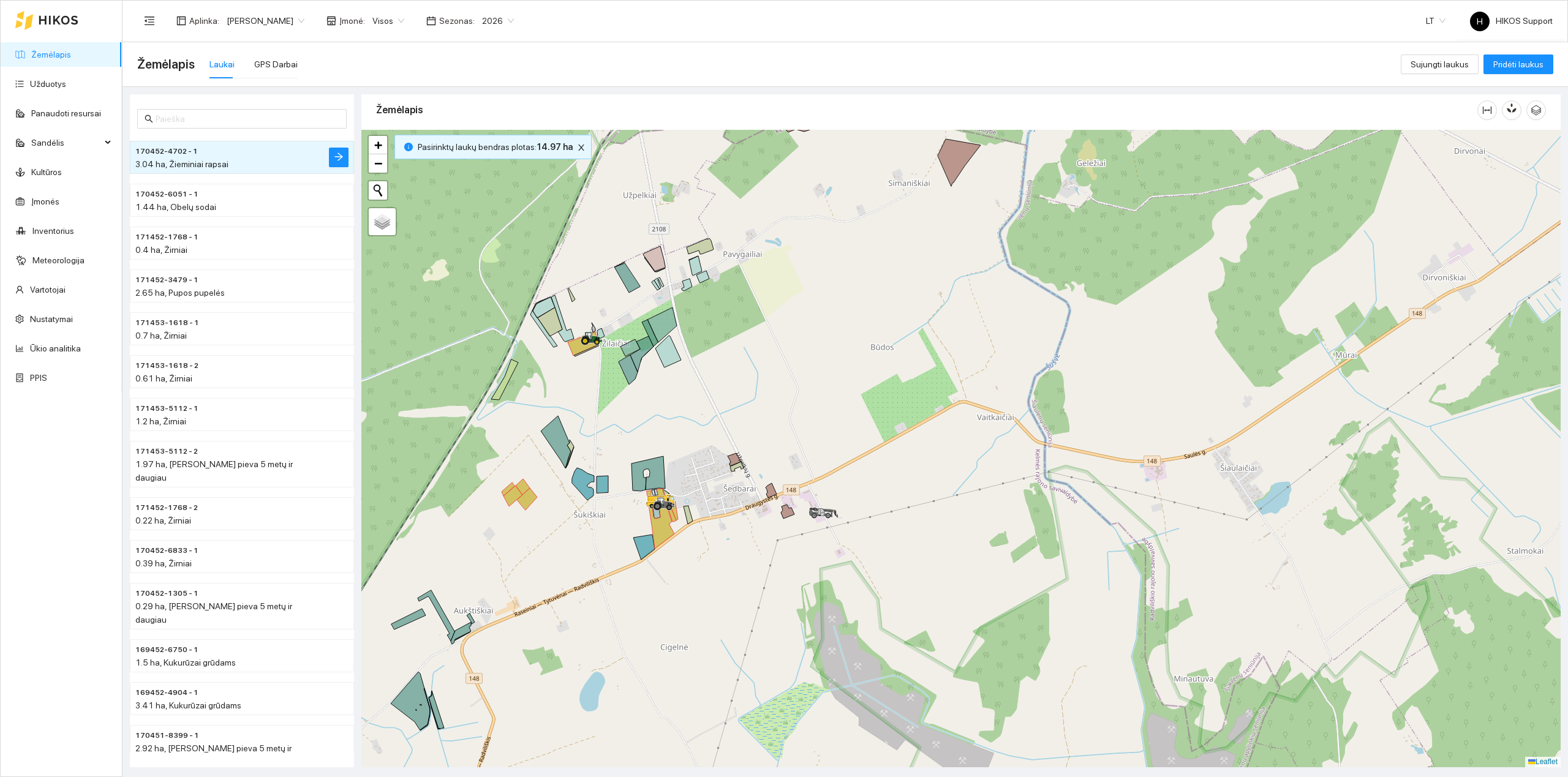
drag, startPoint x: 693, startPoint y: 443, endPoint x: 690, endPoint y: 372, distance: 71.1
click at [692, 372] on div at bounding box center [961, 448] width 1199 height 637
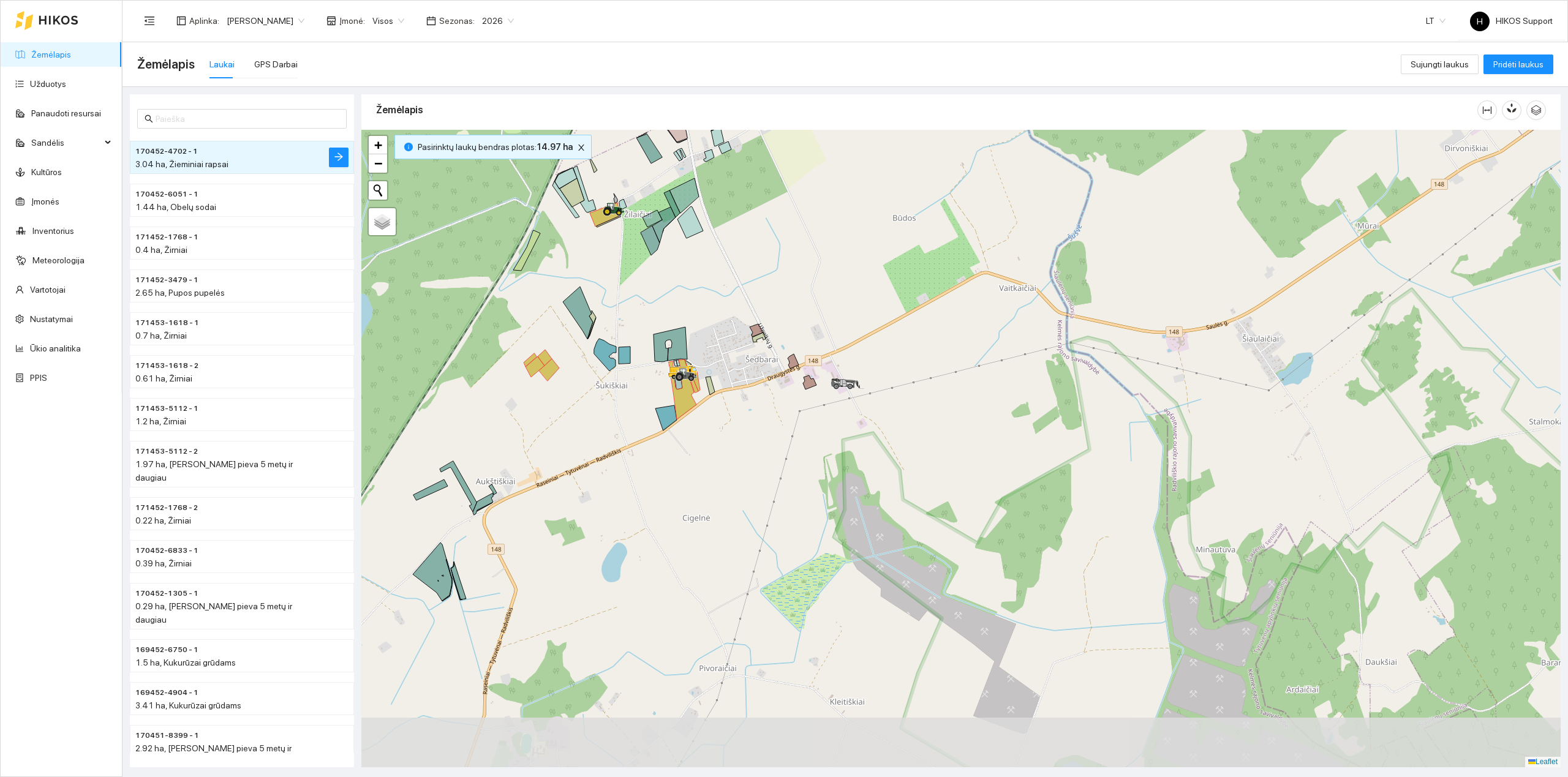
drag, startPoint x: 556, startPoint y: 454, endPoint x: 579, endPoint y: 381, distance: 76.5
click at [579, 381] on div at bounding box center [961, 448] width 1199 height 637
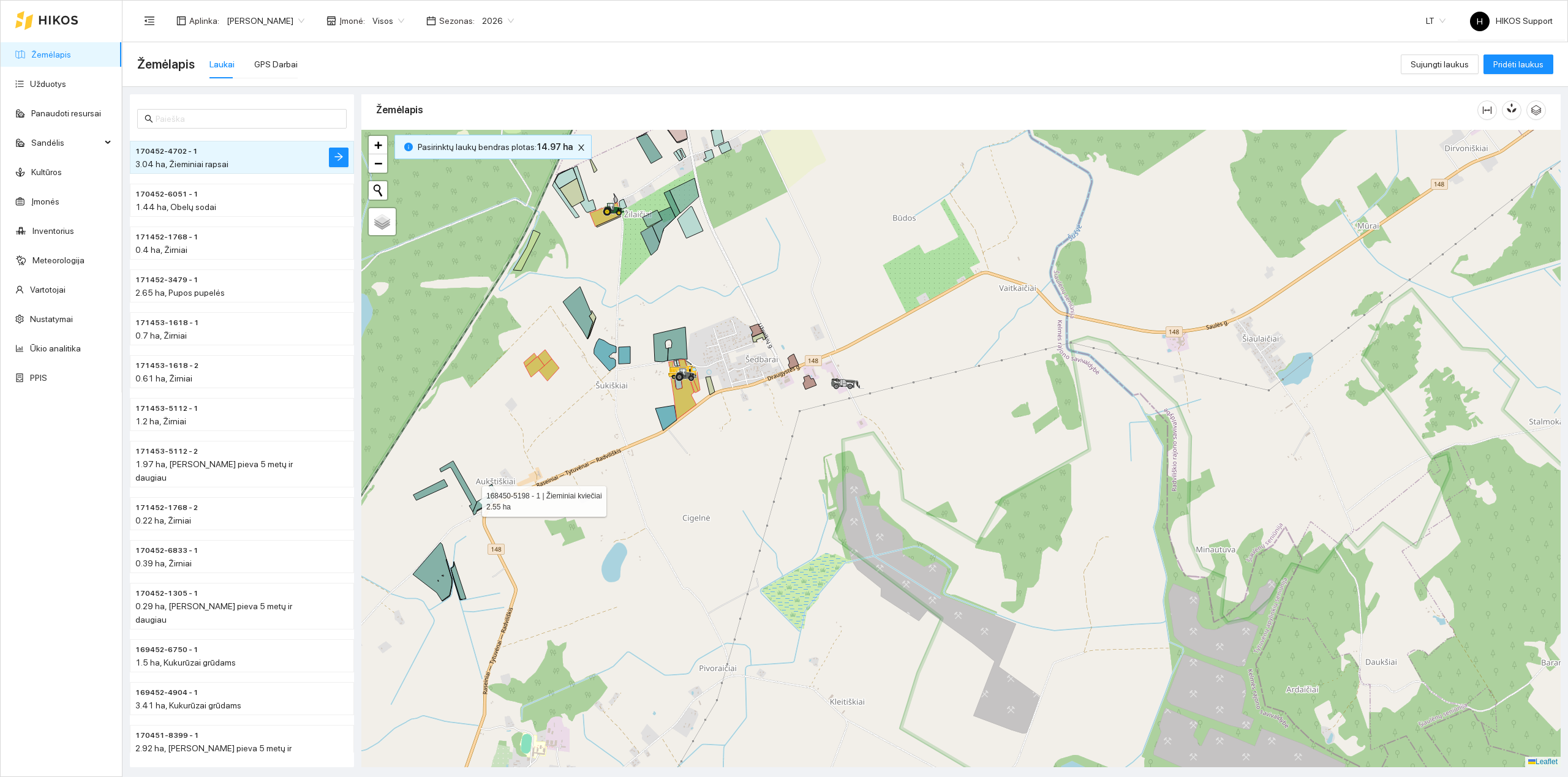
drag, startPoint x: 471, startPoint y: 499, endPoint x: 470, endPoint y: 487, distance: 12.0
click at [470, 487] on icon at bounding box center [458, 487] width 37 height 50
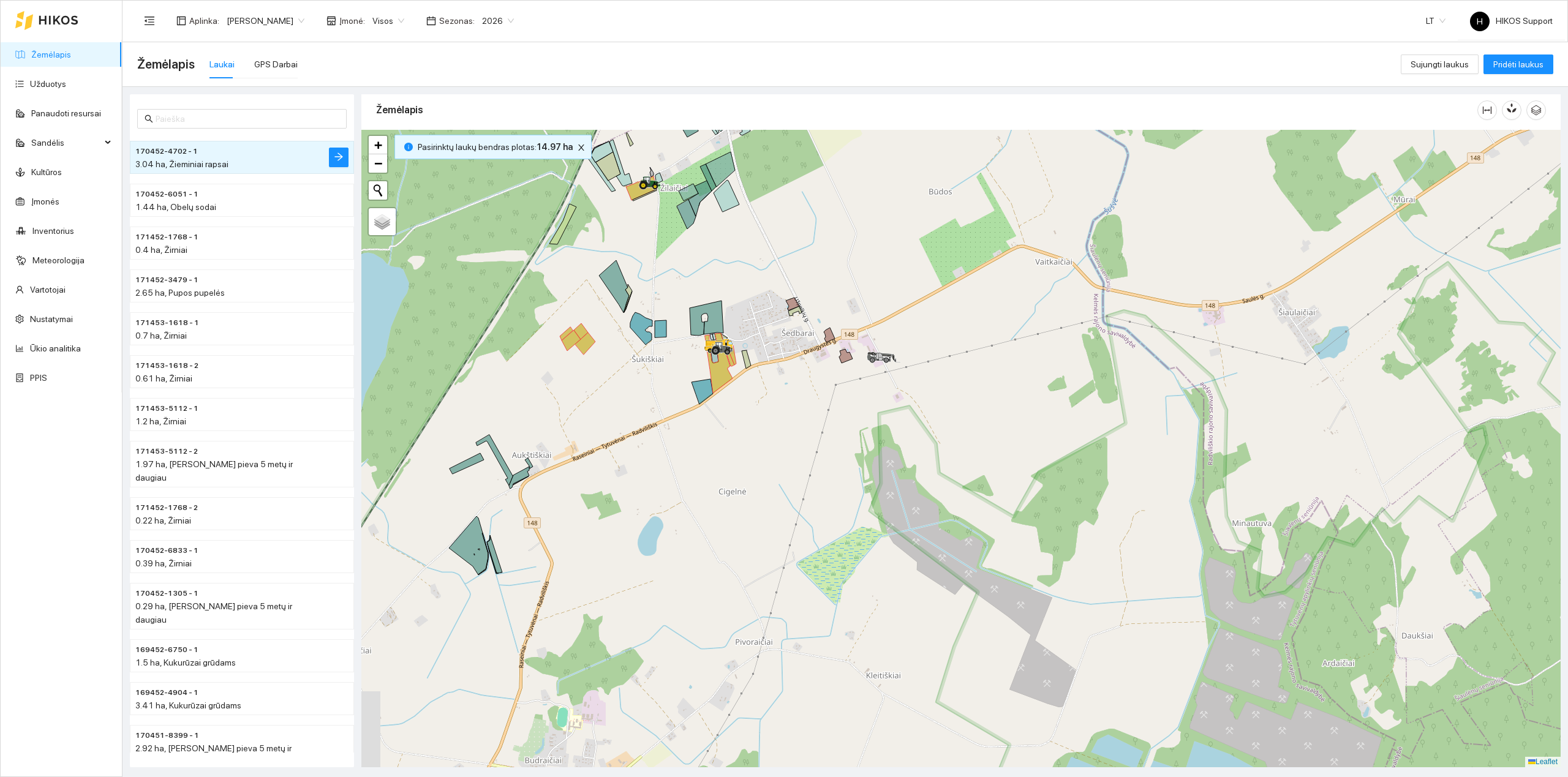
drag, startPoint x: 501, startPoint y: 551, endPoint x: 539, endPoint y: 536, distance: 40.9
click at [539, 536] on div at bounding box center [961, 448] width 1199 height 637
drag, startPoint x: 575, startPoint y: 501, endPoint x: 552, endPoint y: 526, distance: 34.0
click at [552, 526] on div at bounding box center [961, 448] width 1199 height 637
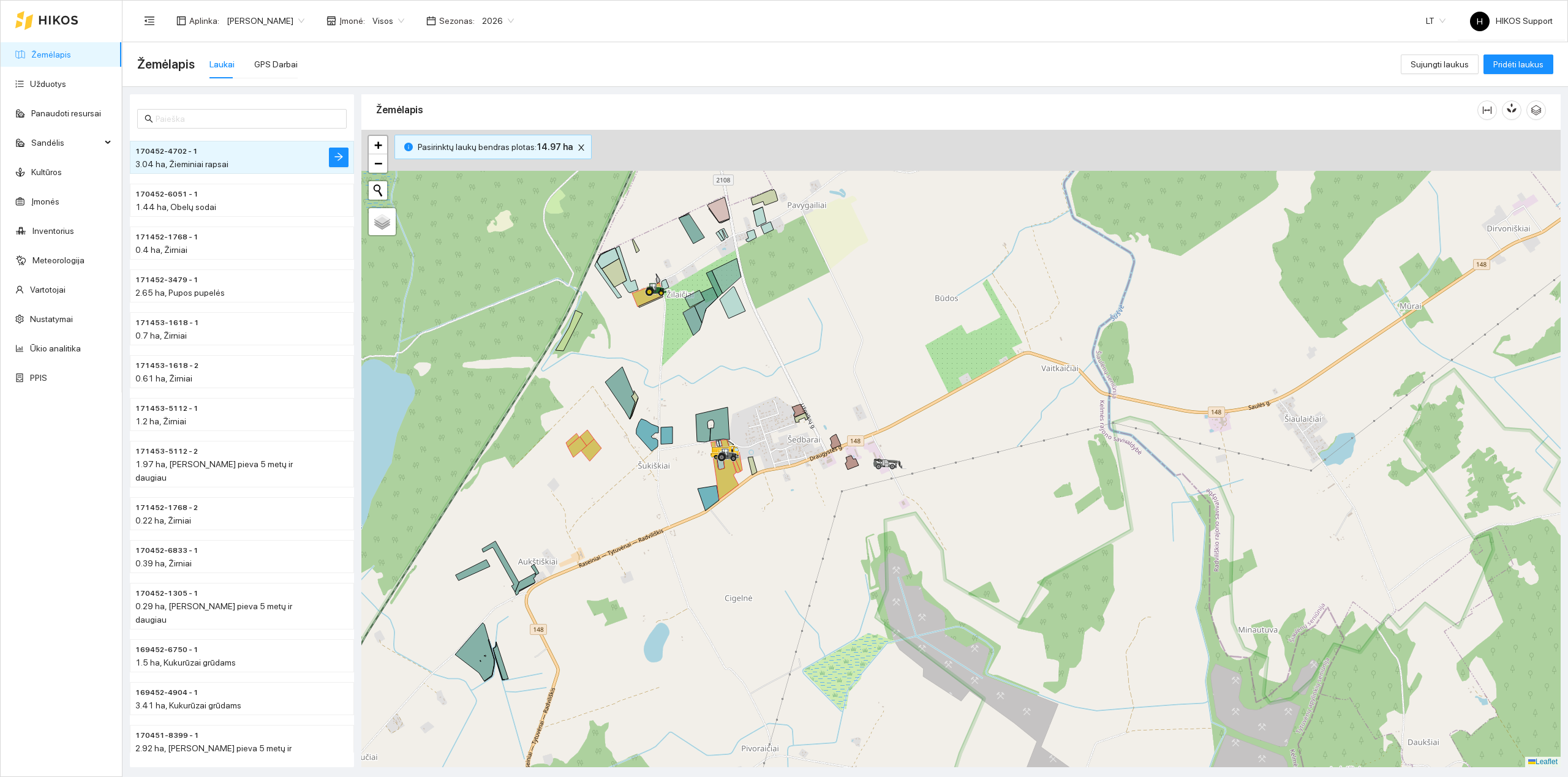
drag, startPoint x: 617, startPoint y: 463, endPoint x: 638, endPoint y: 560, distance: 99.2
click at [638, 558] on div at bounding box center [961, 448] width 1199 height 637
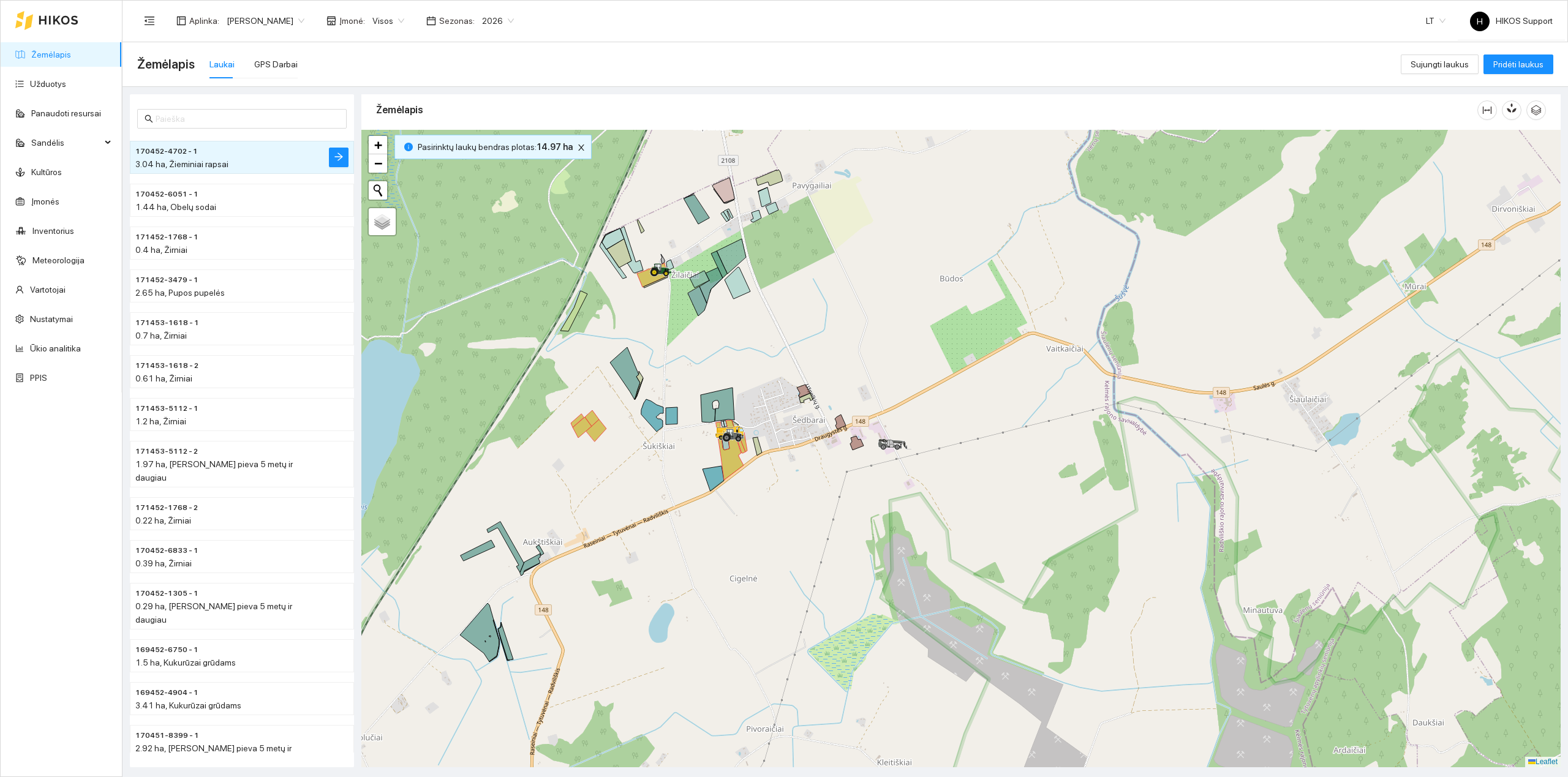
drag, startPoint x: 657, startPoint y: 617, endPoint x: 657, endPoint y: 573, distance: 44.0
click at [657, 573] on div at bounding box center [961, 448] width 1199 height 637
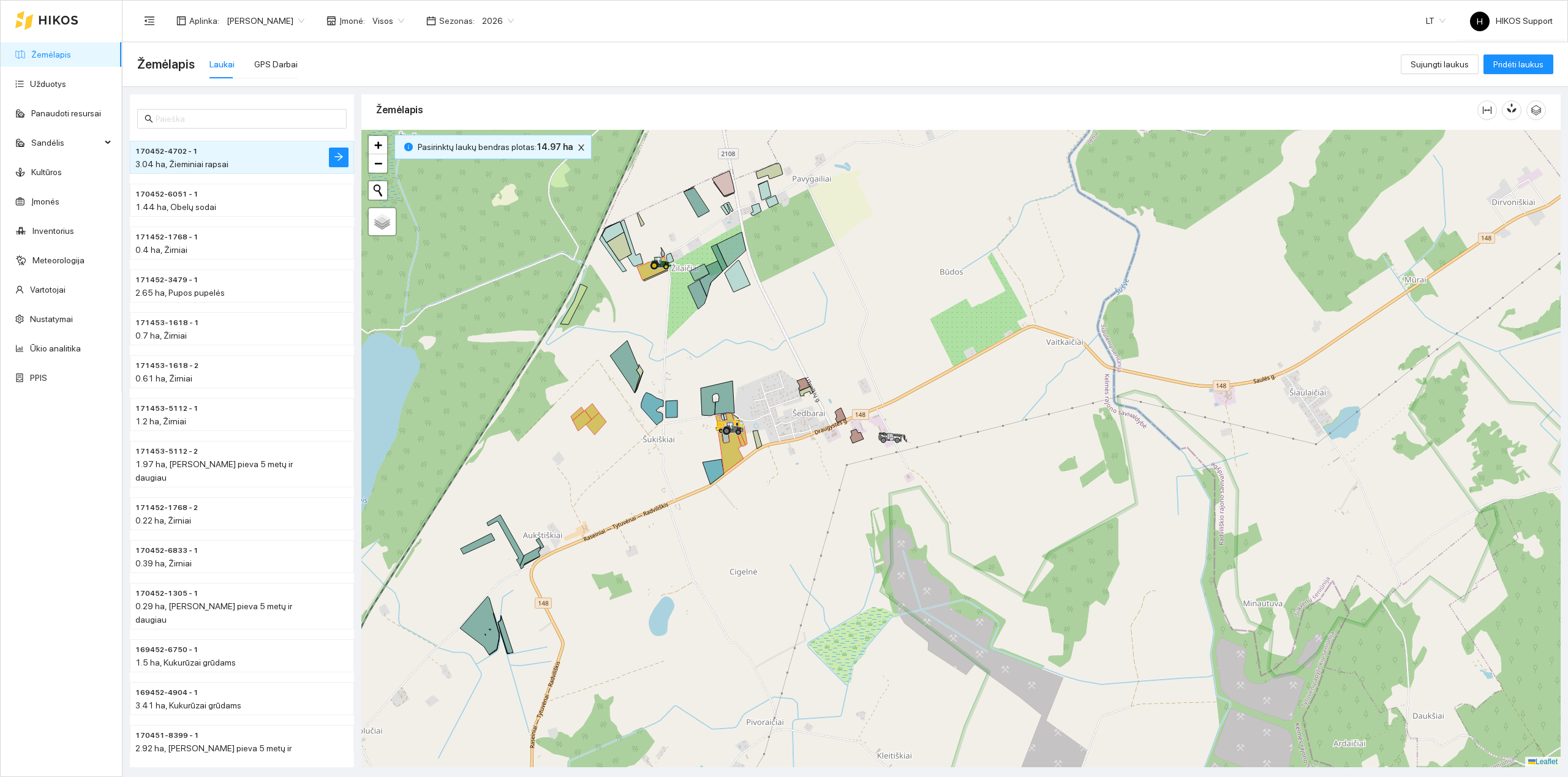
drag, startPoint x: 682, startPoint y: 525, endPoint x: 665, endPoint y: 526, distance: 17.0
click at [665, 526] on div at bounding box center [961, 448] width 1199 height 637
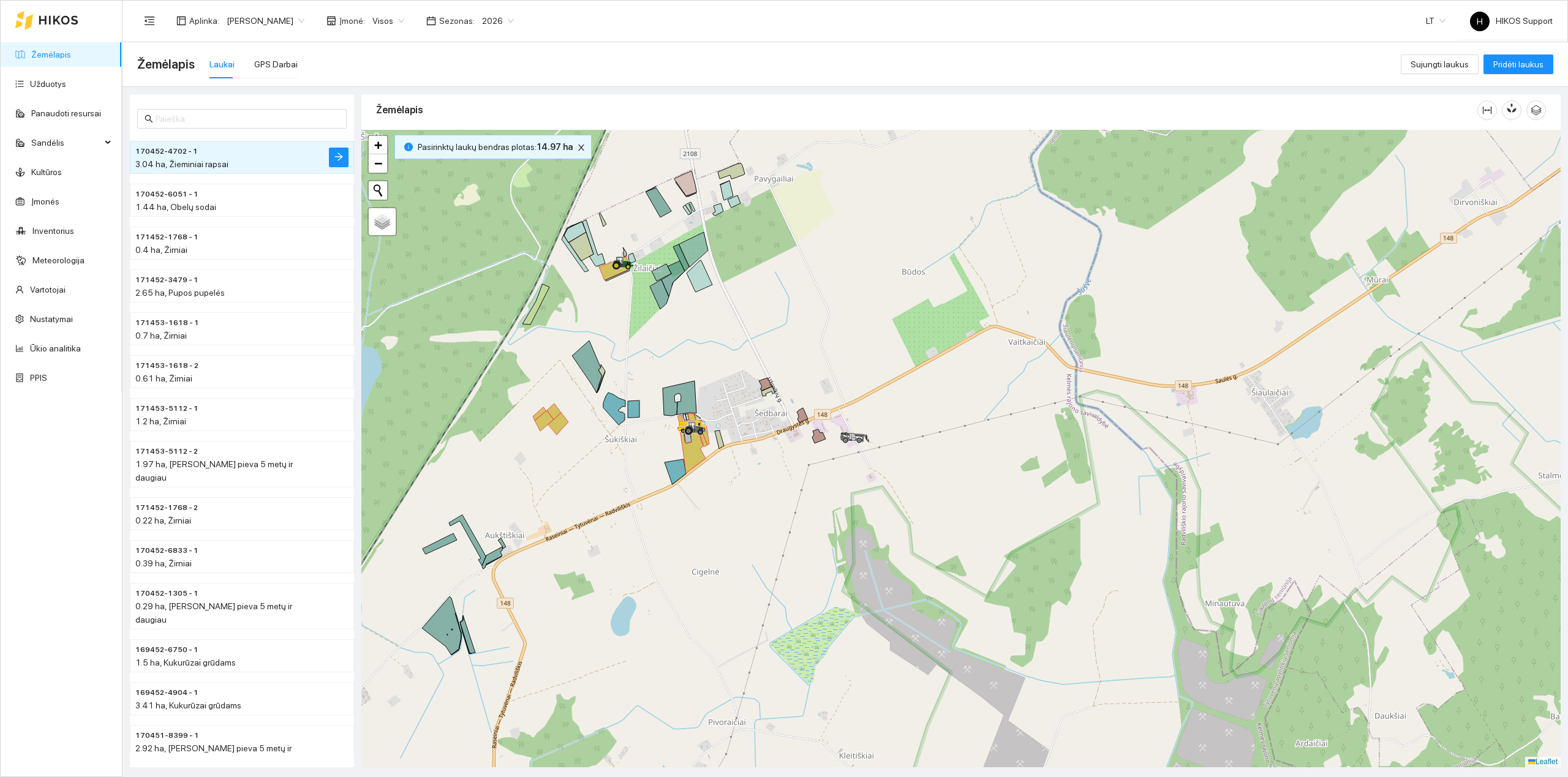
drag, startPoint x: 605, startPoint y: 600, endPoint x: 583, endPoint y: 600, distance: 22.0
click at [583, 600] on div at bounding box center [961, 448] width 1199 height 637
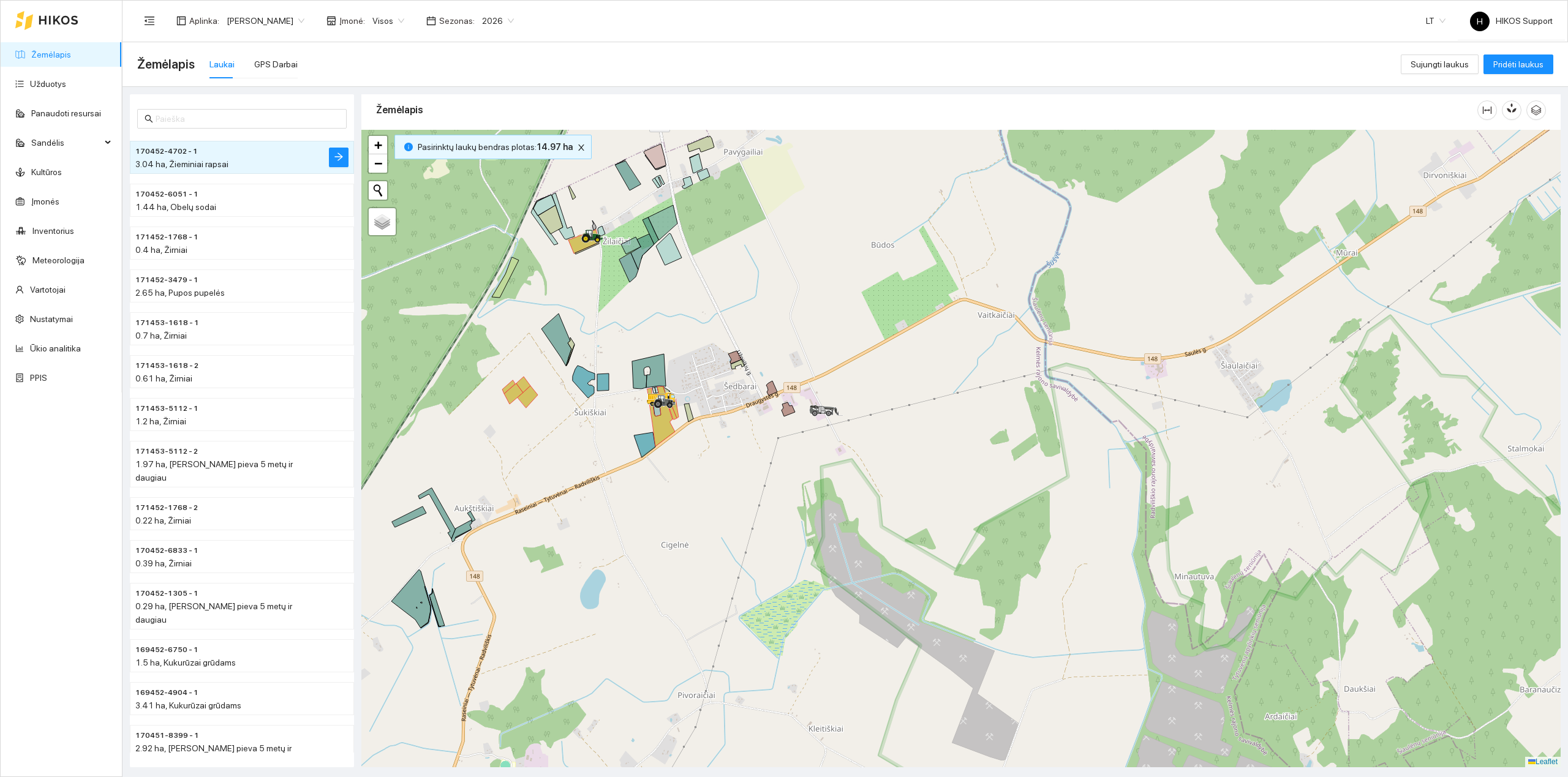
drag, startPoint x: 685, startPoint y: 486, endPoint x: 651, endPoint y: 456, distance: 45.3
click at [651, 456] on div at bounding box center [961, 448] width 1199 height 637
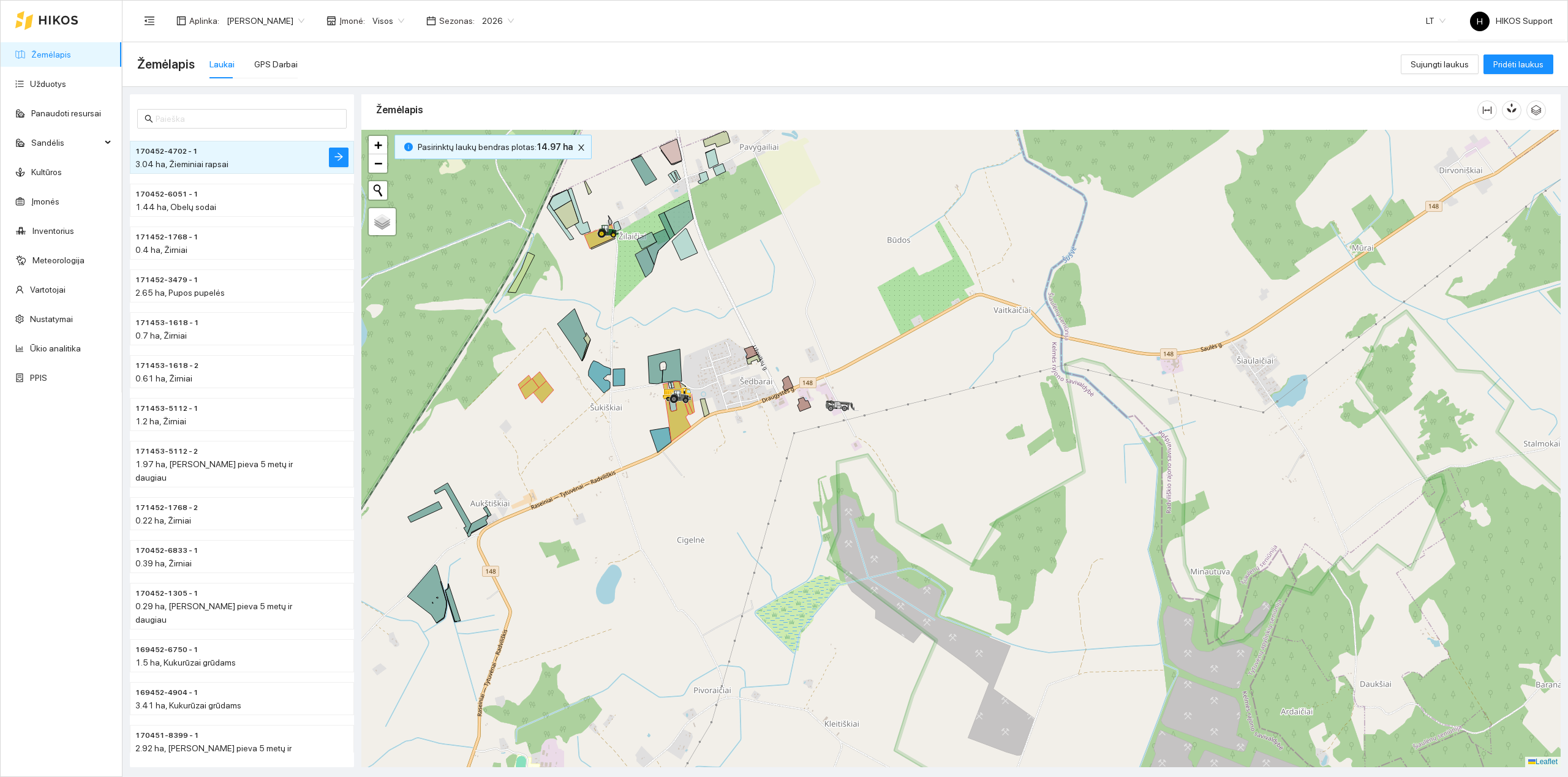
drag, startPoint x: 662, startPoint y: 534, endPoint x: 741, endPoint y: 522, distance: 79.9
click at [741, 522] on div at bounding box center [961, 448] width 1199 height 637
